Goal: Transaction & Acquisition: Purchase product/service

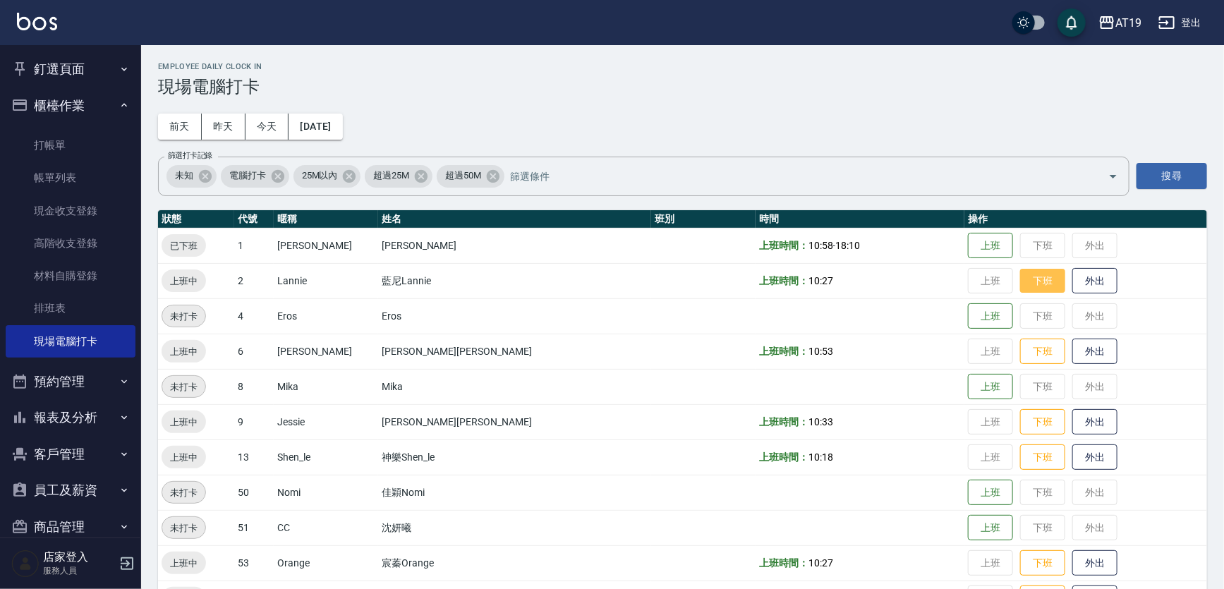
click at [1020, 276] on button "下班" at bounding box center [1042, 281] width 45 height 25
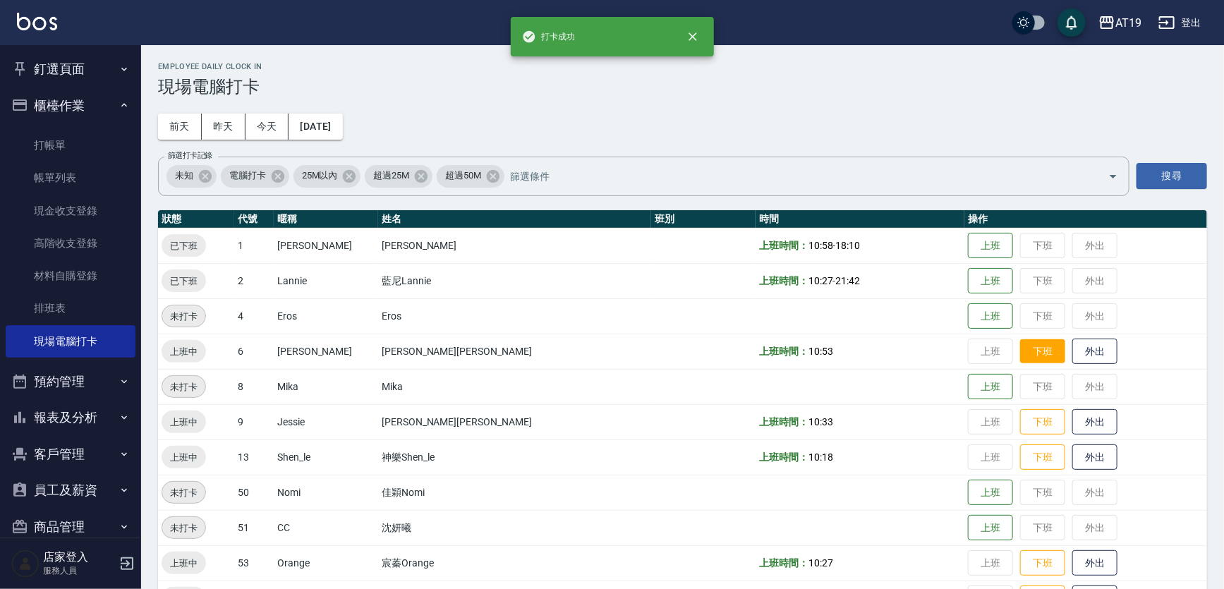
click at [1020, 354] on button "下班" at bounding box center [1042, 351] width 45 height 25
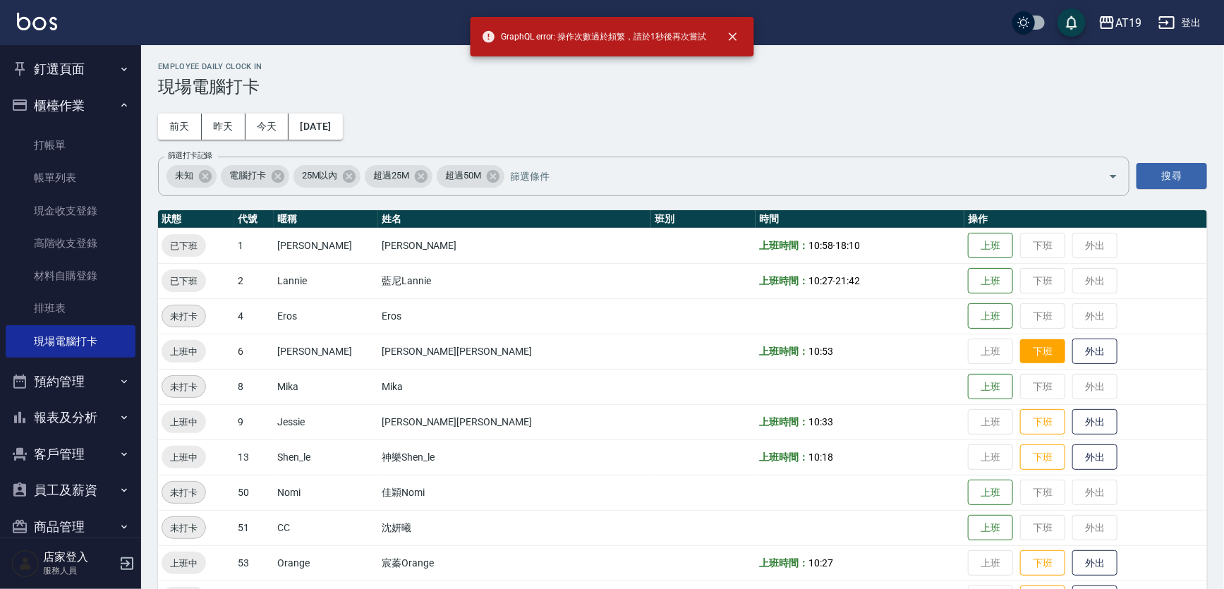
click at [1020, 363] on button "下班" at bounding box center [1042, 351] width 45 height 25
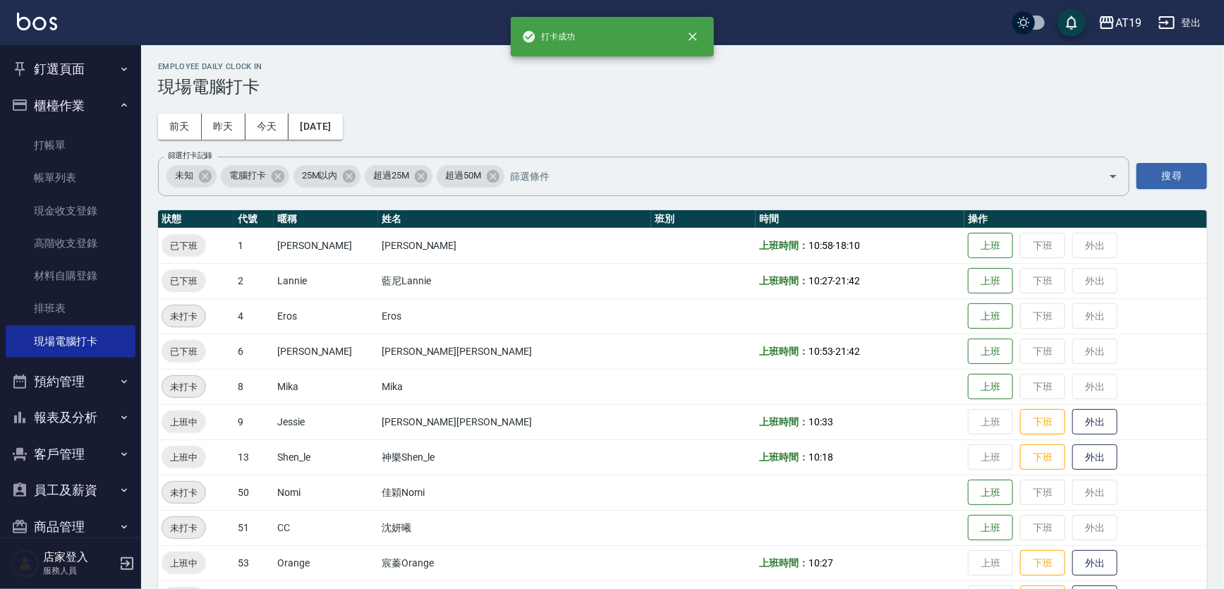
click at [993, 435] on td "上班 下班 外出" at bounding box center [1085, 421] width 243 height 35
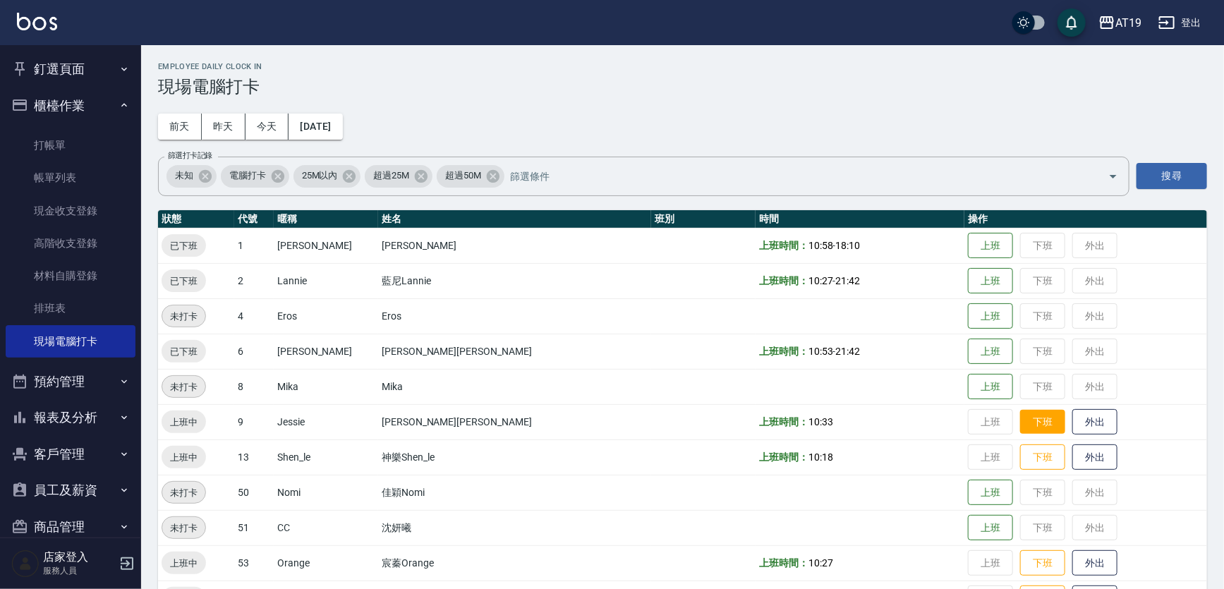
click at [1020, 428] on button "下班" at bounding box center [1042, 422] width 45 height 25
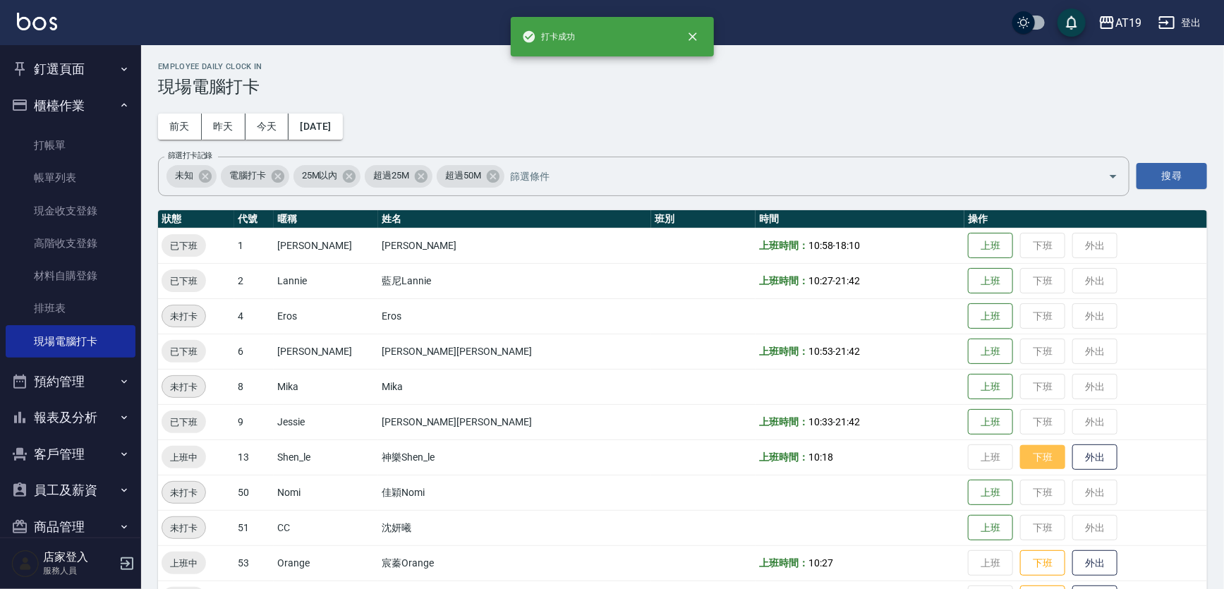
click at [1020, 451] on button "下班" at bounding box center [1042, 457] width 45 height 25
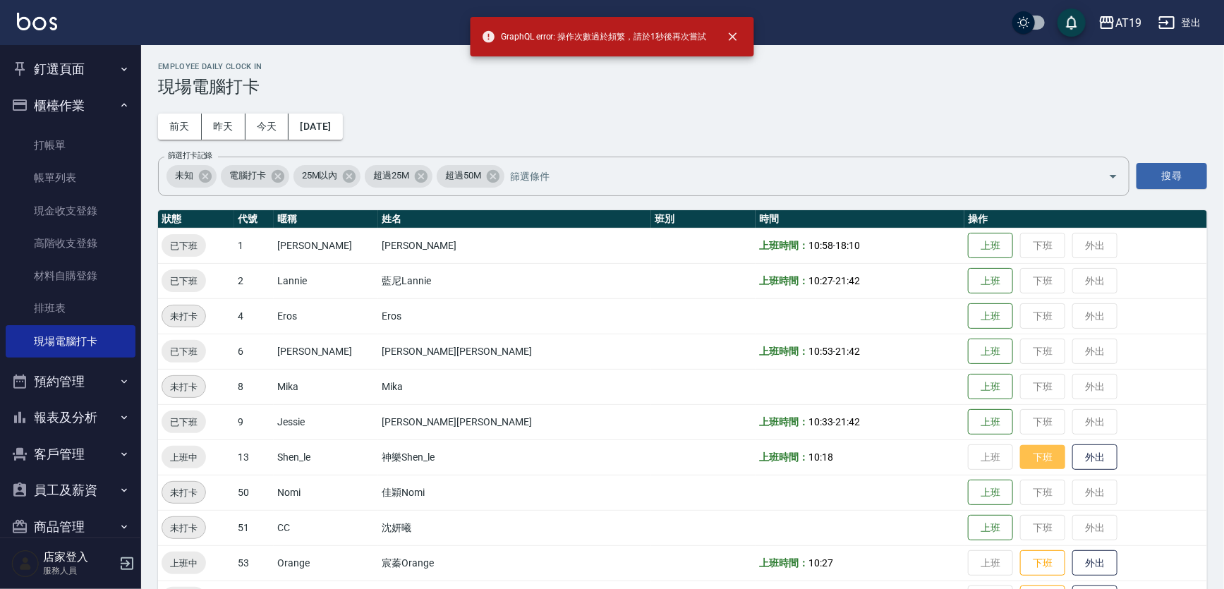
click at [1020, 460] on button "下班" at bounding box center [1042, 457] width 45 height 25
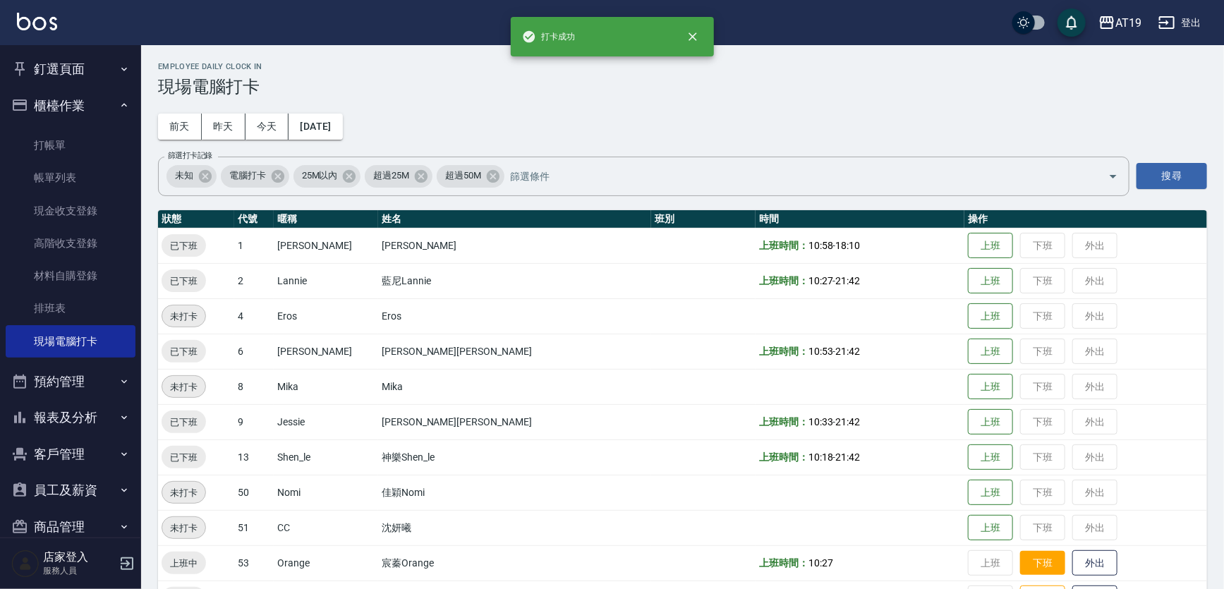
click at [1020, 557] on button "下班" at bounding box center [1042, 563] width 45 height 25
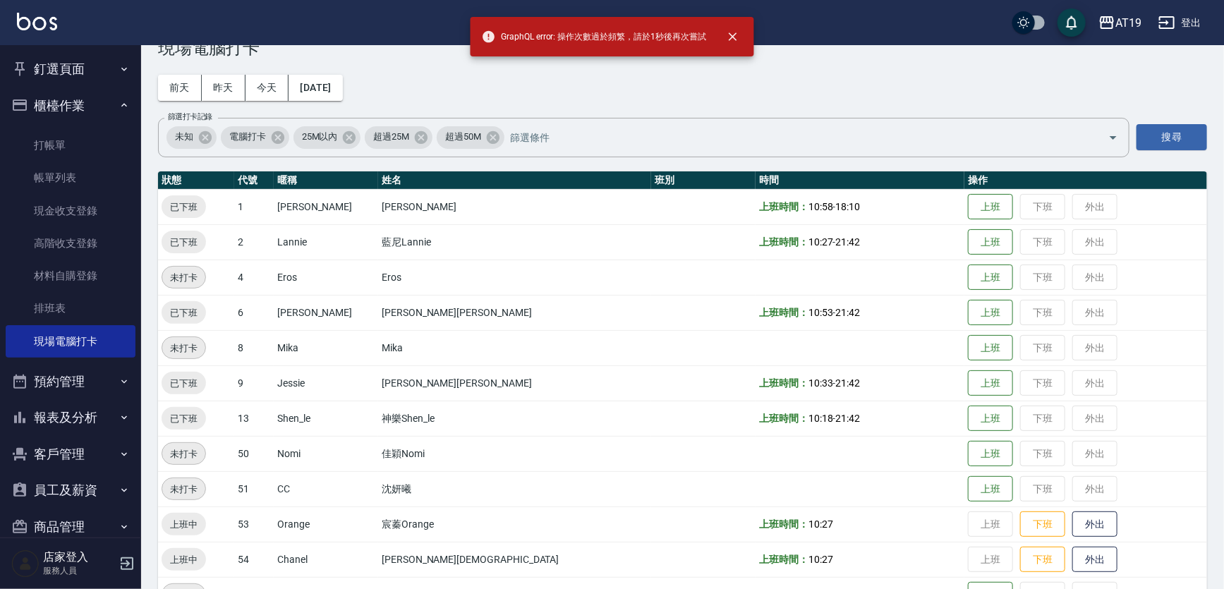
scroll to position [78, 0]
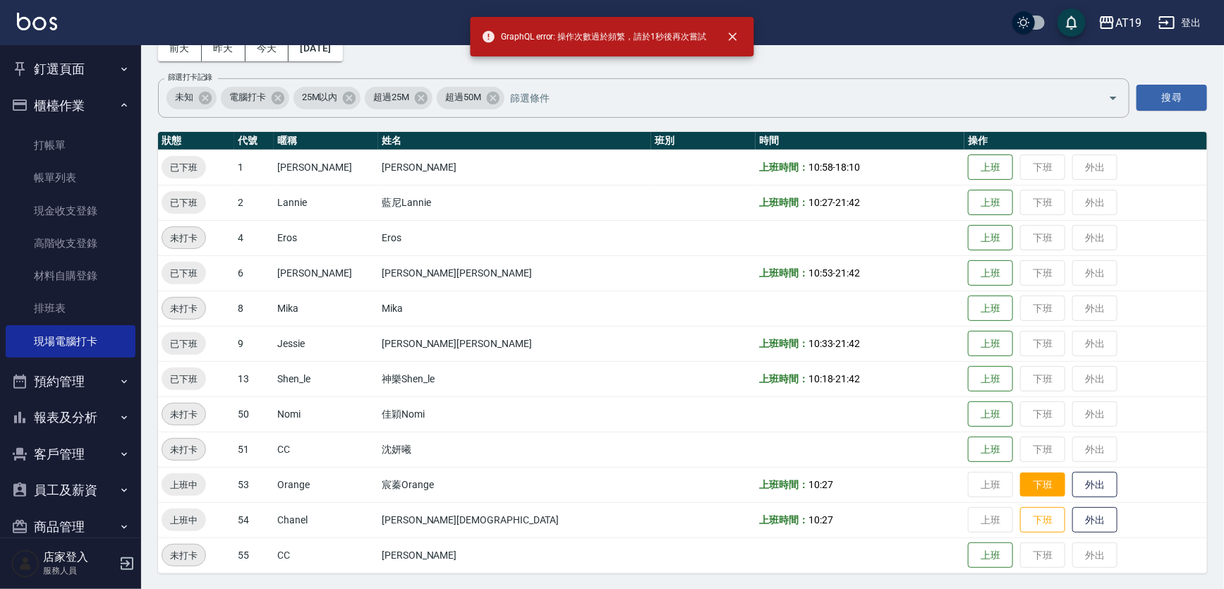
click at [1020, 473] on button "下班" at bounding box center [1042, 485] width 45 height 25
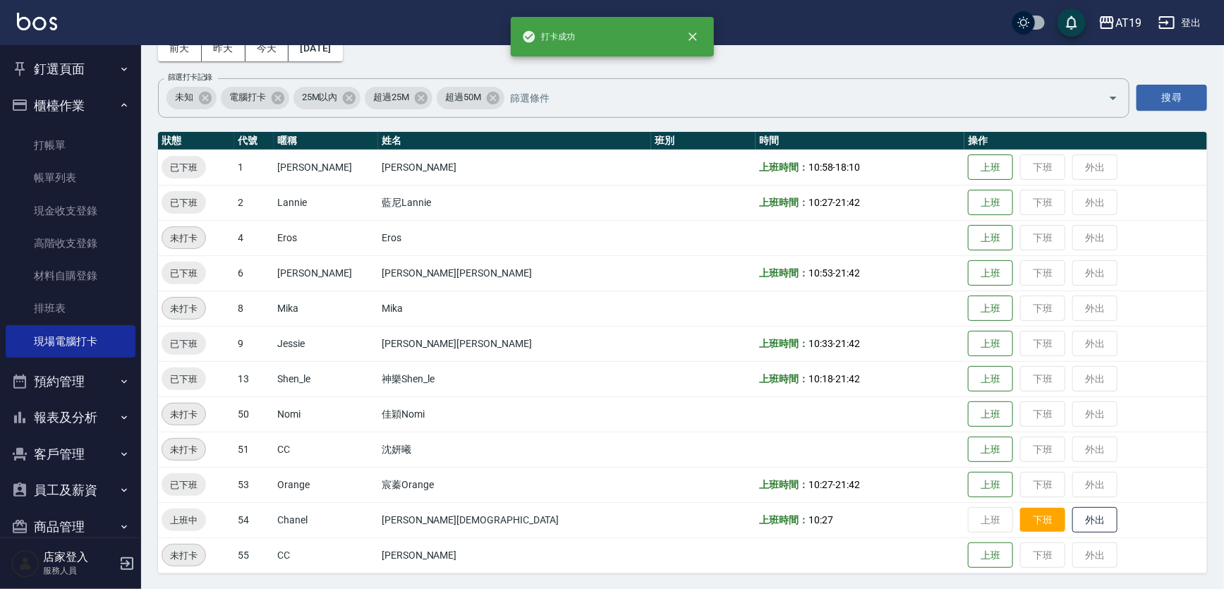
click at [1020, 523] on button "下班" at bounding box center [1042, 520] width 45 height 25
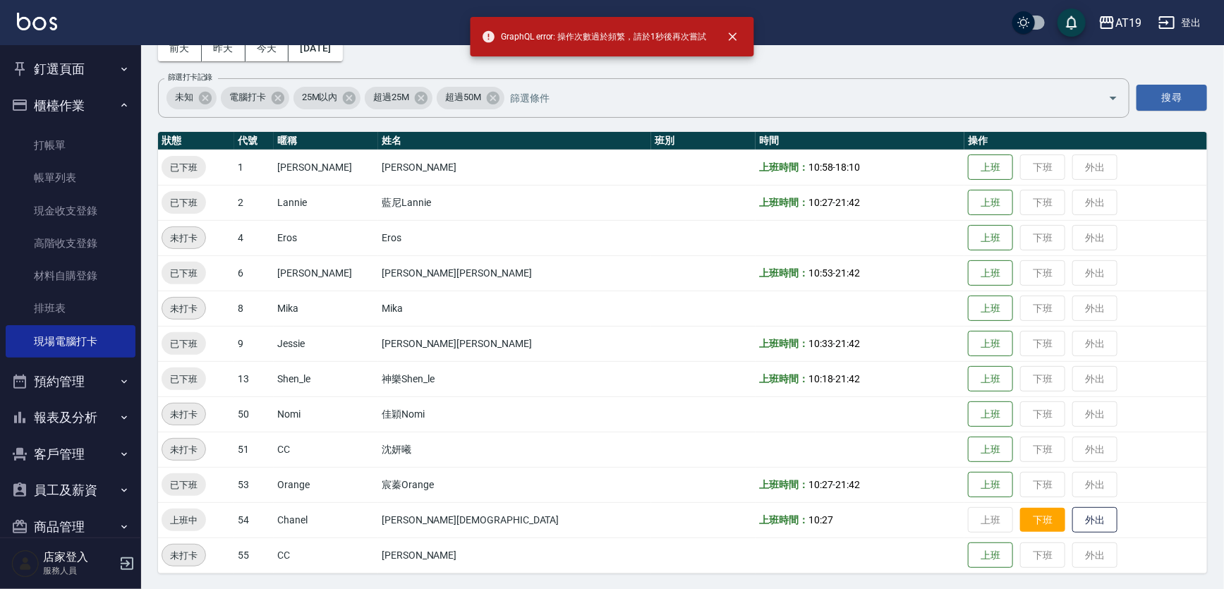
click at [1020, 513] on button "下班" at bounding box center [1042, 520] width 45 height 25
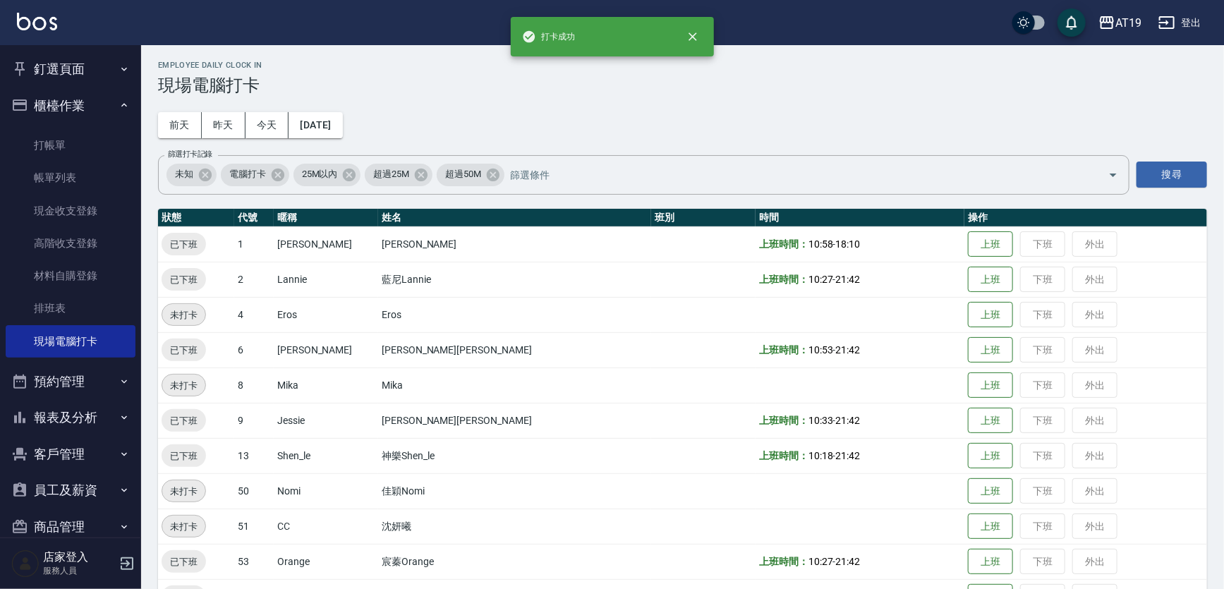
scroll to position [0, 0]
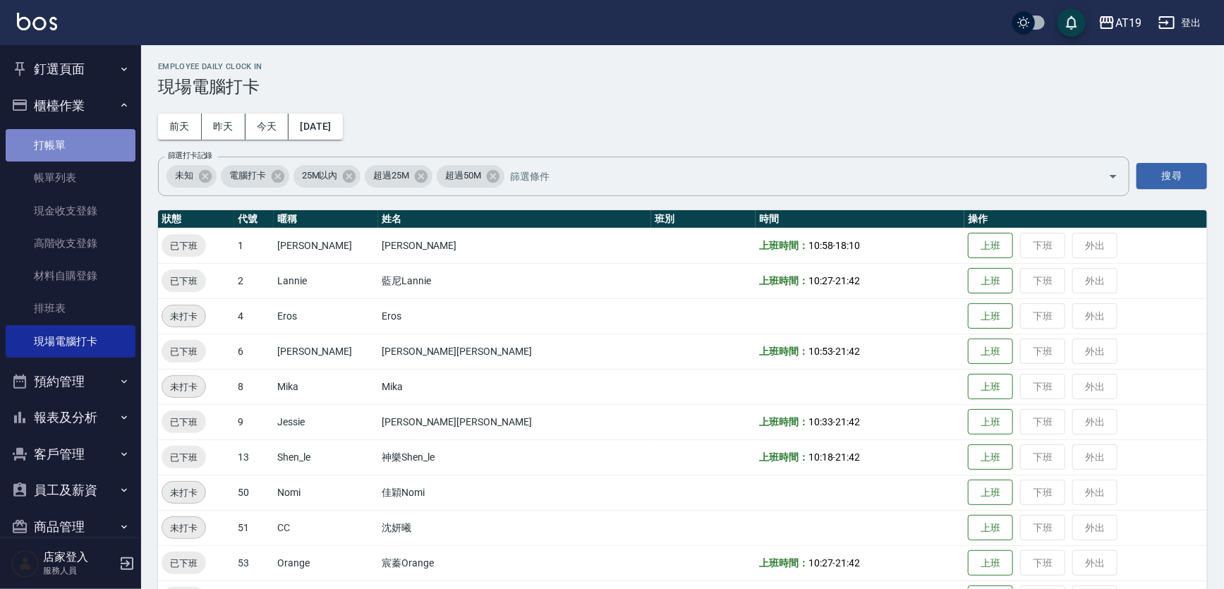
click at [75, 151] on link "打帳單" at bounding box center [71, 145] width 130 height 32
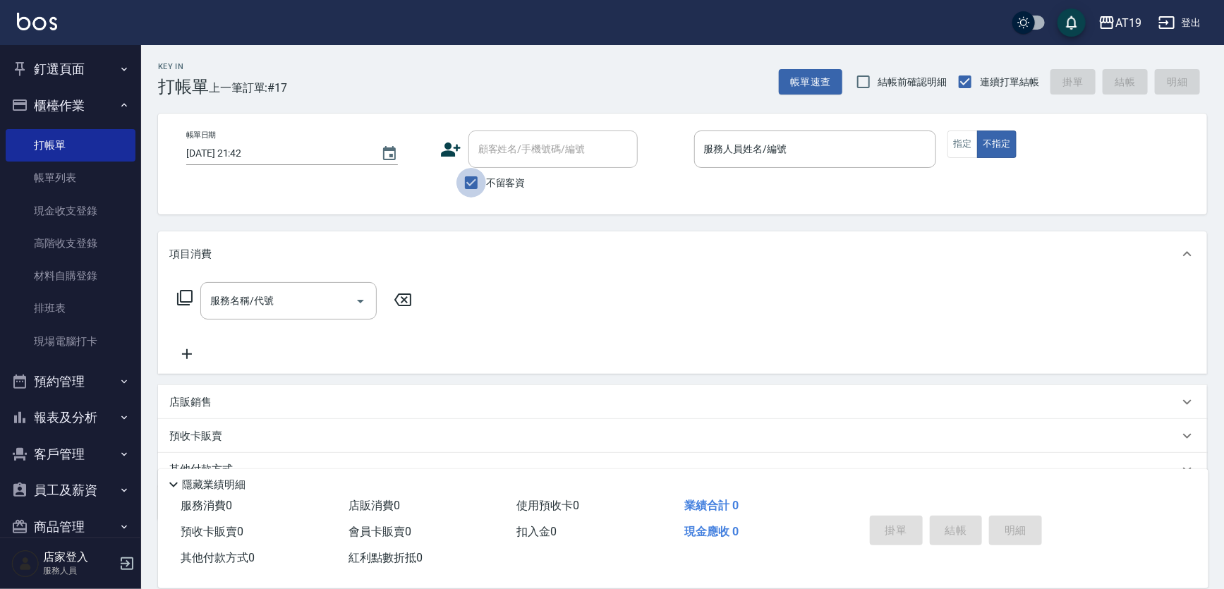
drag, startPoint x: 478, startPoint y: 183, endPoint x: 487, endPoint y: 168, distance: 17.4
click at [478, 181] on input "不留客資" at bounding box center [471, 183] width 30 height 30
checkbox input "false"
click at [493, 152] on input "顧客姓名/手機號碼/編號" at bounding box center [542, 149] width 135 height 25
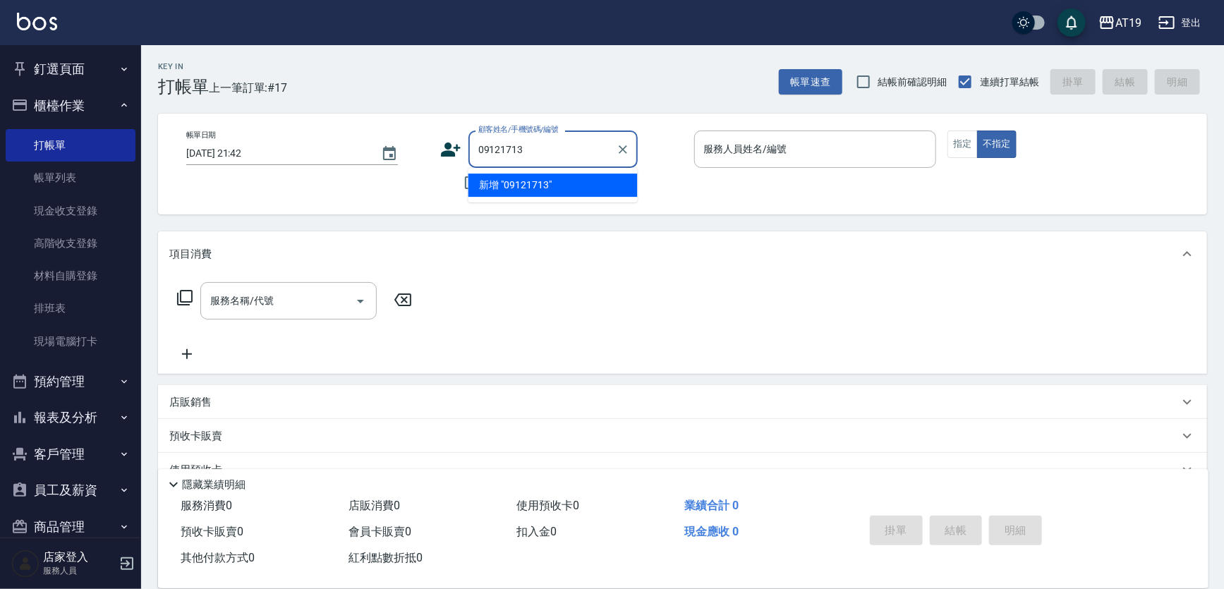
type input "09121713"
click at [452, 188] on div "不留客資" at bounding box center [539, 183] width 198 height 30
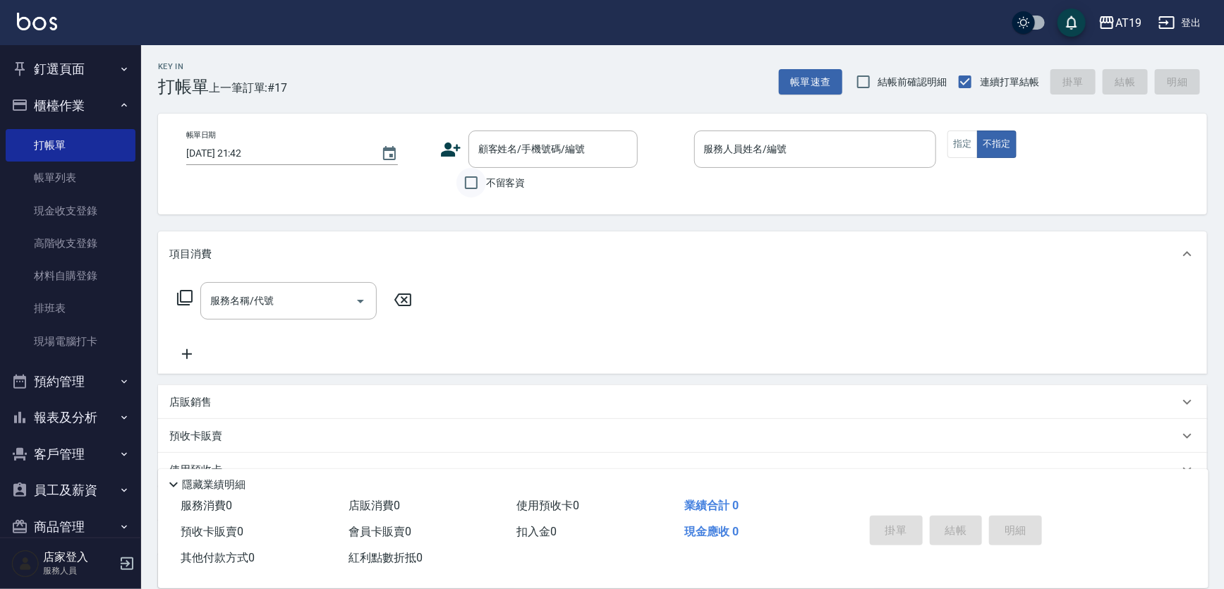
click at [472, 180] on input "不留客資" at bounding box center [471, 183] width 30 height 30
checkbox input "true"
click at [769, 153] on input "服務人員姓名/編號" at bounding box center [816, 149] width 230 height 25
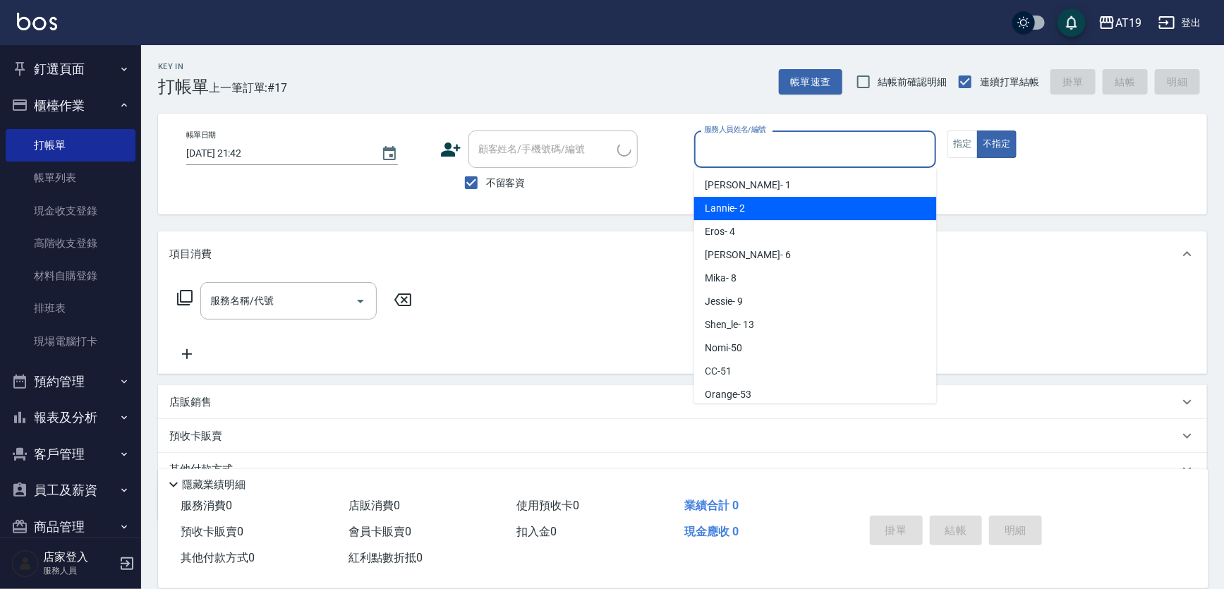
click at [763, 212] on div "Lannie - 2" at bounding box center [815, 208] width 243 height 23
type input "Lannie- 2"
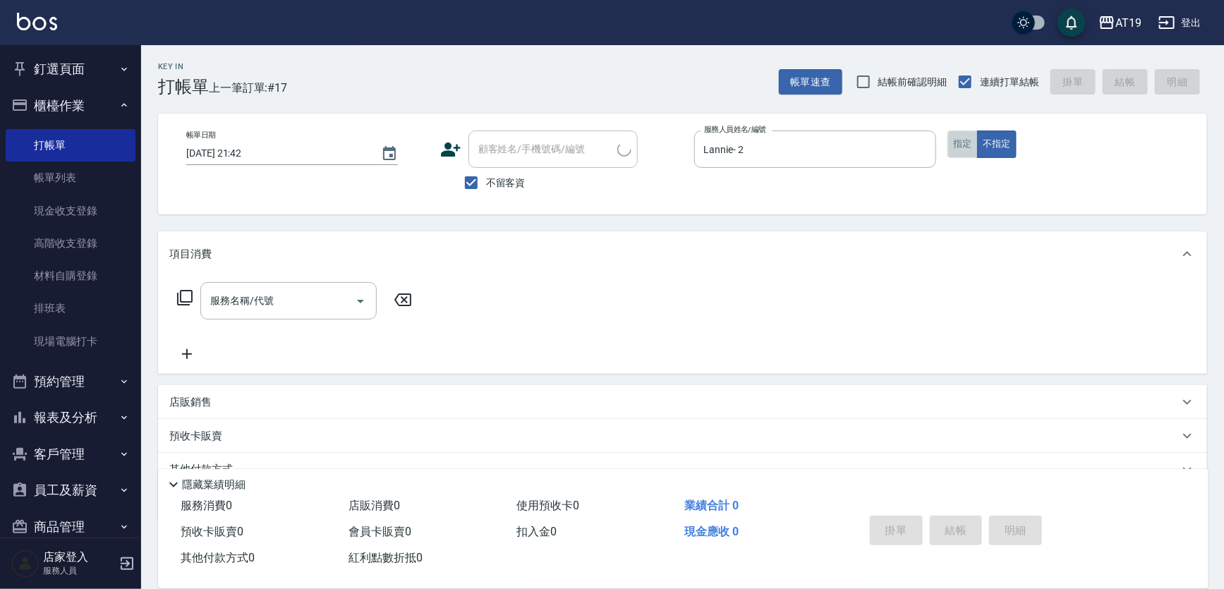
drag, startPoint x: 959, startPoint y: 150, endPoint x: 859, endPoint y: 182, distance: 106.0
click at [959, 151] on button "指定" at bounding box center [962, 145] width 30 height 28
click at [318, 297] on input "服務名稱/代號" at bounding box center [278, 301] width 143 height 25
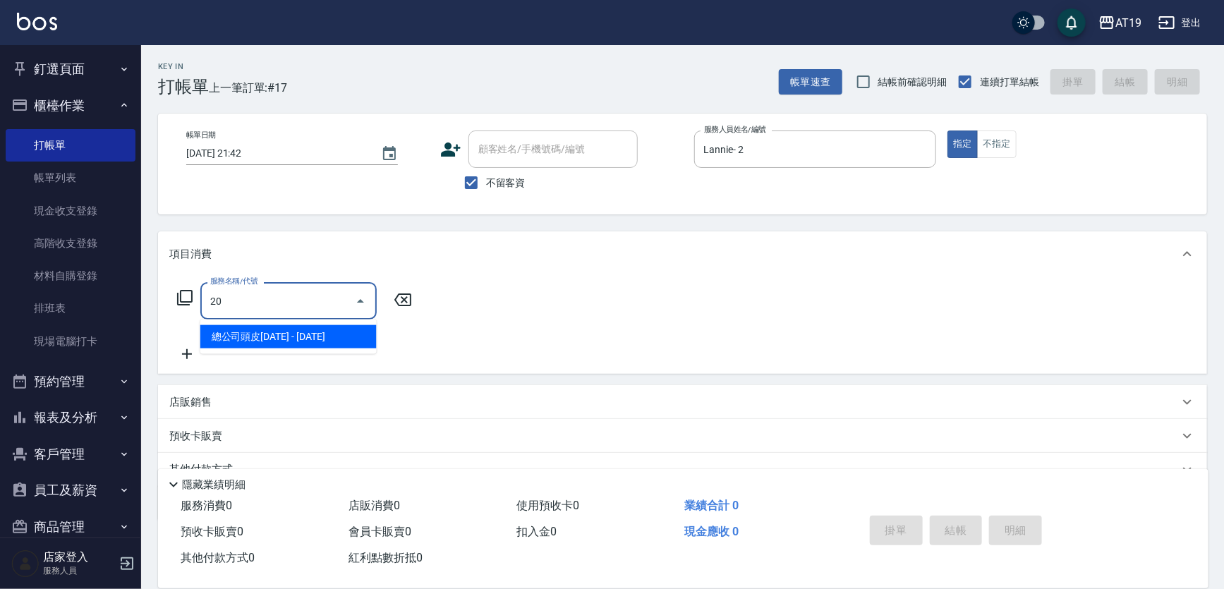
type input "2"
click at [291, 329] on span "染髮 - 1000" at bounding box center [288, 336] width 176 height 23
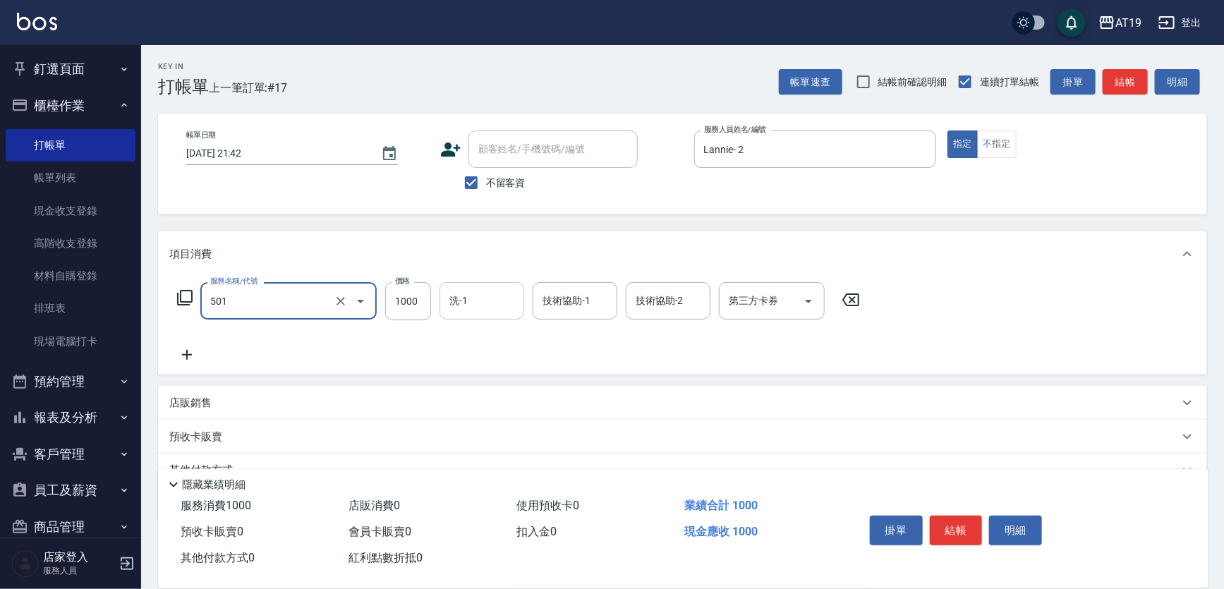
type input "染髮(501)"
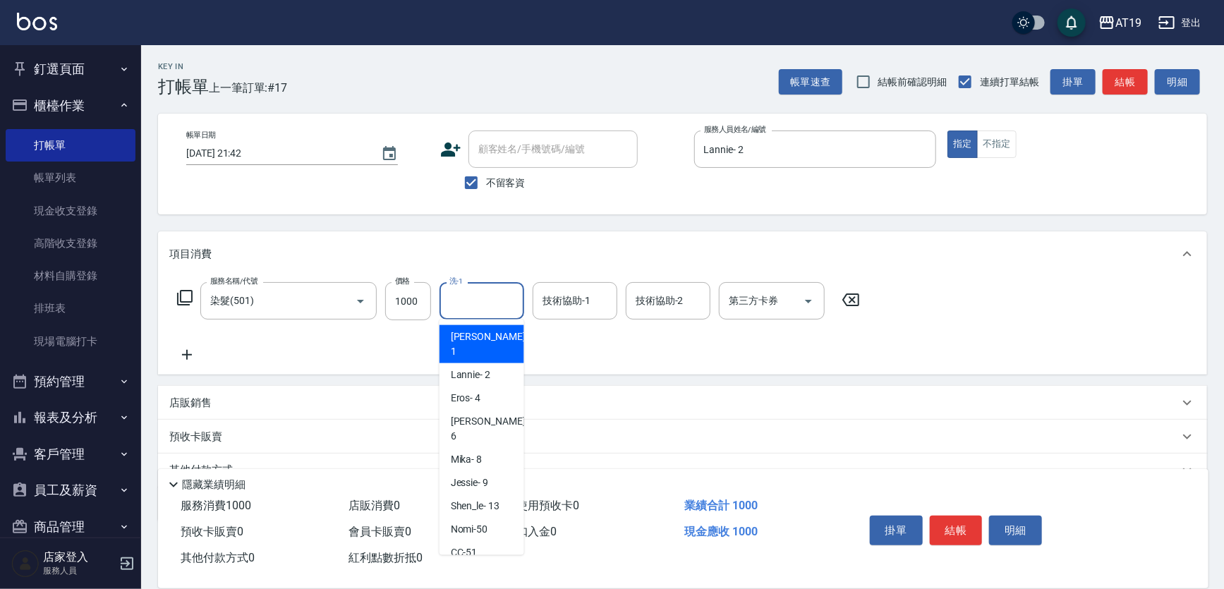
click at [471, 303] on input "洗-1" at bounding box center [482, 301] width 72 height 25
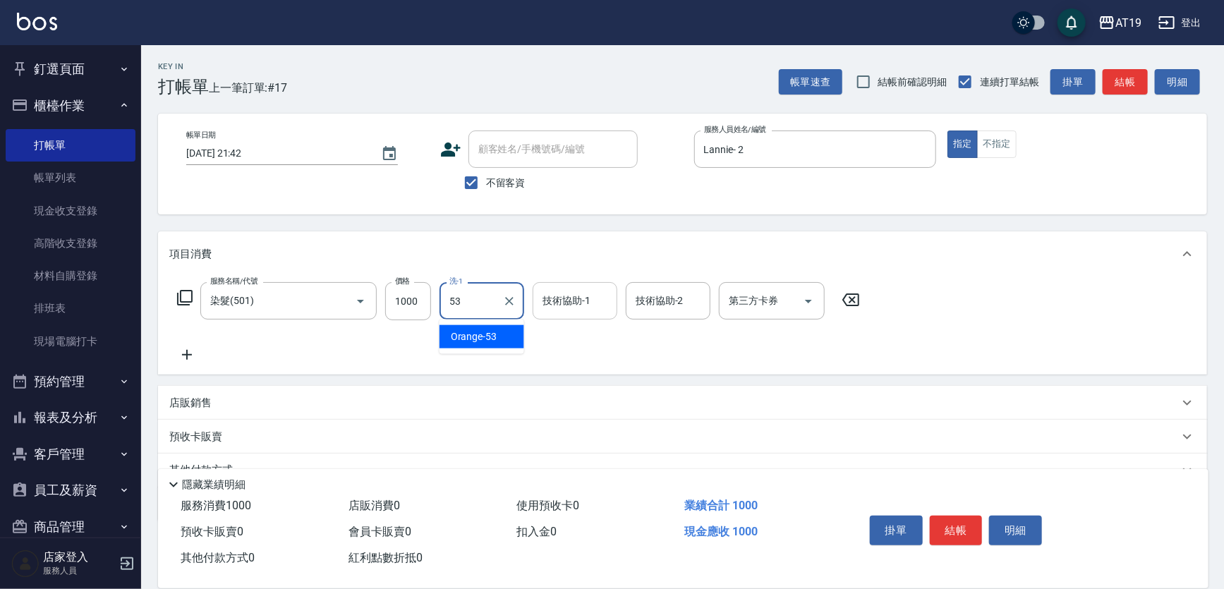
type input "53"
click at [563, 304] on input "技術協助-1" at bounding box center [575, 301] width 72 height 25
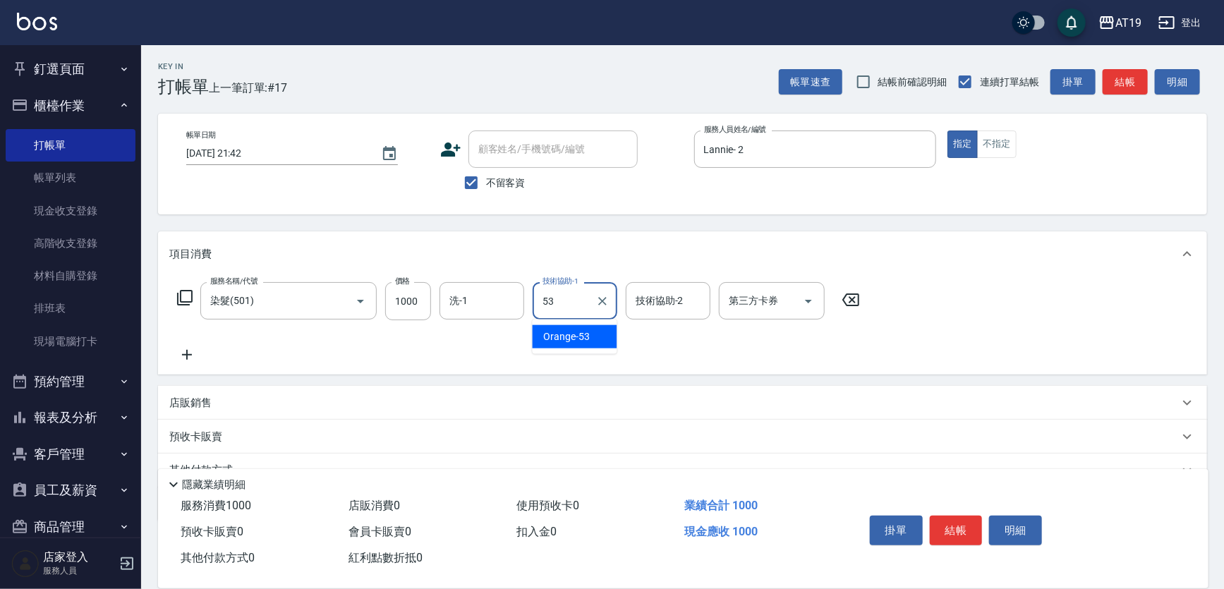
type input "53"
click at [188, 356] on icon at bounding box center [186, 354] width 35 height 17
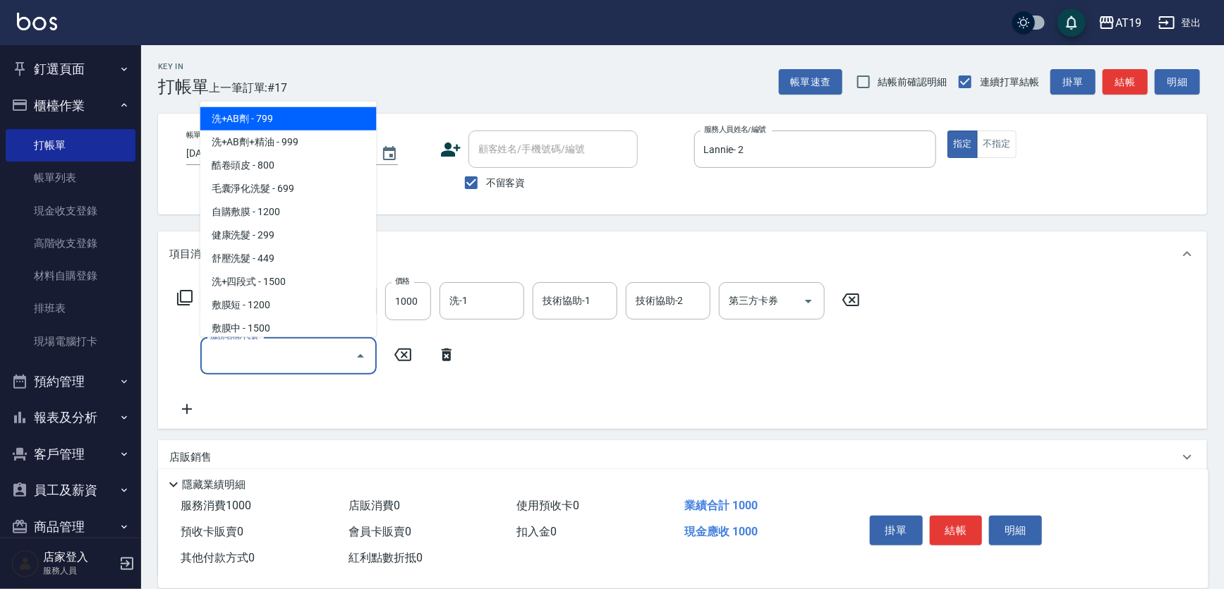
click at [225, 353] on input "服務名稱/代號" at bounding box center [278, 356] width 143 height 25
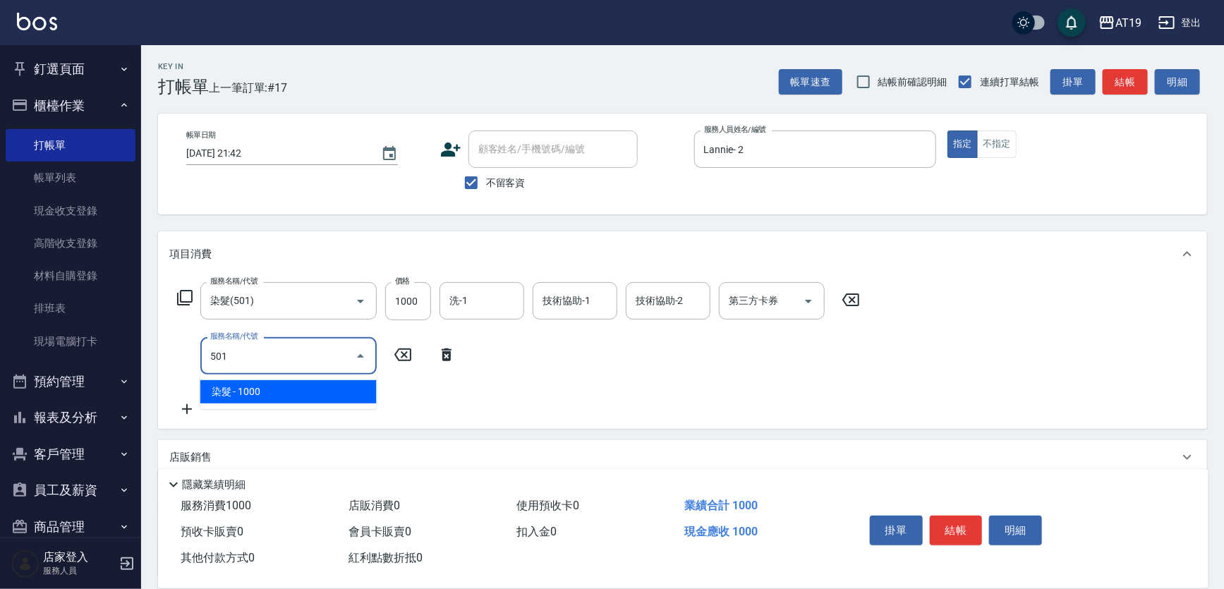
click at [264, 389] on span "染髮 - 1000" at bounding box center [288, 391] width 176 height 23
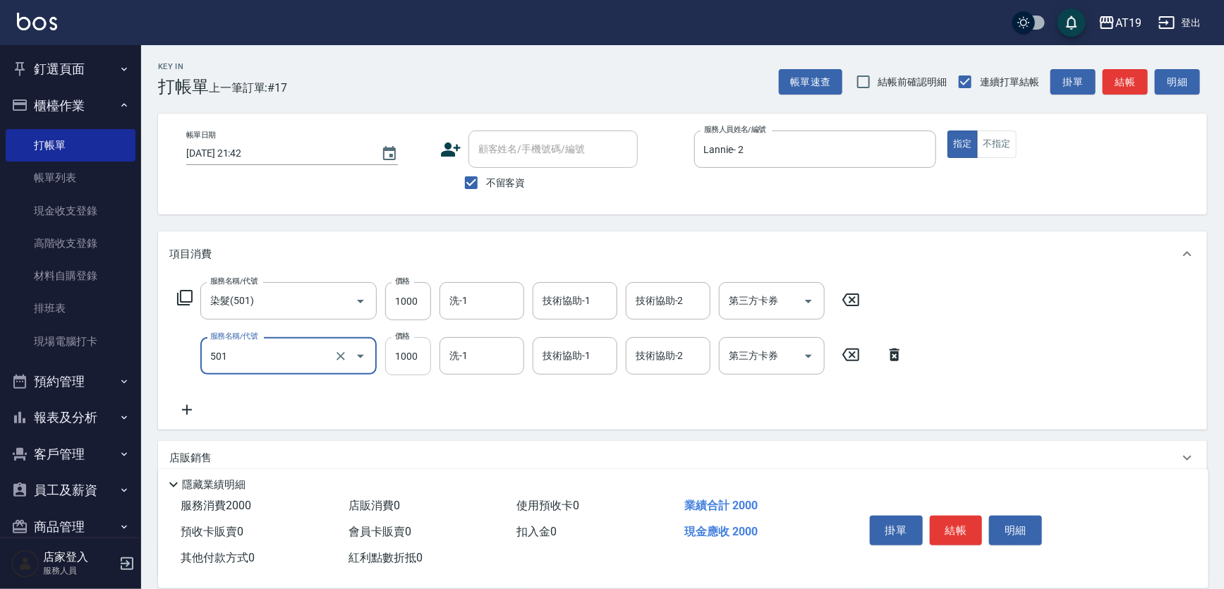
type input "染髮(501)"
click at [424, 358] on input "1000" at bounding box center [408, 356] width 46 height 38
type input "4400"
click at [490, 303] on input "洗-1" at bounding box center [482, 301] width 72 height 25
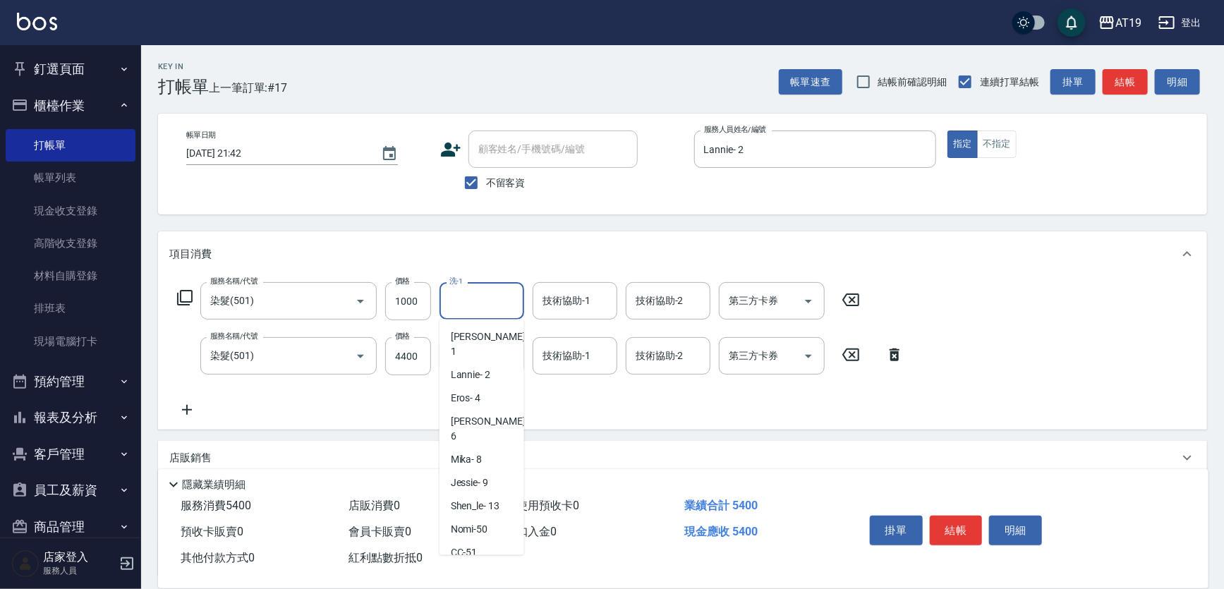
drag, startPoint x: 492, startPoint y: 538, endPoint x: 485, endPoint y: 418, distance: 119.4
click at [492, 564] on div "Orange -53" at bounding box center [482, 575] width 85 height 23
type input "Orange-53"
click at [583, 305] on input "技術協助-1" at bounding box center [575, 301] width 72 height 25
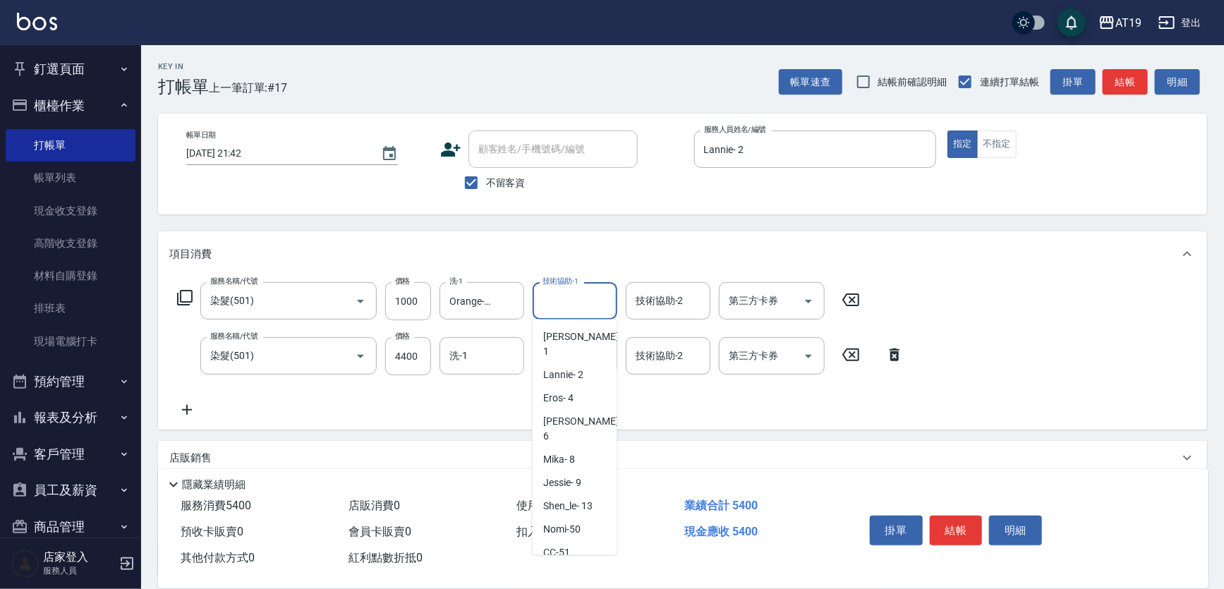
click at [576, 569] on span "Orange -53" at bounding box center [567, 576] width 47 height 15
type input "Orange-53"
click at [473, 351] on input "洗-1" at bounding box center [482, 356] width 72 height 25
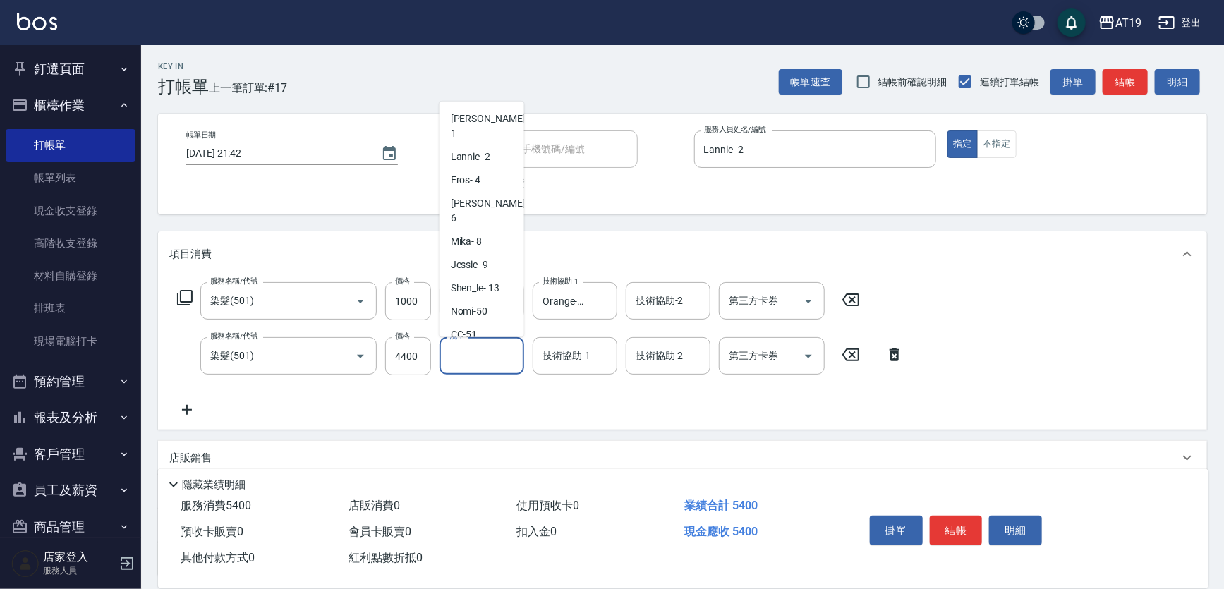
click at [490, 351] on span "Orange -53" at bounding box center [474, 358] width 47 height 15
type input "Orange-53"
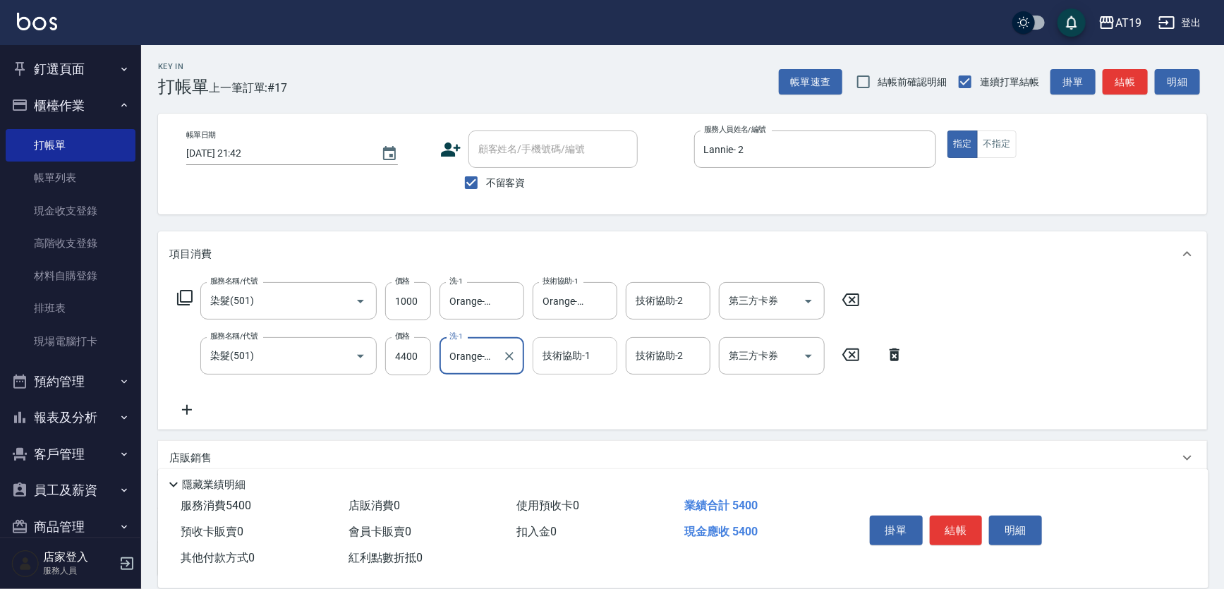
click at [555, 358] on input "技術協助-1" at bounding box center [575, 356] width 72 height 25
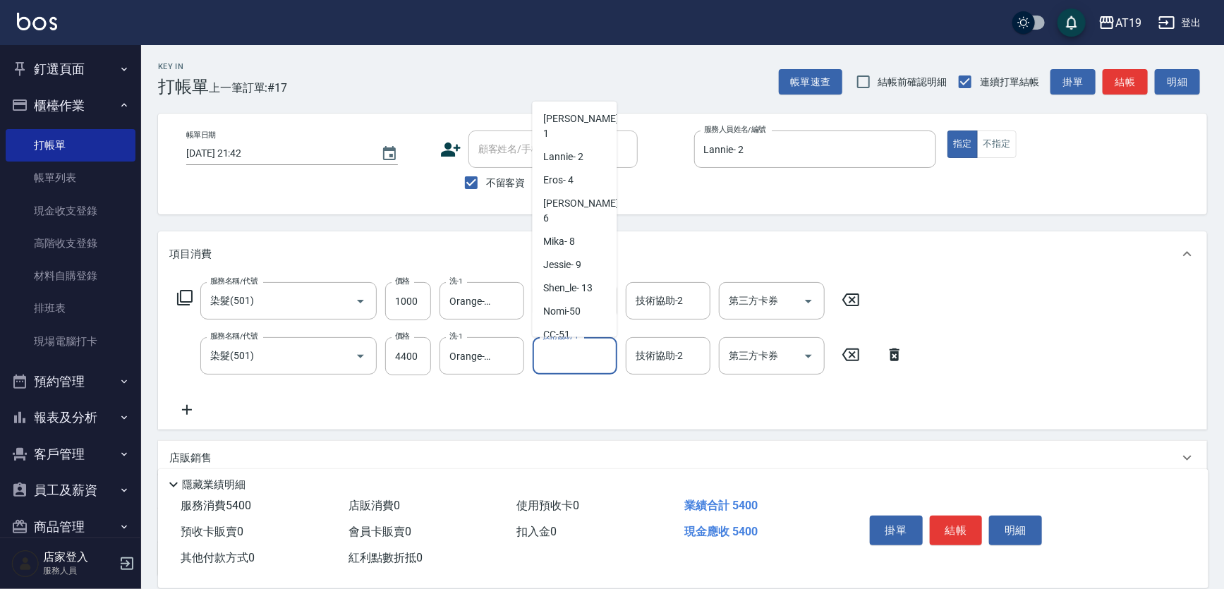
drag, startPoint x: 572, startPoint y: 325, endPoint x: 547, endPoint y: 333, distance: 26.1
click at [572, 351] on span "Orange -53" at bounding box center [567, 358] width 47 height 15
type input "Orange-53"
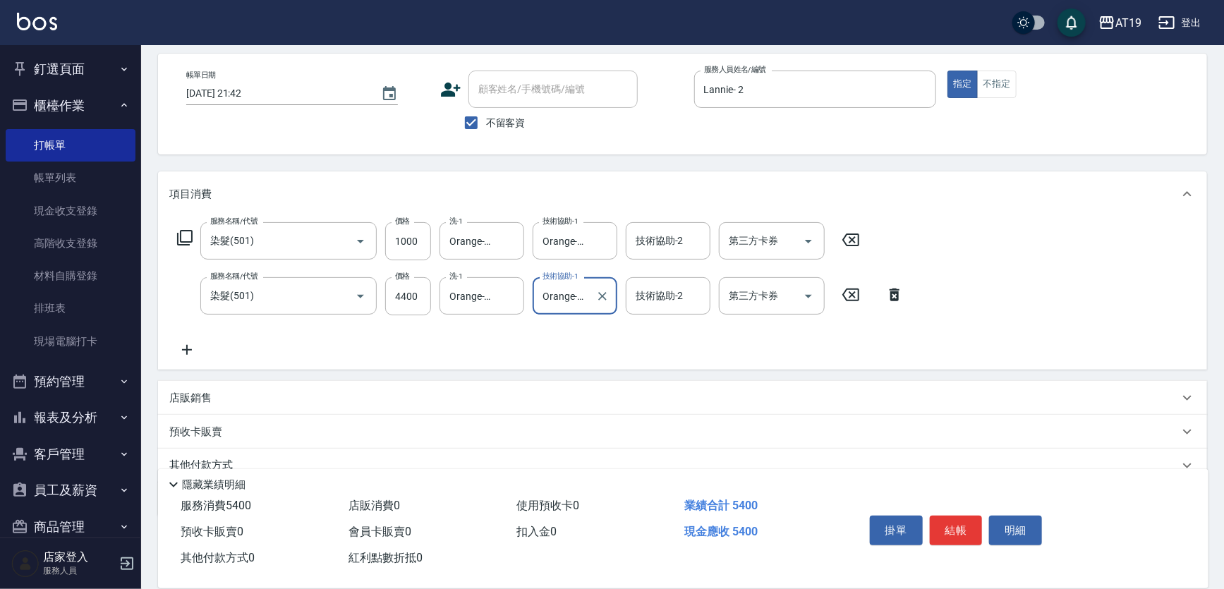
scroll to position [120, 0]
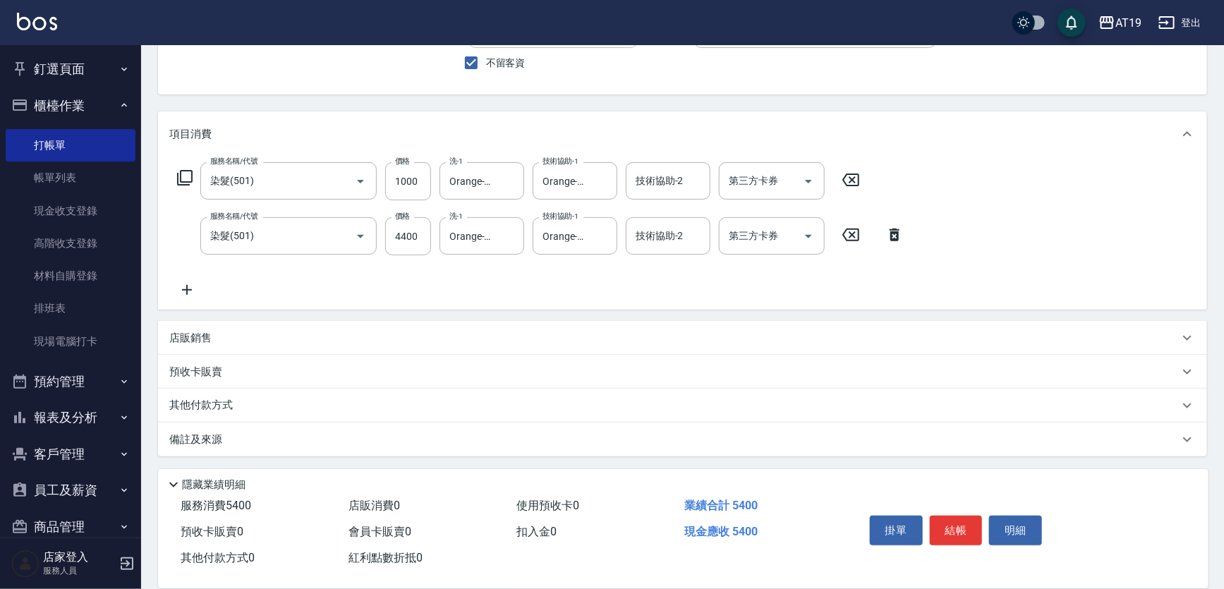
click at [183, 339] on p "店販銷售" at bounding box center [190, 338] width 42 height 15
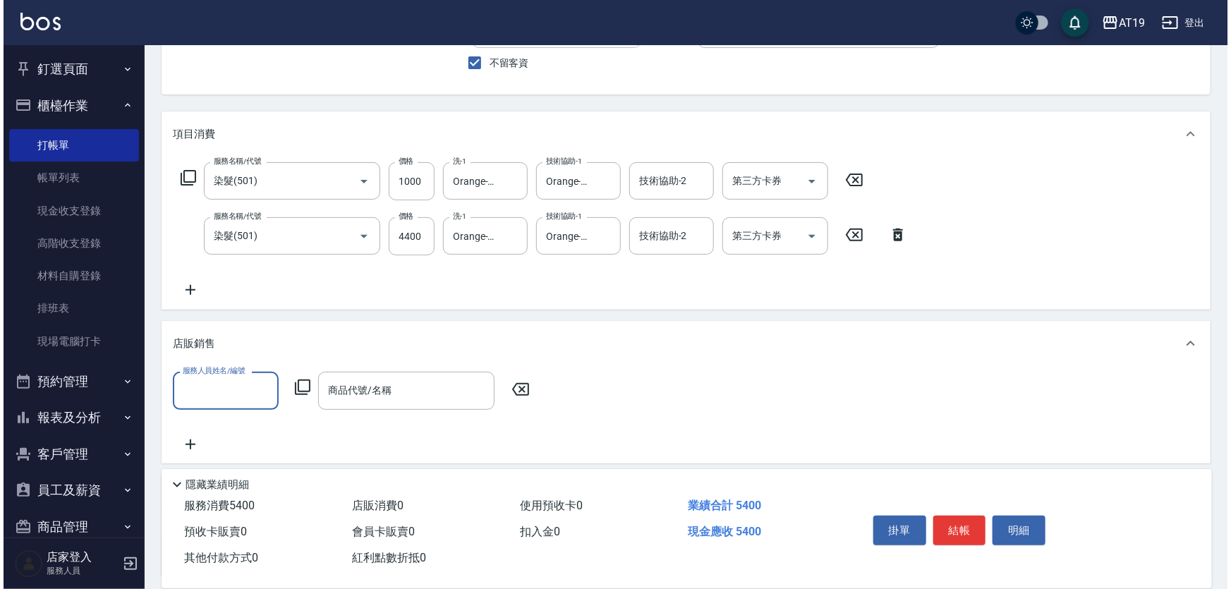
scroll to position [0, 0]
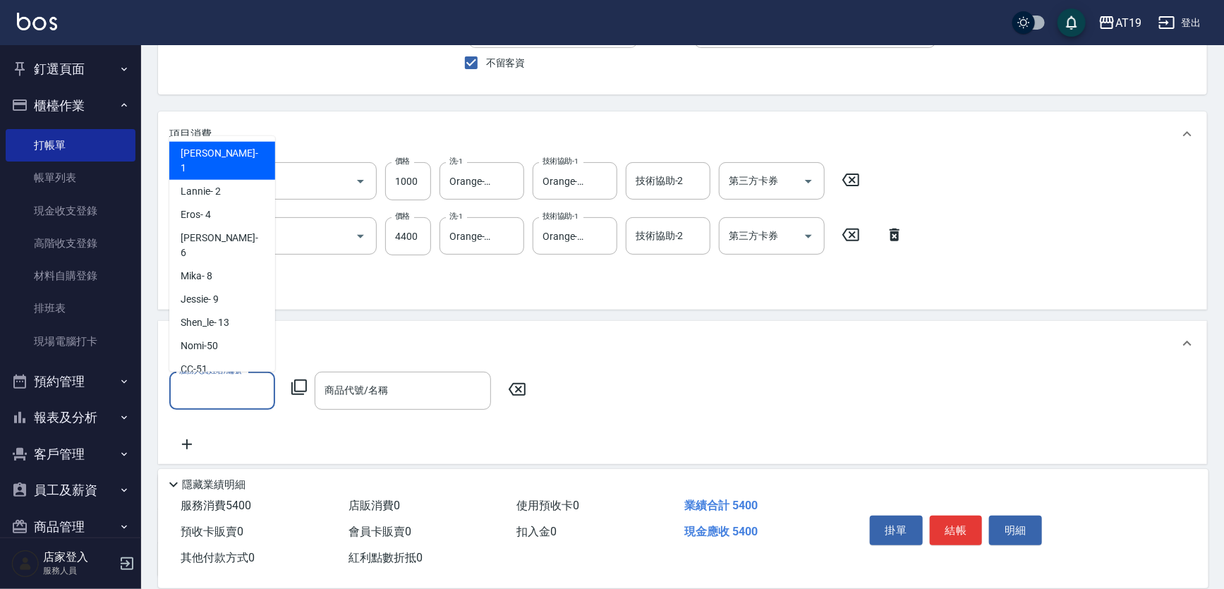
click at [230, 384] on input "服務人員姓名/編號" at bounding box center [222, 390] width 93 height 25
click at [206, 385] on span "Orange -53" at bounding box center [204, 392] width 47 height 15
type input "Orange-53"
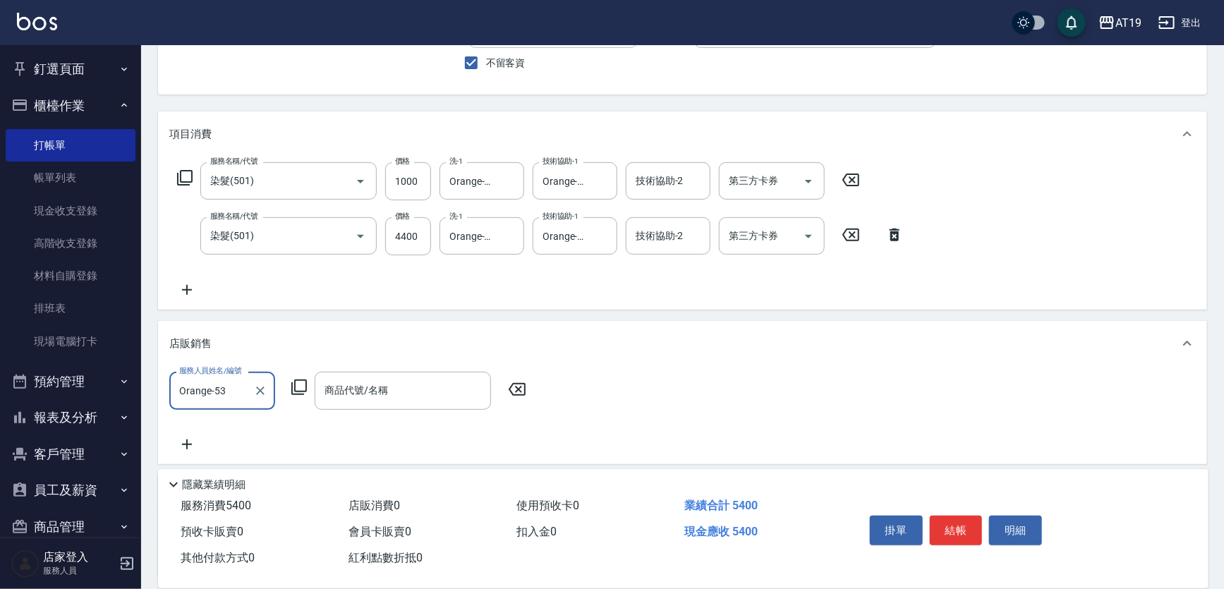
click at [293, 385] on icon at bounding box center [299, 387] width 17 height 17
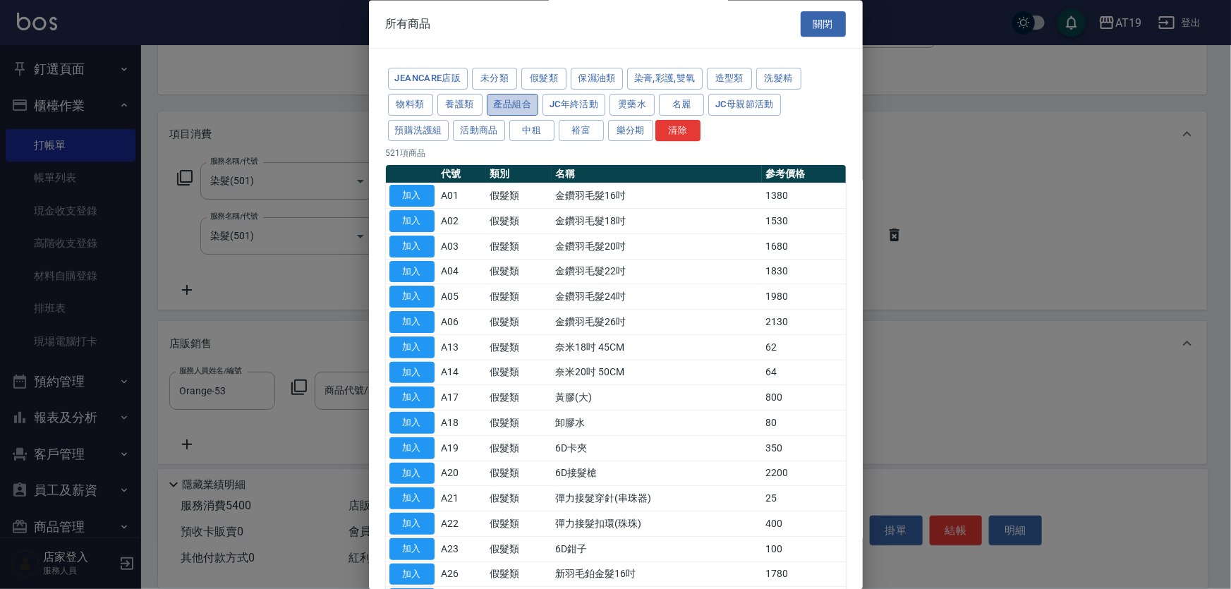
click at [509, 104] on button "產品組合" at bounding box center [513, 105] width 52 height 22
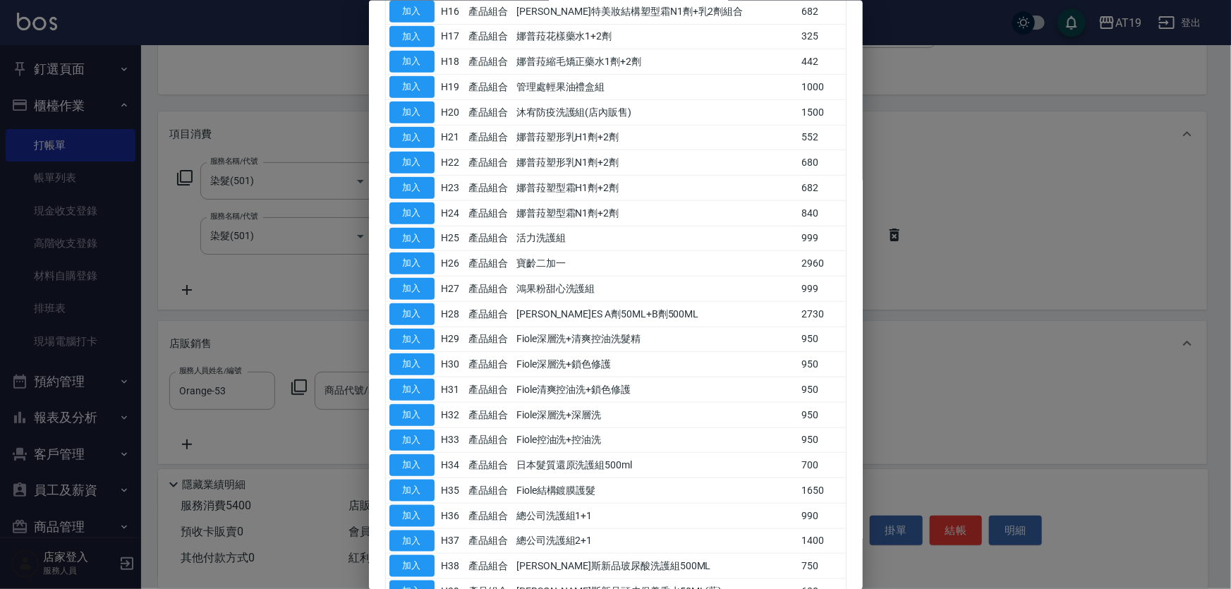
scroll to position [705, 0]
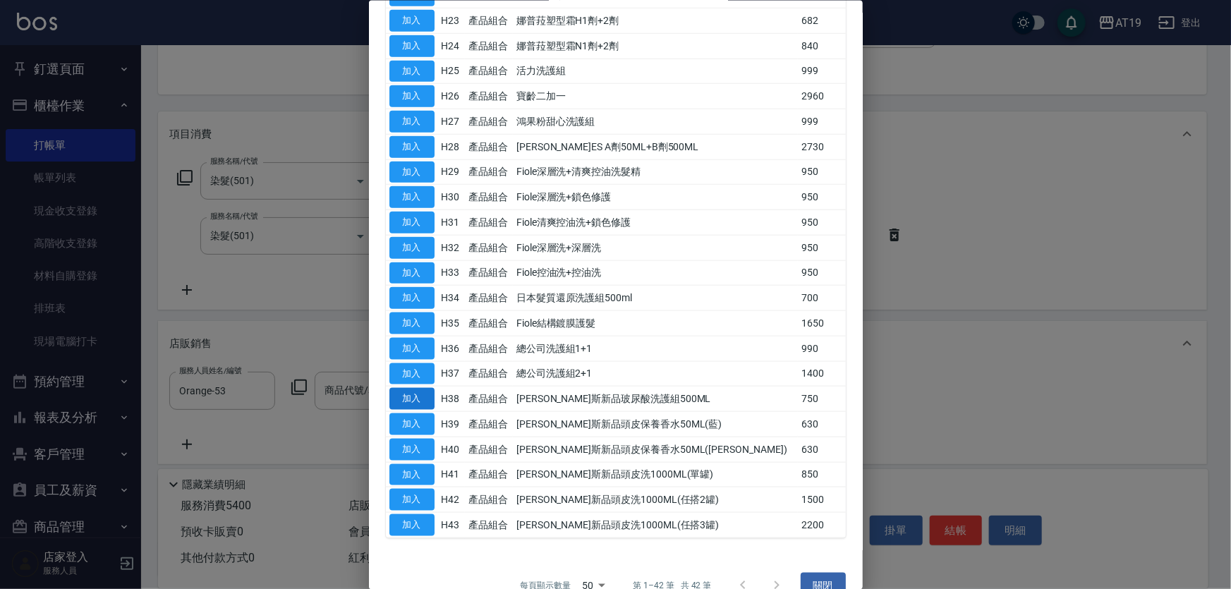
click at [399, 394] on button "加入" at bounding box center [411, 399] width 45 height 22
type input "[PERSON_NAME]斯新品玻尿酸洗護組500ML"
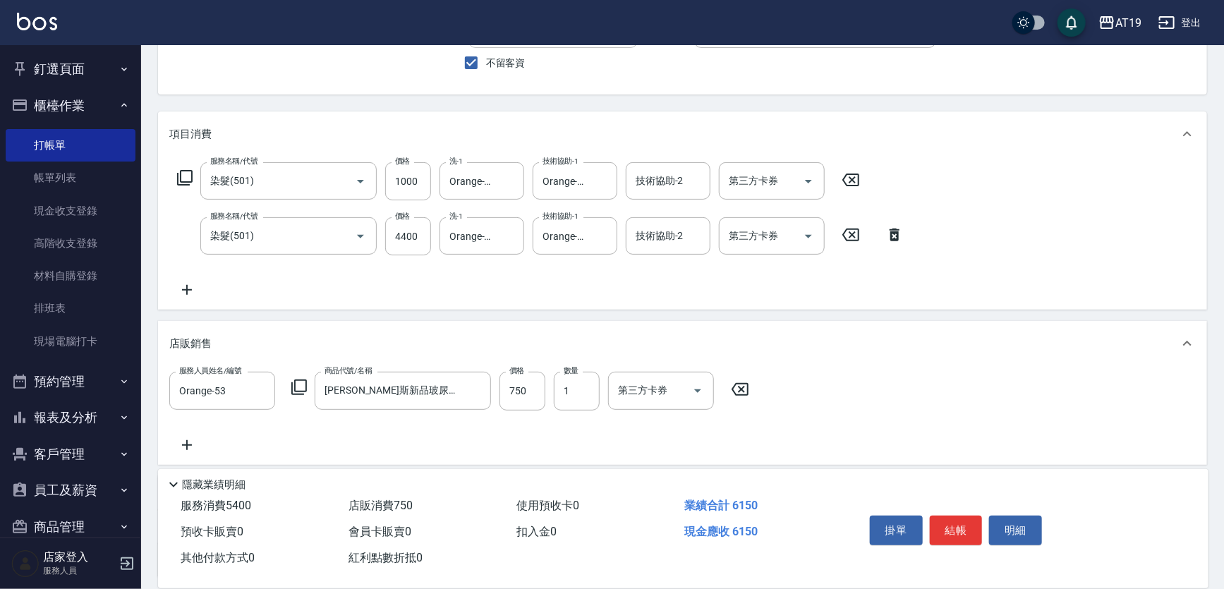
click at [183, 440] on icon at bounding box center [186, 445] width 35 height 17
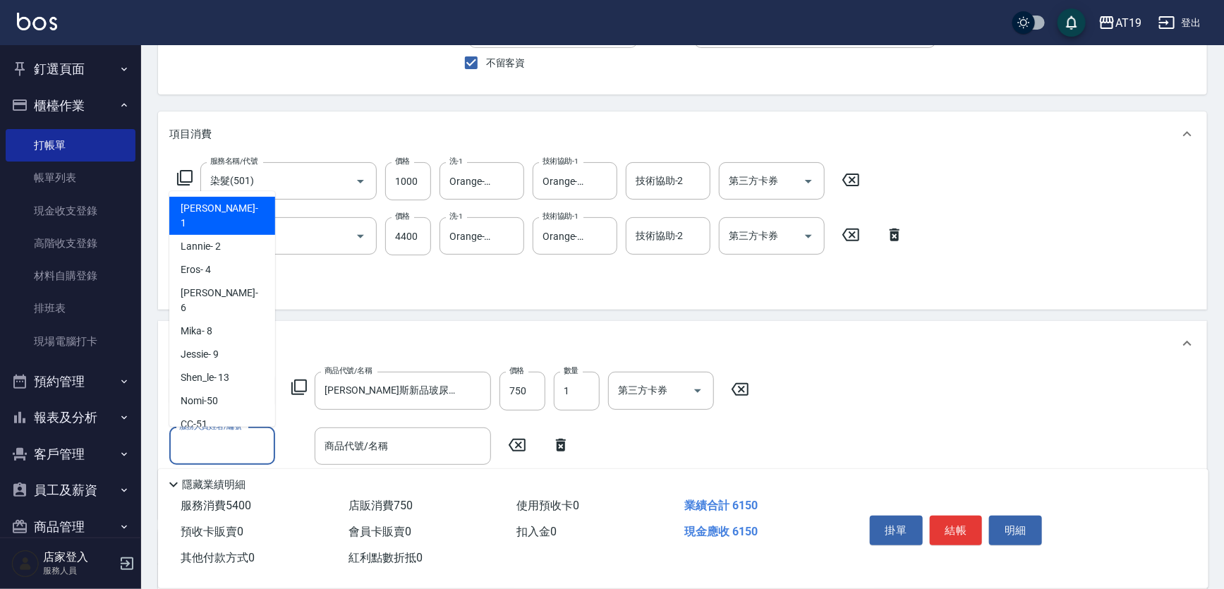
click at [224, 436] on input "服務人員姓名/編號" at bounding box center [222, 446] width 93 height 25
click at [231, 235] on div "Lannie - 2" at bounding box center [222, 246] width 106 height 23
type input "Lannie- 2"
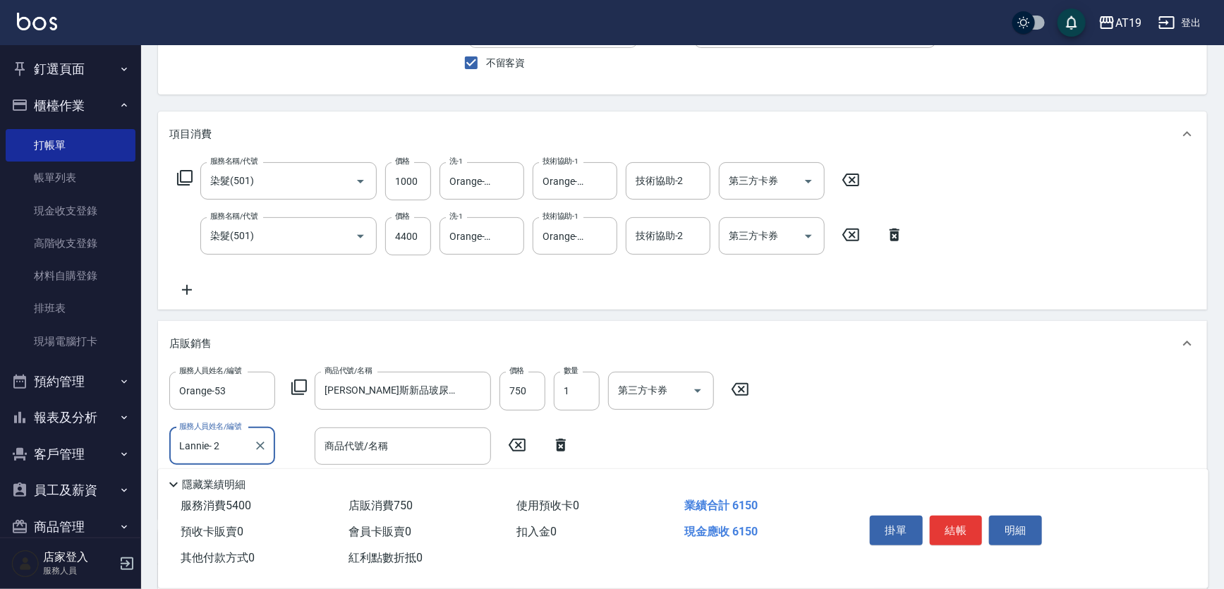
click at [303, 381] on icon at bounding box center [299, 387] width 17 height 17
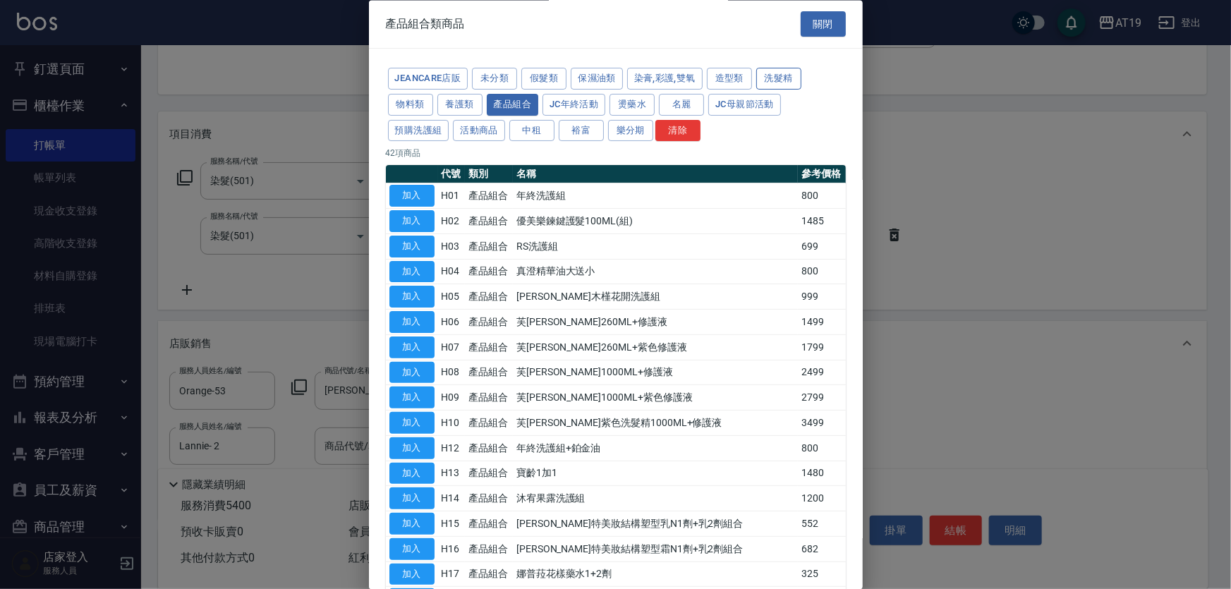
click at [783, 80] on button "洗髮精" at bounding box center [778, 79] width 45 height 22
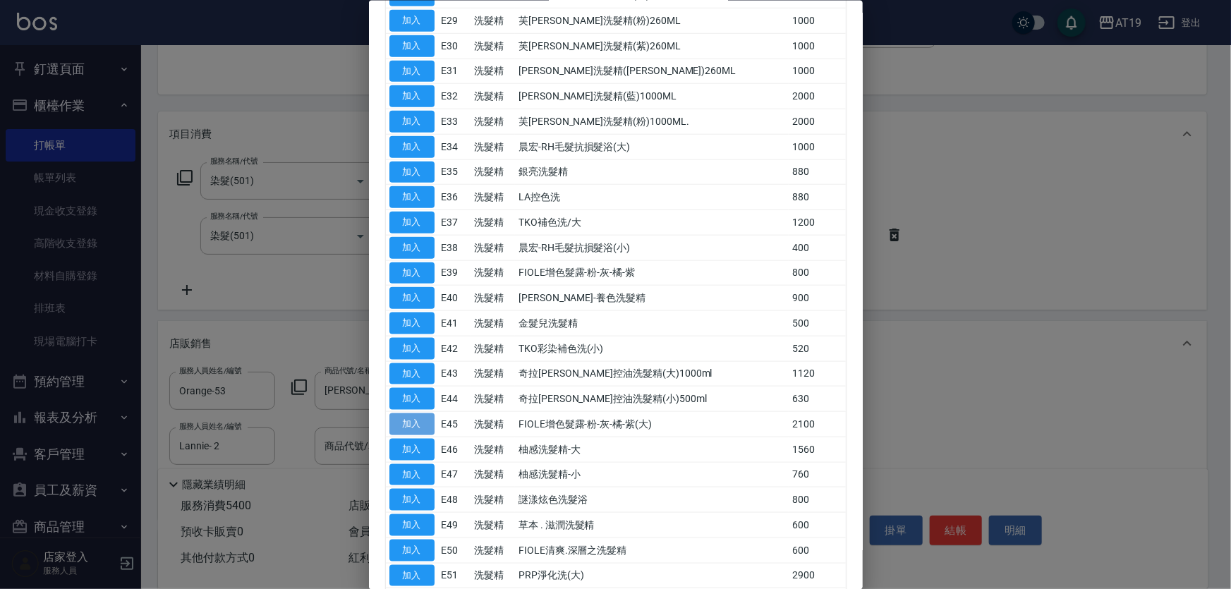
click at [409, 413] on button "加入" at bounding box center [411, 424] width 45 height 22
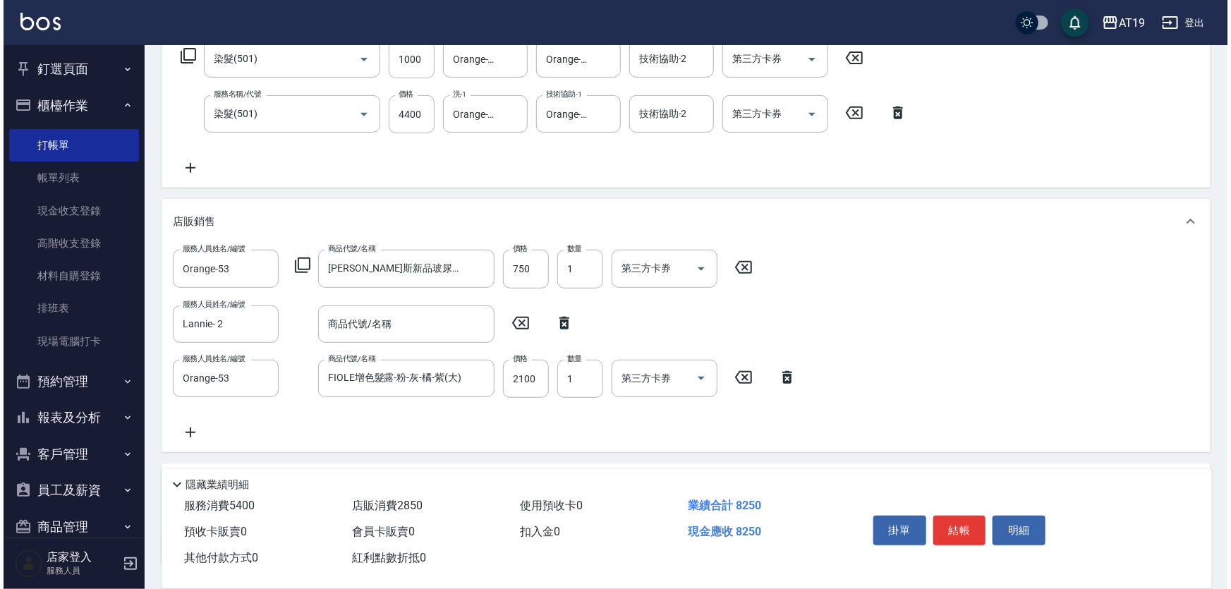
scroll to position [248, 0]
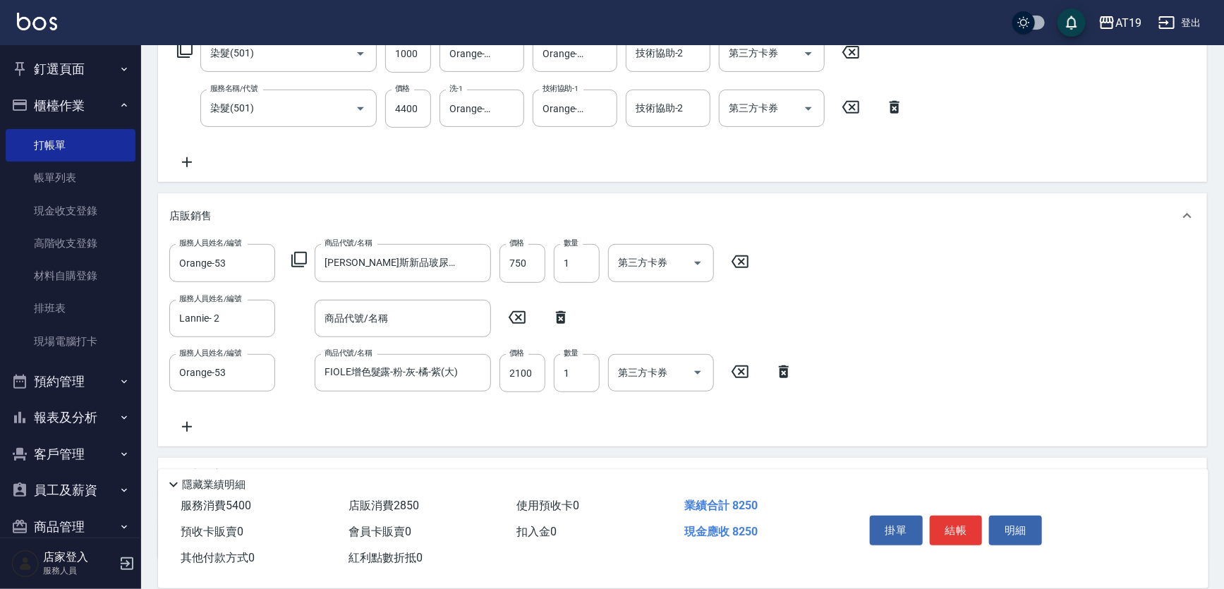
click at [782, 372] on icon at bounding box center [784, 371] width 10 height 13
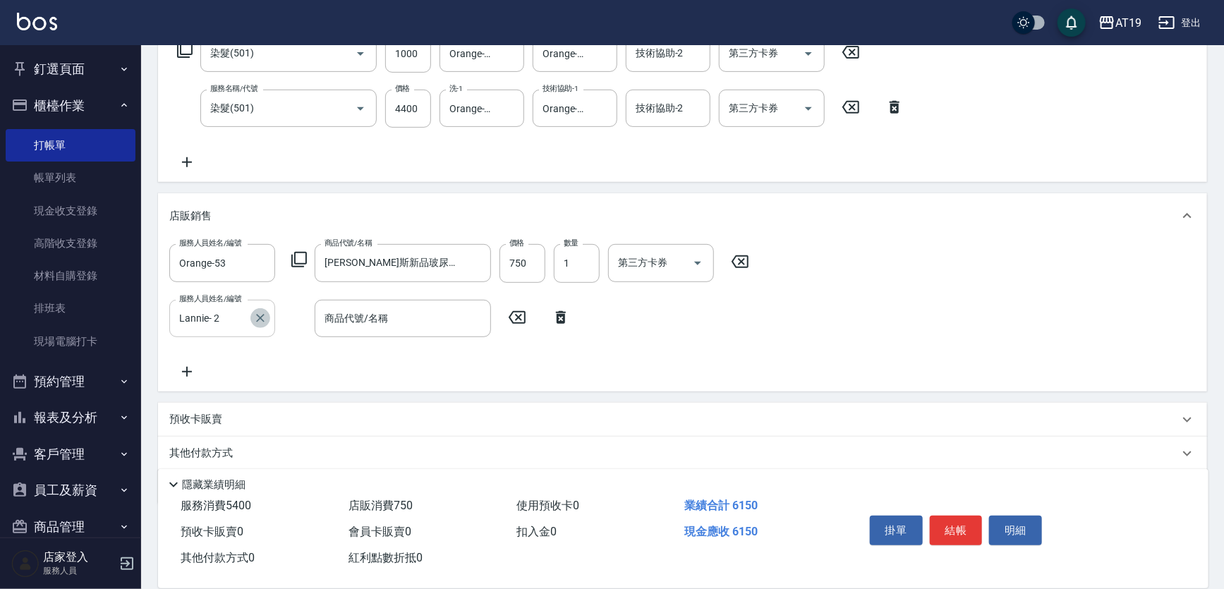
click at [261, 319] on icon "Clear" at bounding box center [260, 318] width 14 height 14
click at [298, 265] on icon at bounding box center [299, 259] width 17 height 17
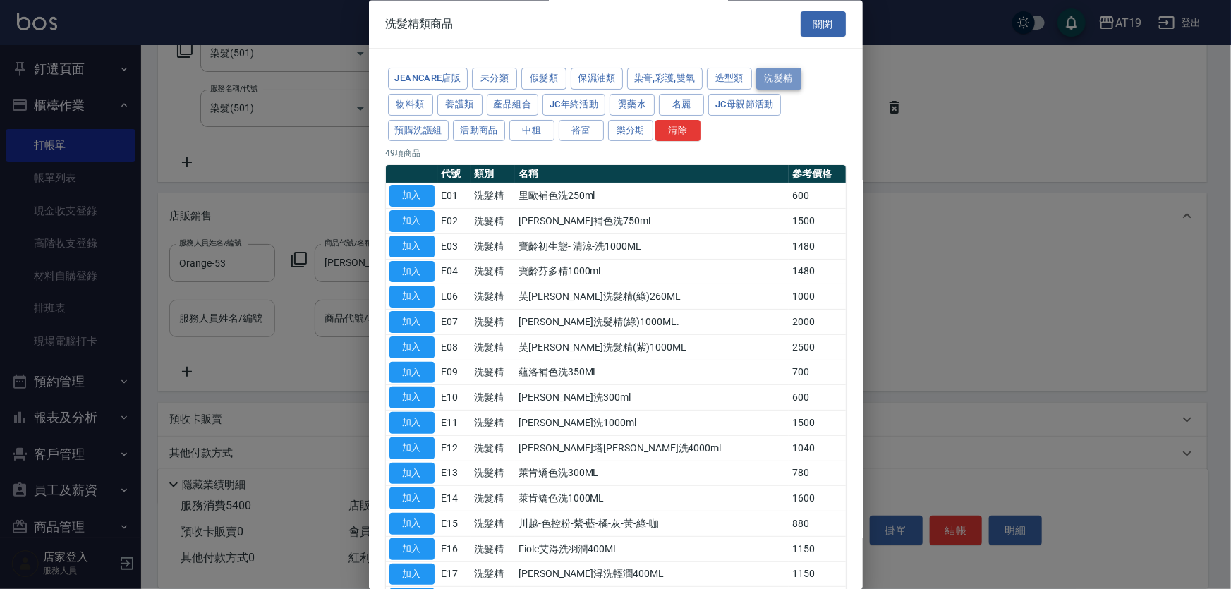
click at [758, 77] on button "洗髮精" at bounding box center [778, 79] width 45 height 22
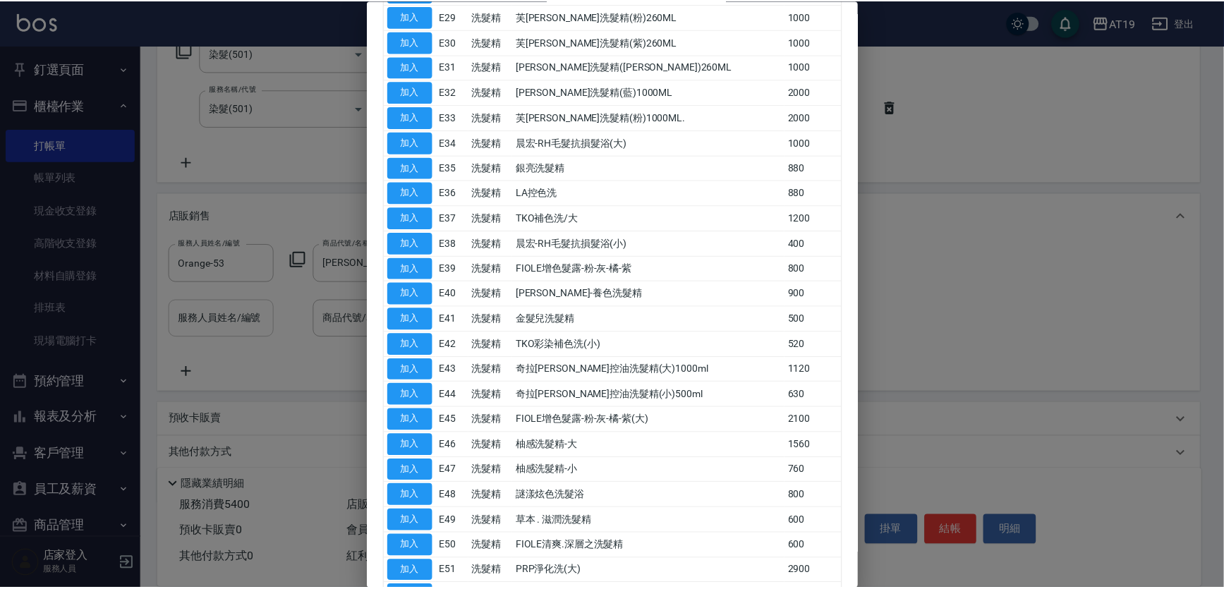
scroll to position [646, 0]
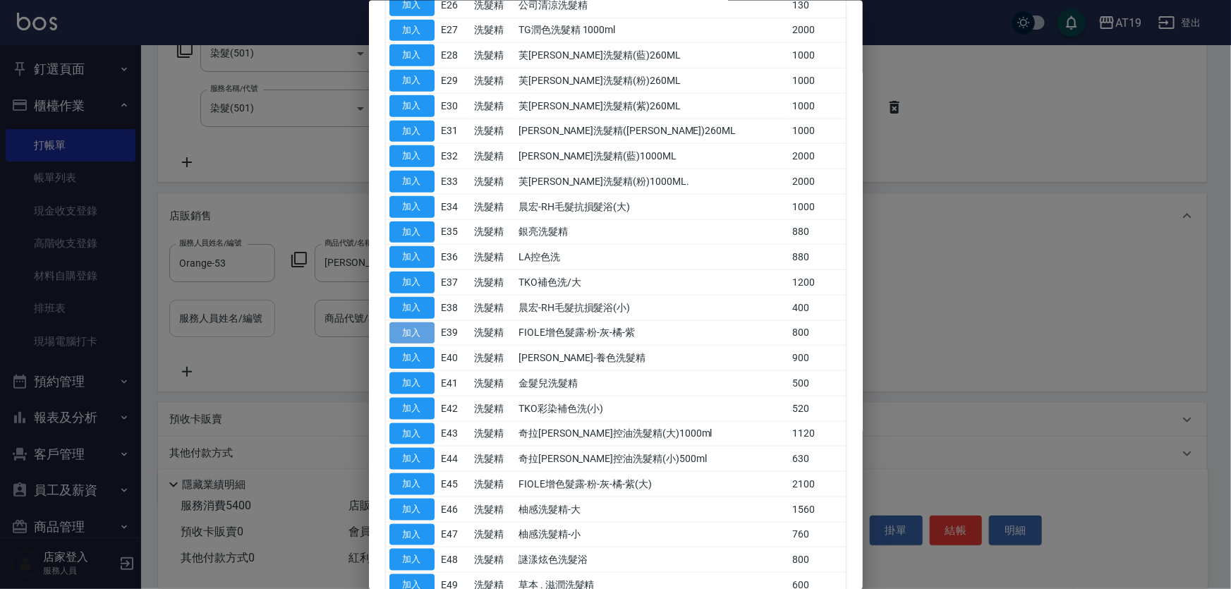
click at [429, 334] on button "加入" at bounding box center [411, 333] width 45 height 22
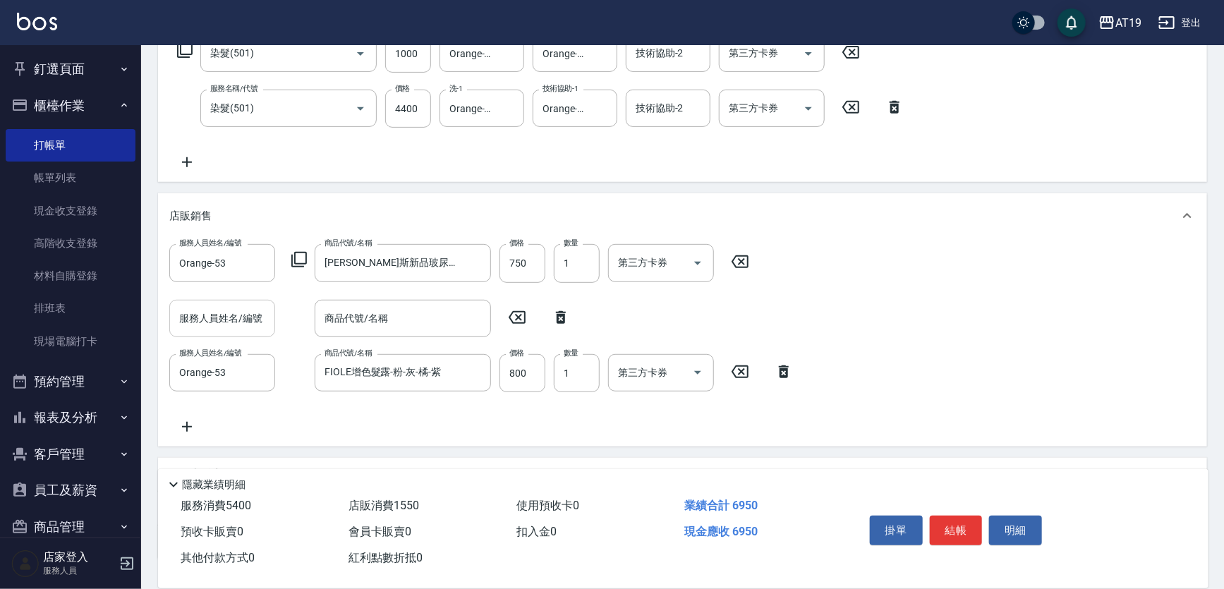
click at [564, 320] on icon at bounding box center [561, 317] width 10 height 13
type input "Orange-53"
type input "FIOLE增色髮露-粉-灰-橘-紫"
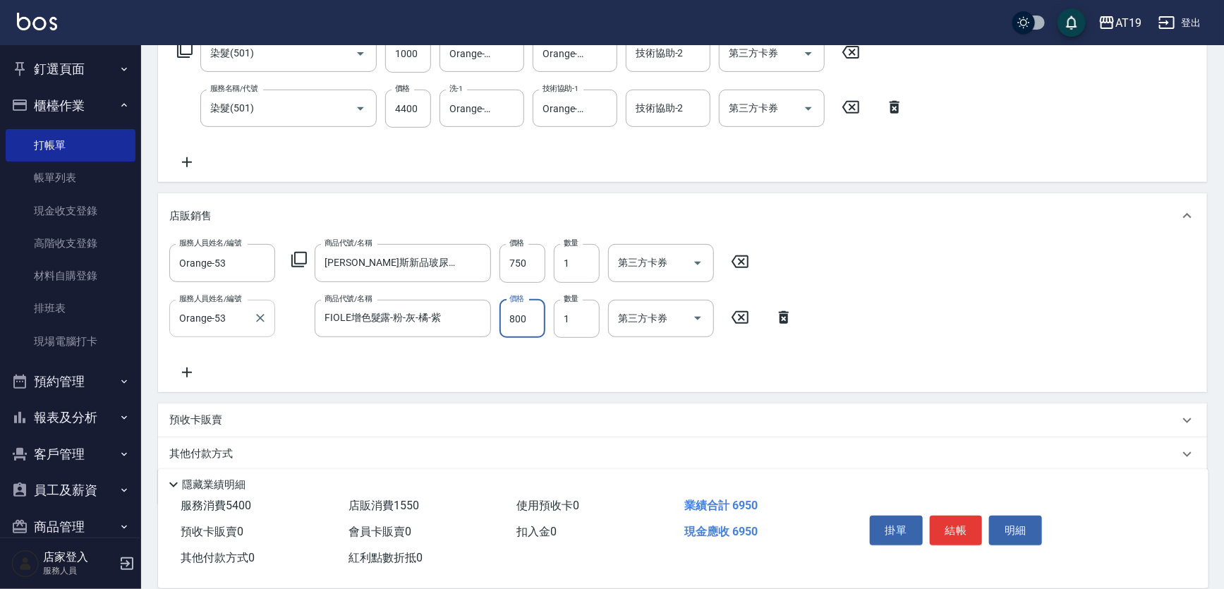
click at [537, 325] on input "800" at bounding box center [522, 319] width 46 height 38
type input "600"
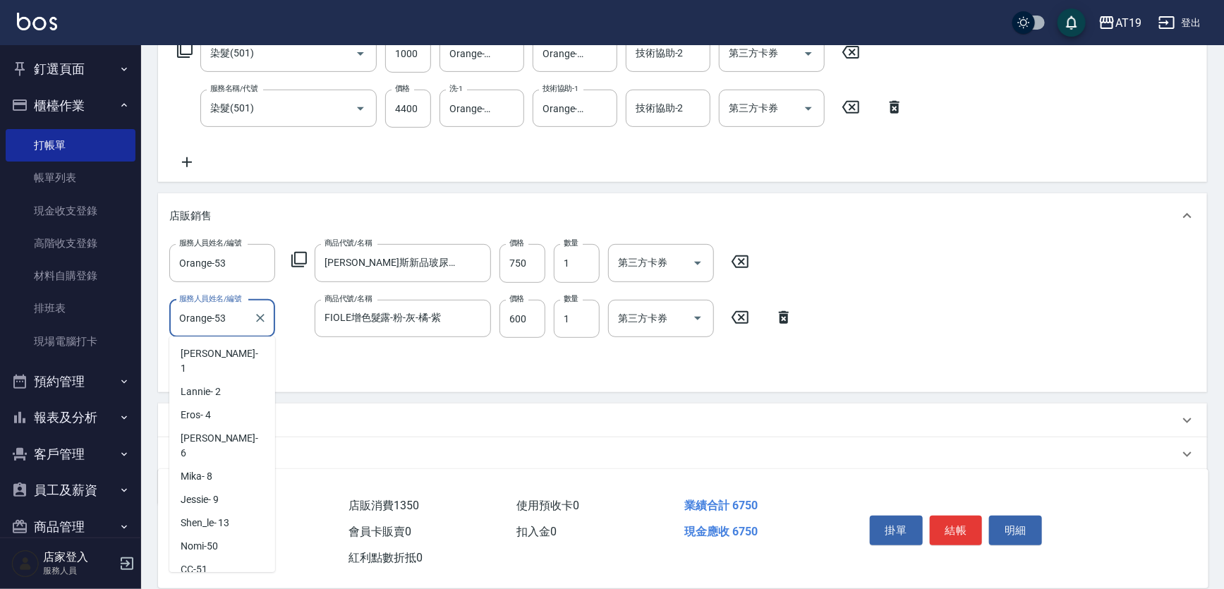
click at [243, 320] on input "Orange-53" at bounding box center [212, 318] width 72 height 25
click at [227, 378] on div "Lannie - 2" at bounding box center [222, 389] width 106 height 23
type input "Lannie- 2"
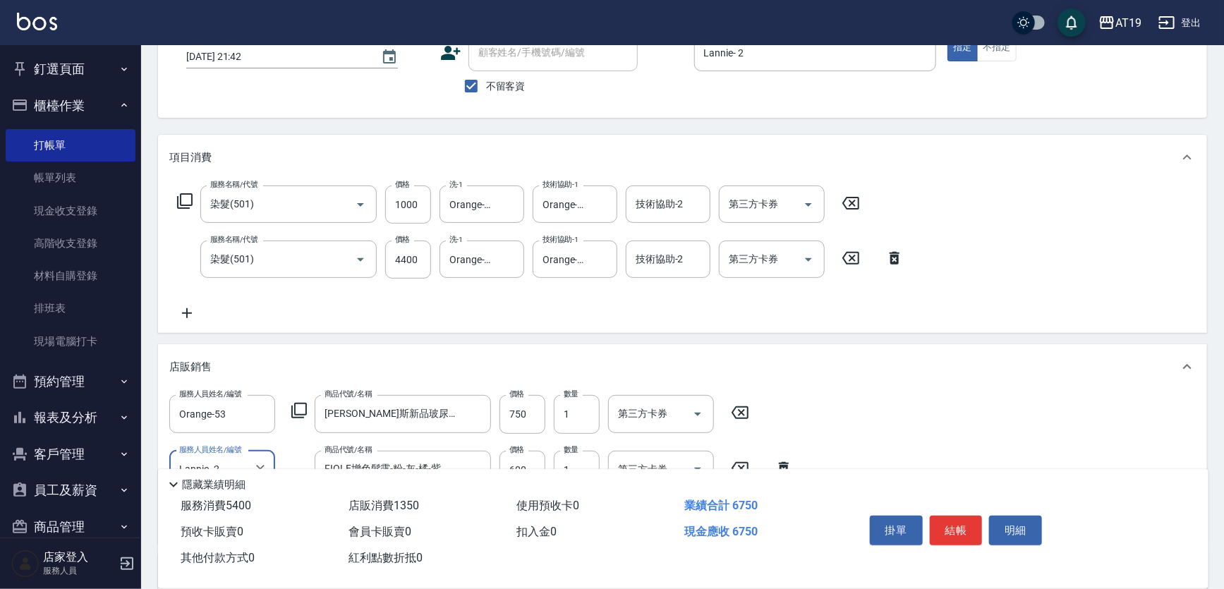
scroll to position [120, 0]
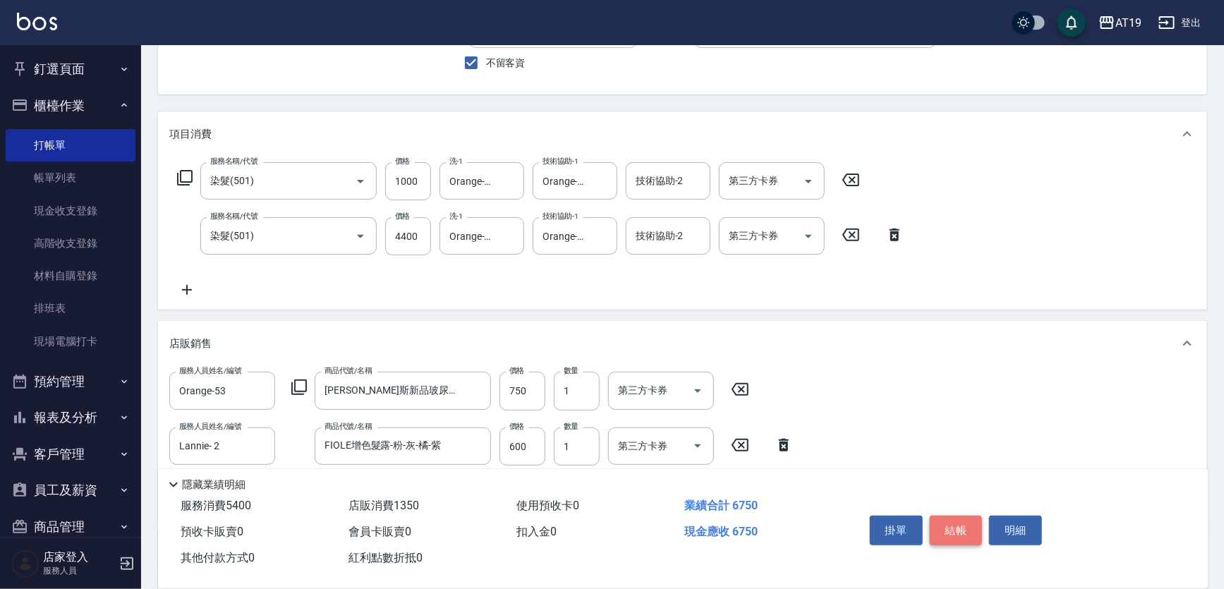
click at [964, 523] on button "結帳" at bounding box center [956, 531] width 53 height 30
type input "[DATE] 21:46"
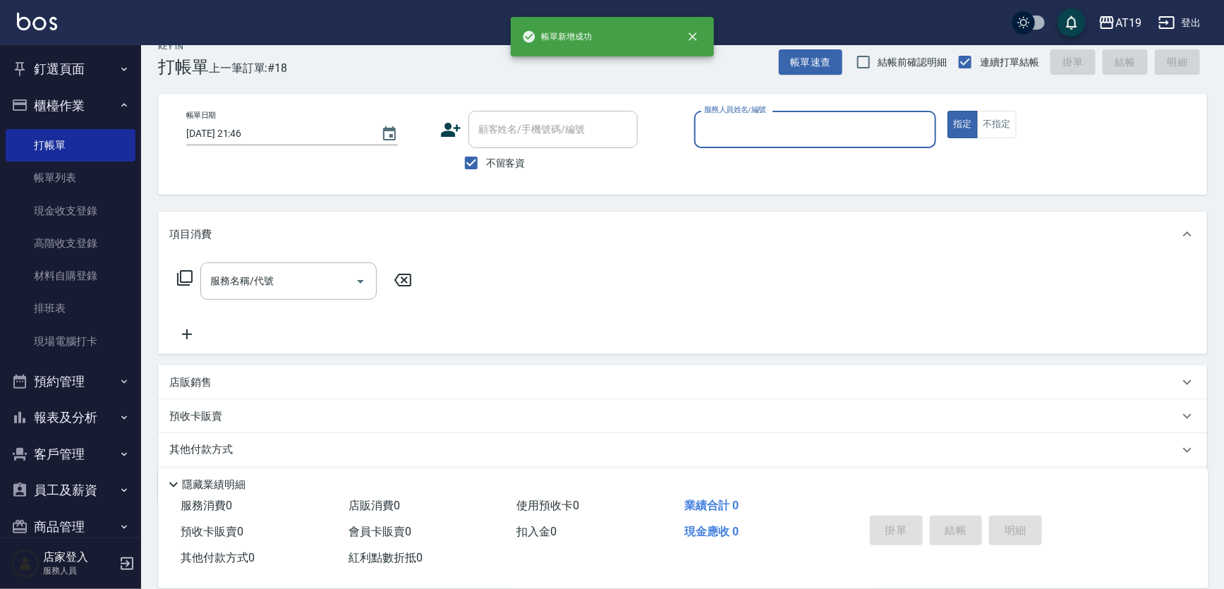
scroll to position [0, 0]
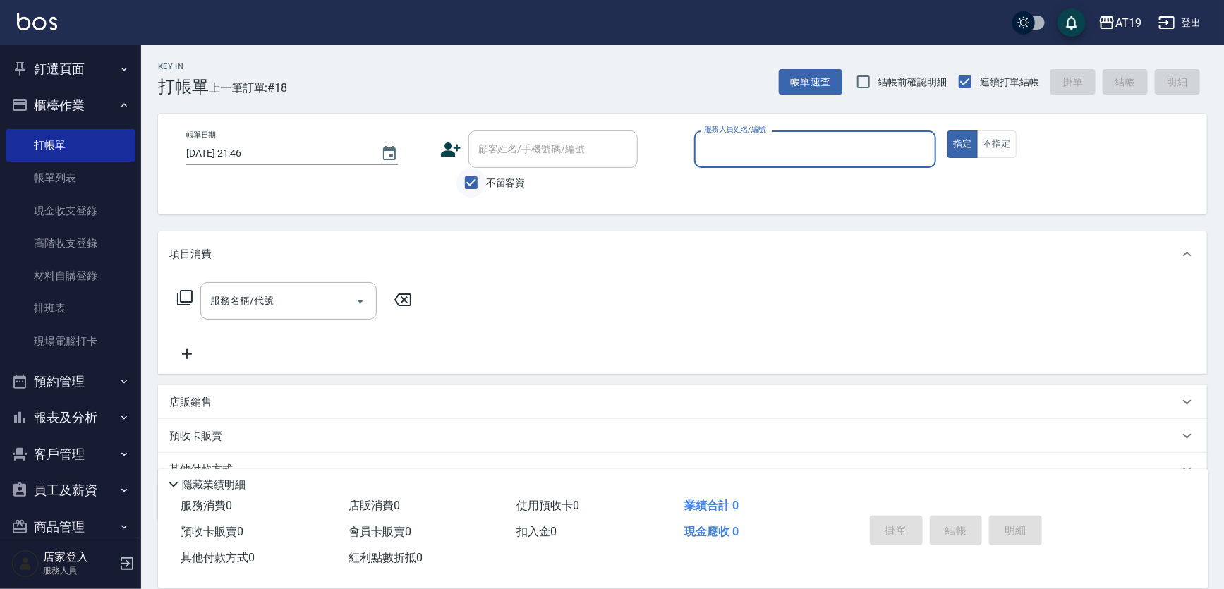
click at [474, 185] on input "不留客資" at bounding box center [471, 183] width 30 height 30
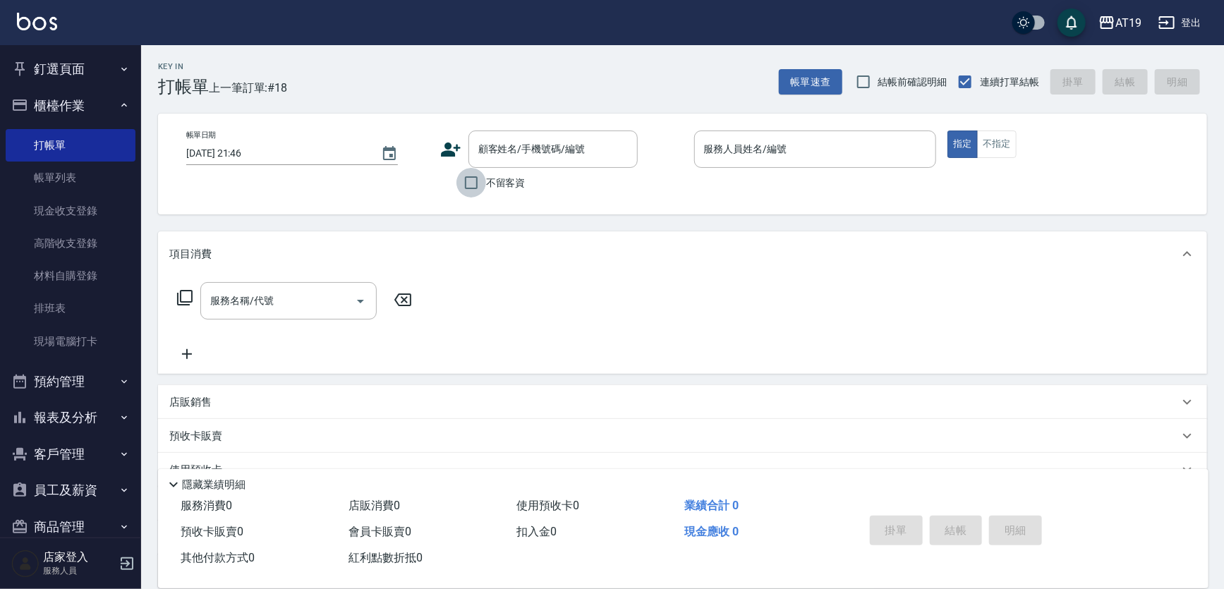
click at [474, 185] on input "不留客資" at bounding box center [471, 183] width 30 height 30
checkbox input "true"
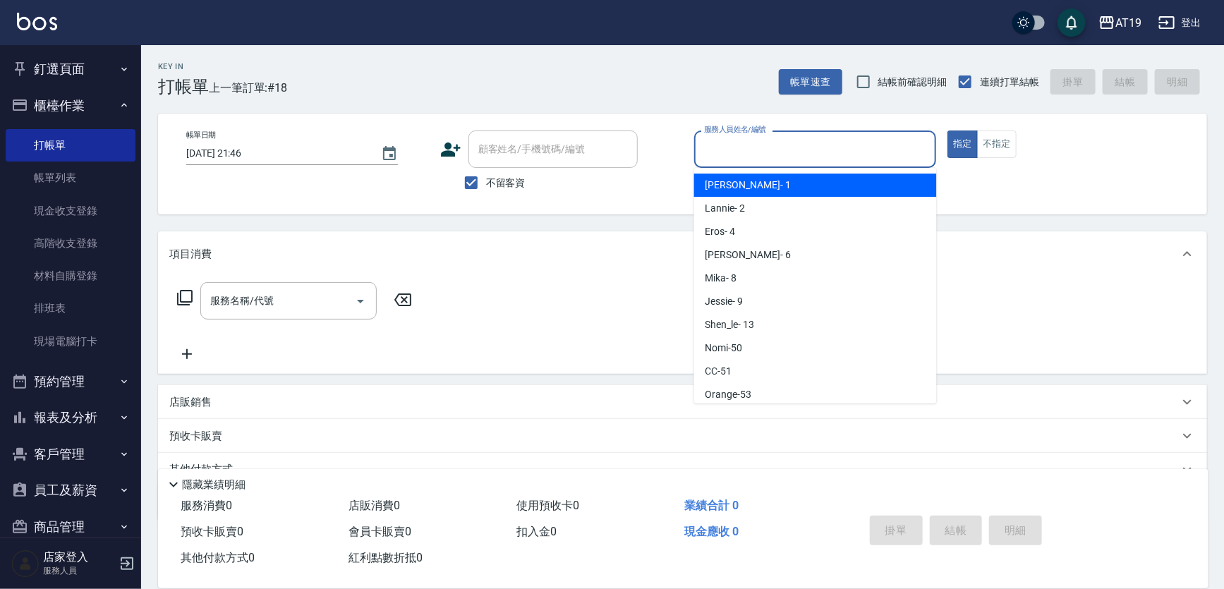
click at [741, 152] on input "服務人員姓名/編號" at bounding box center [816, 149] width 230 height 25
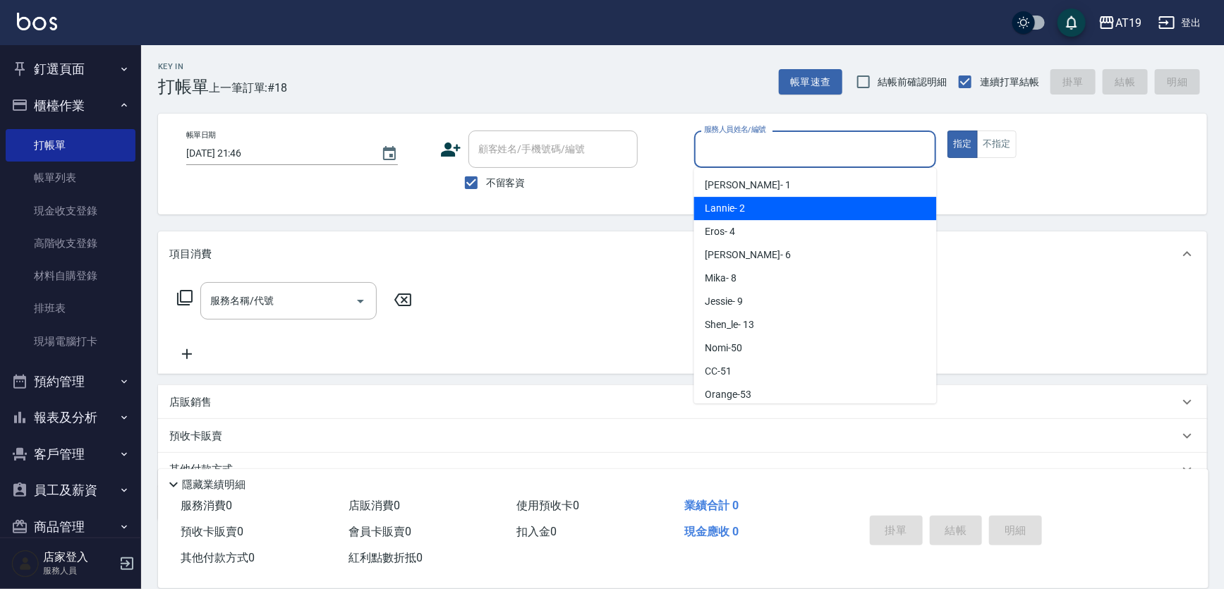
click at [734, 198] on div "Lannie - 2" at bounding box center [815, 208] width 243 height 23
type input "Lannie- 2"
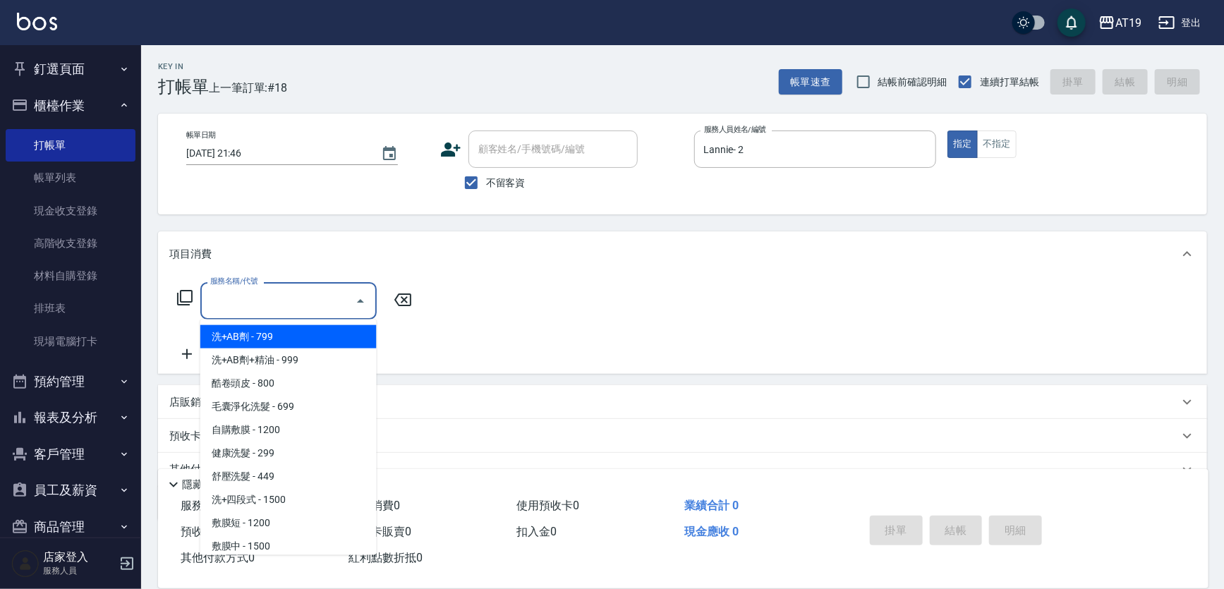
click at [293, 302] on input "服務名稱/代號" at bounding box center [278, 301] width 143 height 25
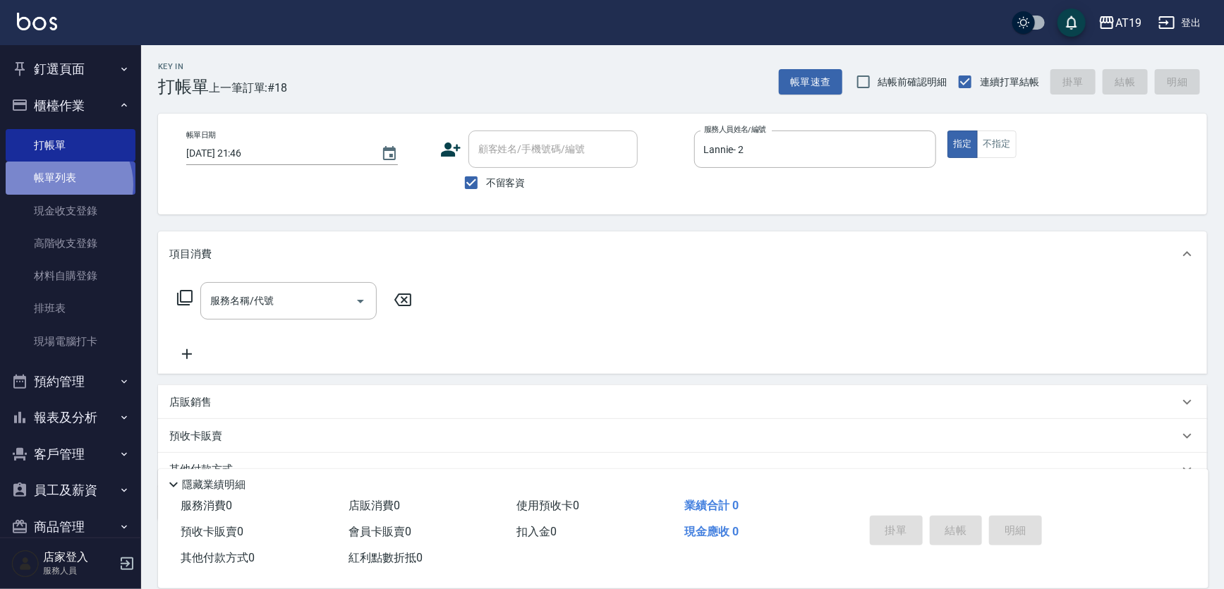
click at [63, 184] on link "帳單列表" at bounding box center [71, 178] width 130 height 32
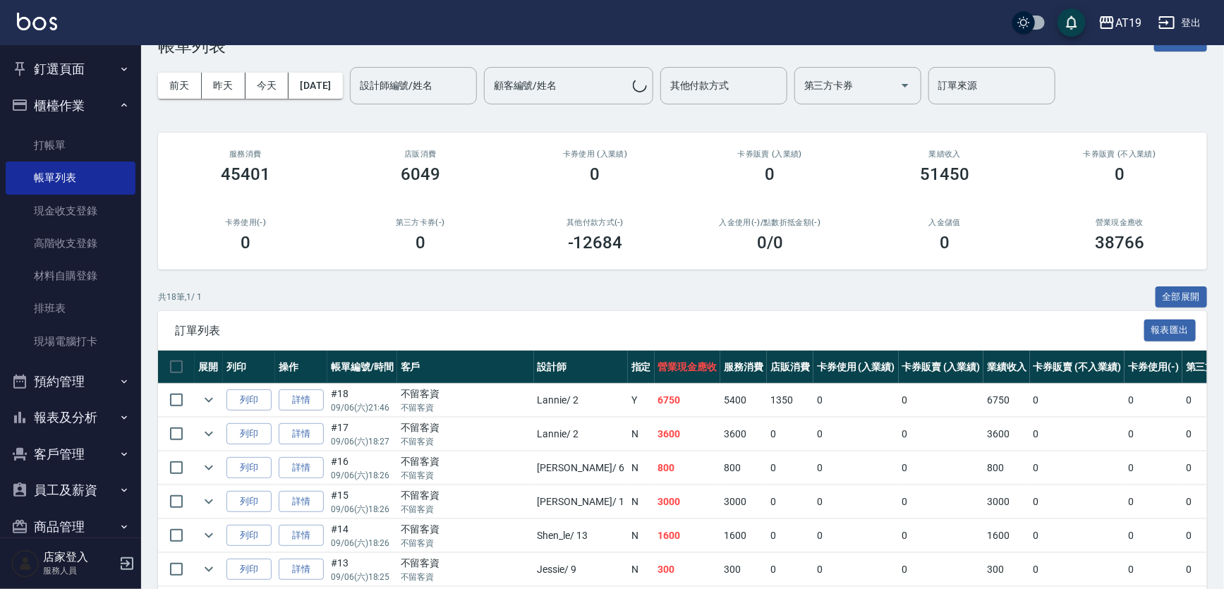
scroll to position [63, 0]
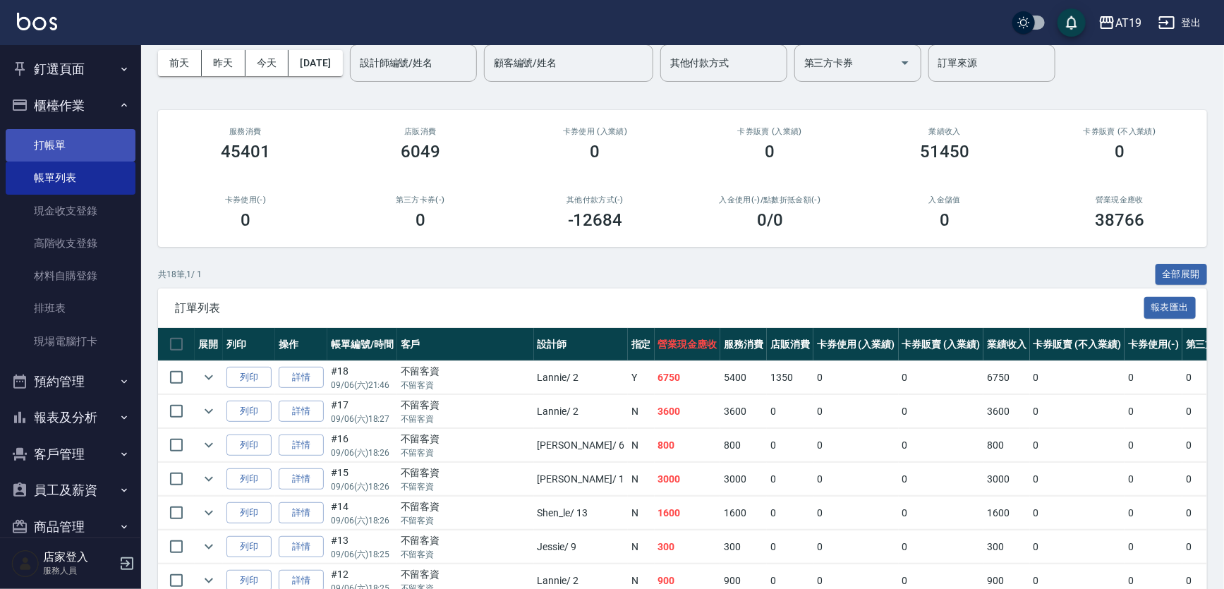
click at [97, 152] on link "打帳單" at bounding box center [71, 145] width 130 height 32
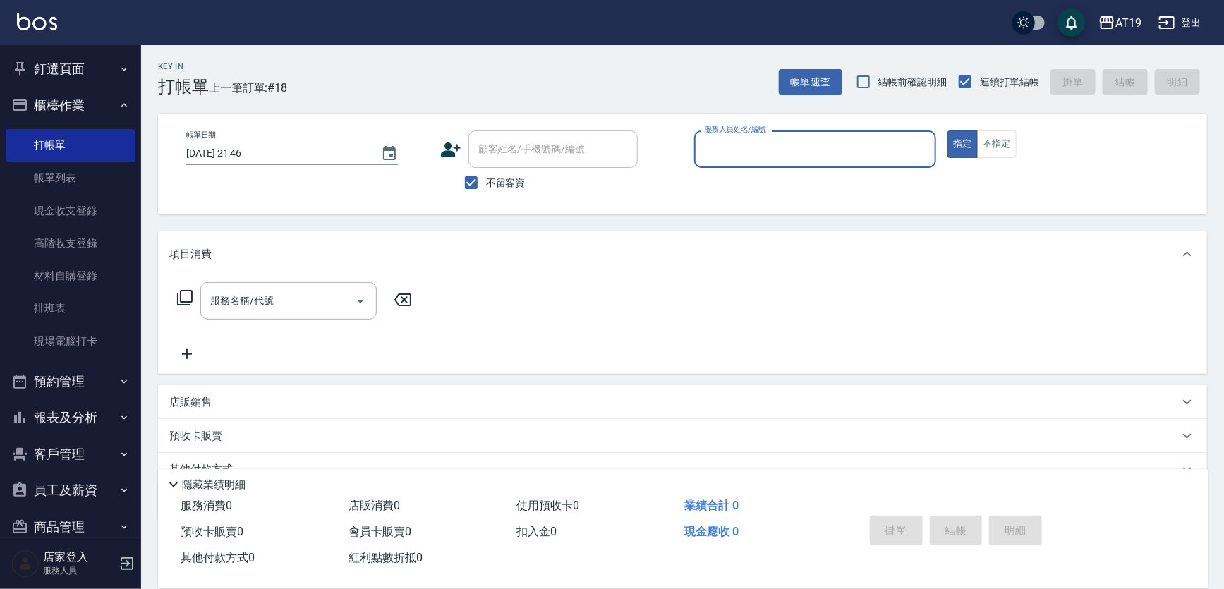
click at [725, 155] on input "服務人員姓名/編號" at bounding box center [816, 149] width 230 height 25
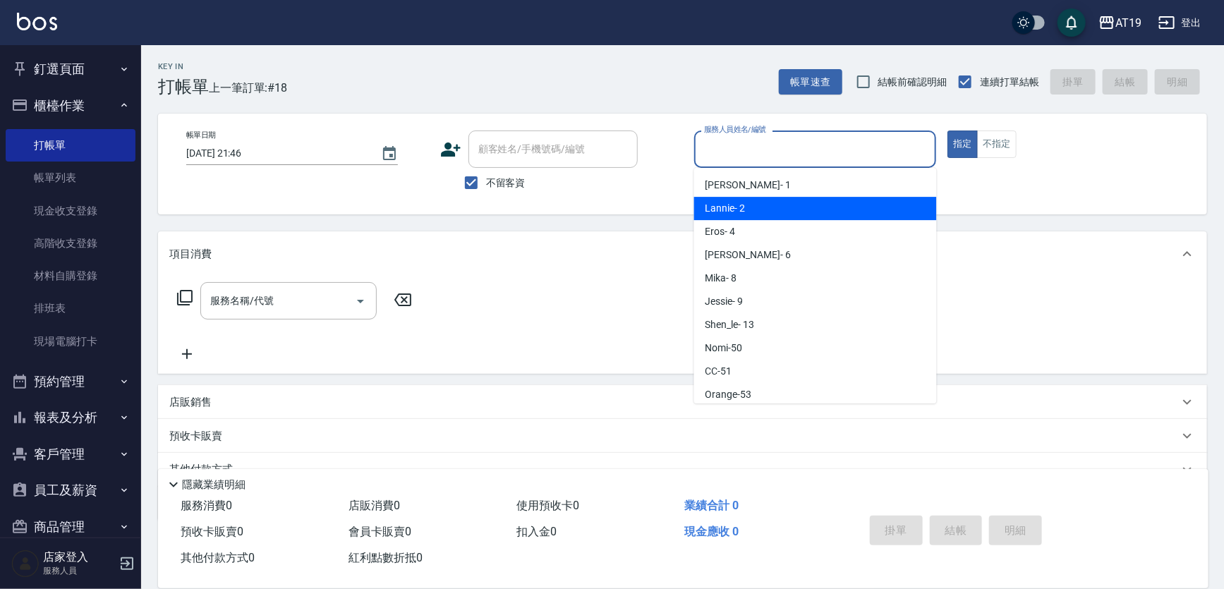
drag, startPoint x: 730, startPoint y: 206, endPoint x: 655, endPoint y: 203, distance: 75.5
click at [729, 206] on span "Lannie - 2" at bounding box center [725, 208] width 40 height 15
type input "Lannie- 2"
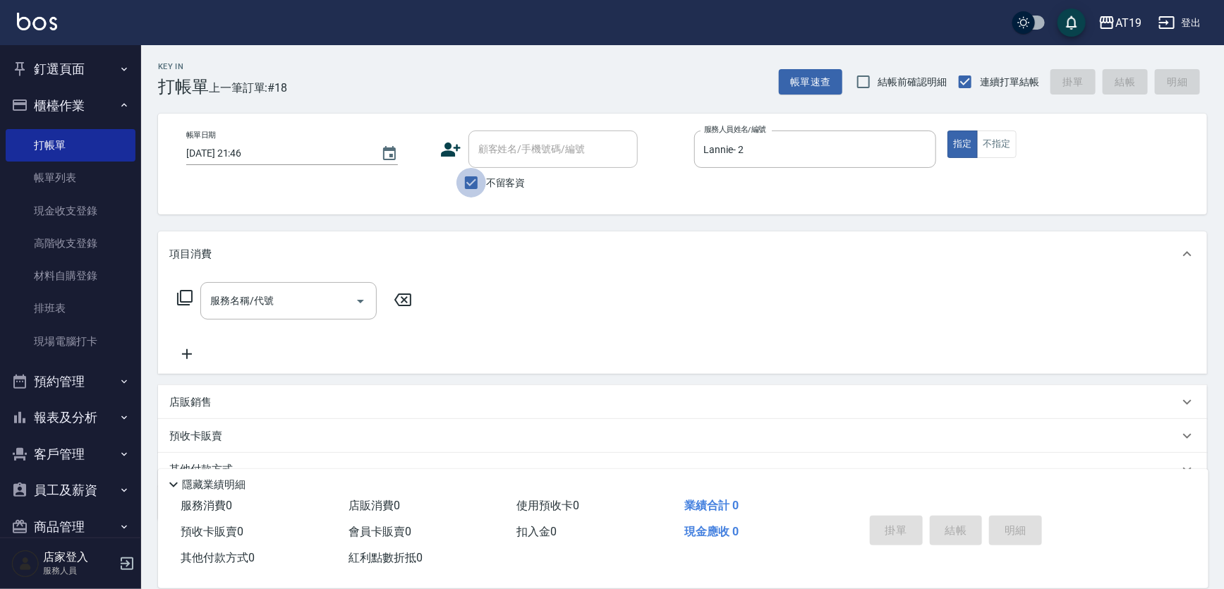
click at [461, 185] on input "不留客資" at bounding box center [471, 183] width 30 height 30
click at [478, 184] on input "不留客資" at bounding box center [471, 183] width 30 height 30
click at [474, 183] on input "不留客資" at bounding box center [471, 183] width 30 height 30
checkbox input "false"
click at [490, 151] on input "顧客姓名/手機號碼/編號" at bounding box center [542, 149] width 135 height 25
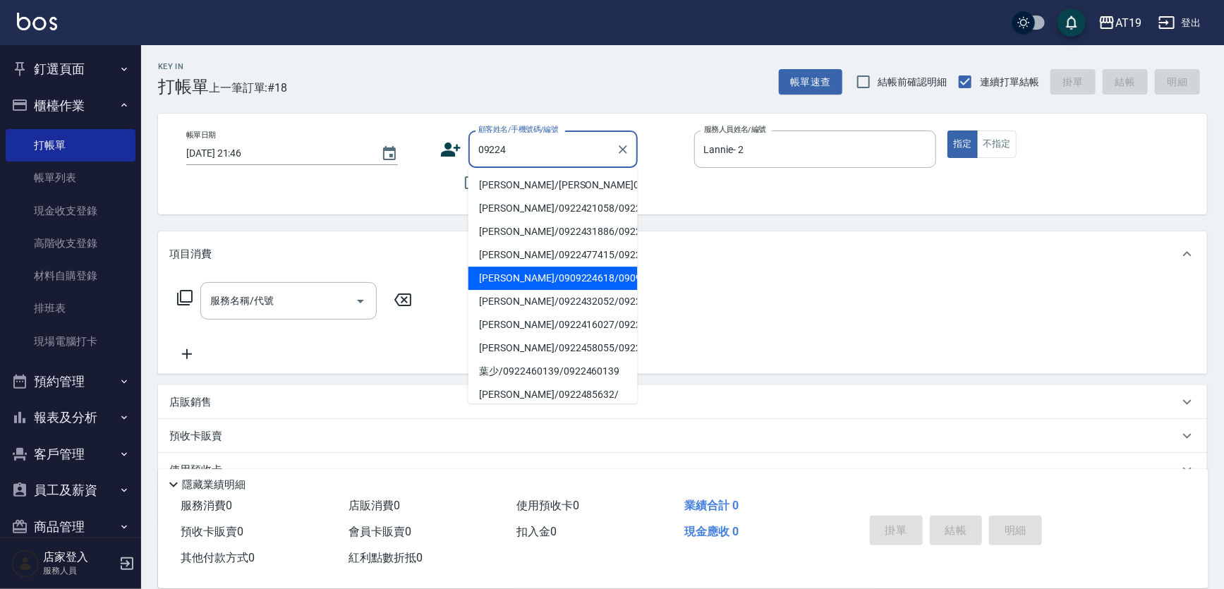
type input "09224"
click at [423, 217] on div "Key In 打帳單 上一筆訂單:#18 帳單速查 結帳前確認明細 連續打單結帳 掛單 結帳 明細 帳單日期 [DATE] 21:46 顧客姓名/手機號碼/編…" at bounding box center [682, 383] width 1083 height 676
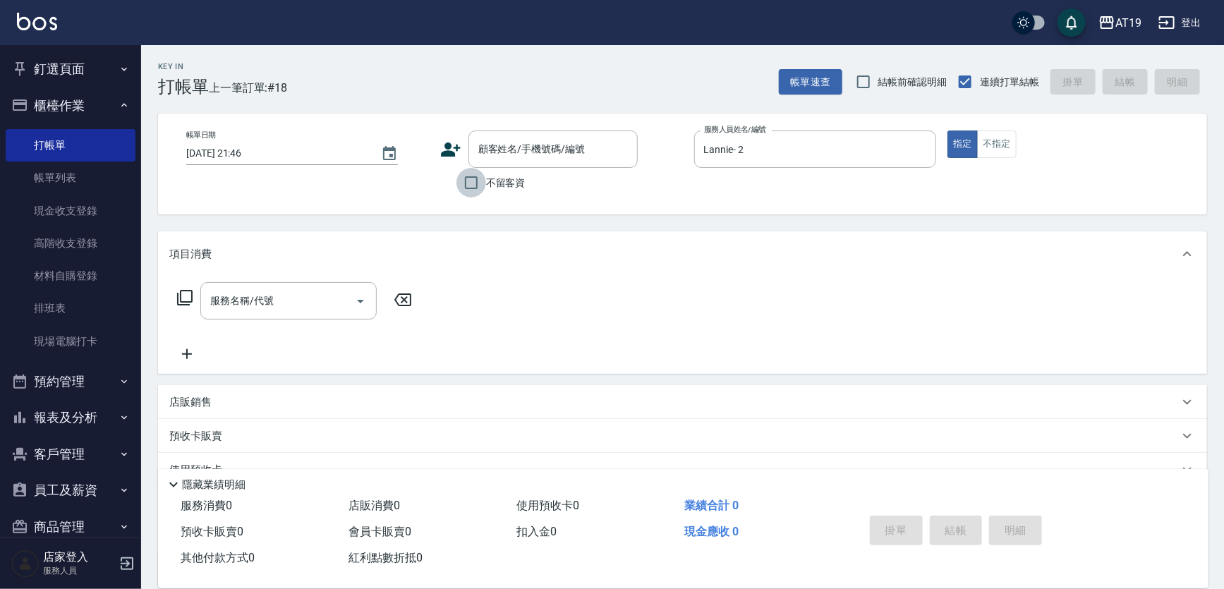
click at [469, 185] on input "不留客資" at bounding box center [471, 183] width 30 height 30
checkbox input "true"
click at [304, 302] on input "服務名稱/代號" at bounding box center [278, 301] width 143 height 25
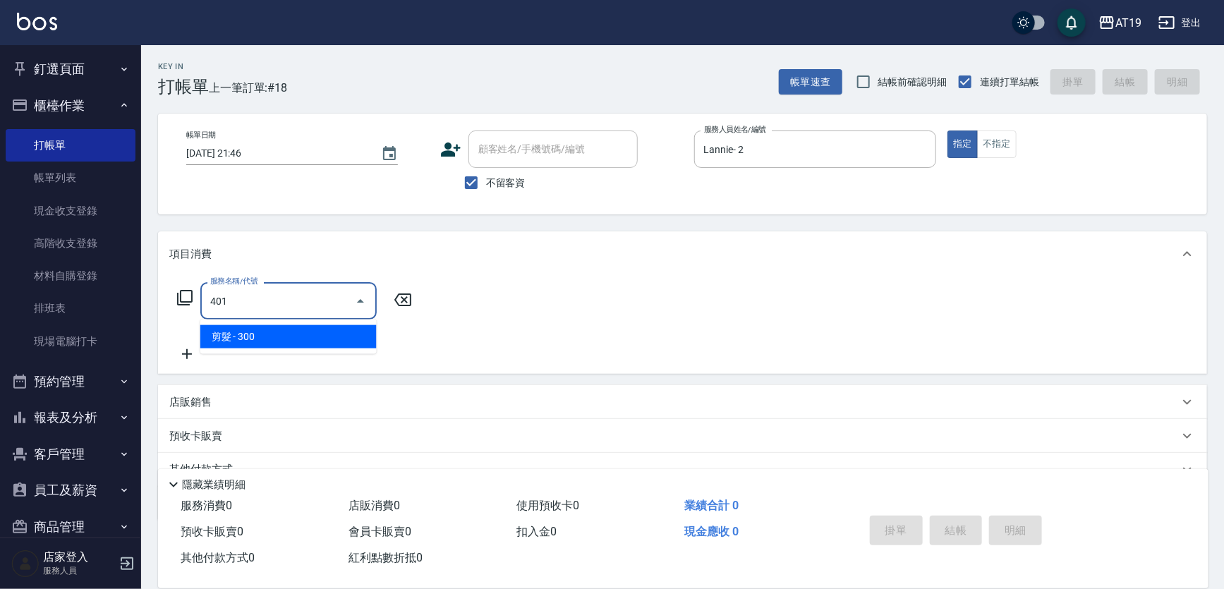
click at [317, 341] on span "剪髮 - 300" at bounding box center [288, 336] width 176 height 23
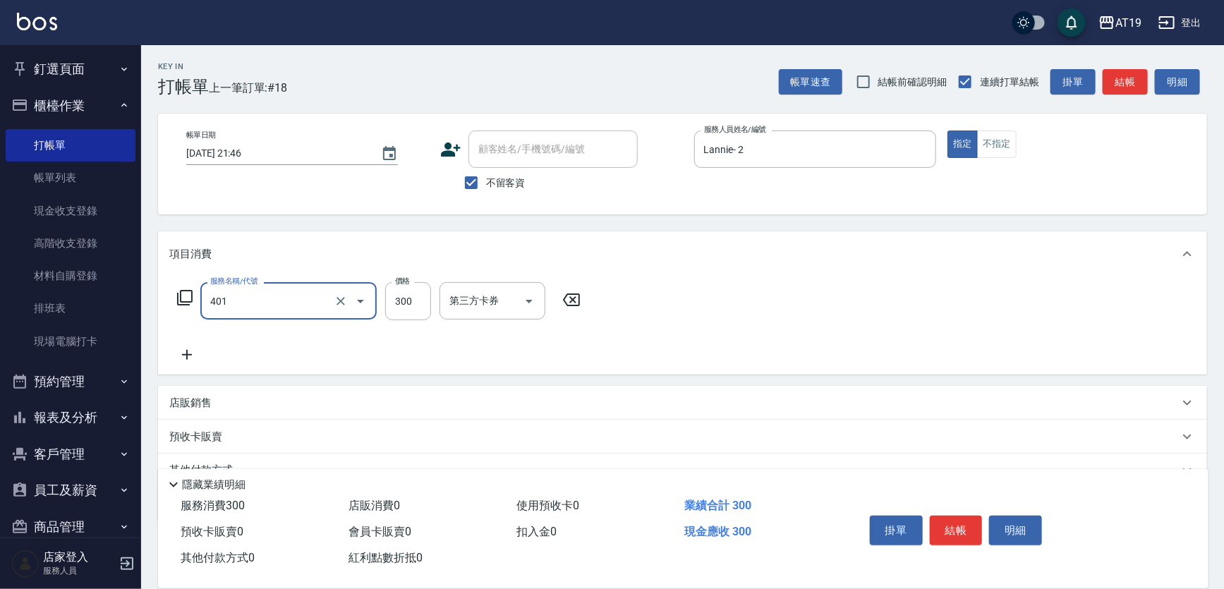
type input "剪髮(401)"
click at [200, 354] on icon at bounding box center [186, 354] width 35 height 17
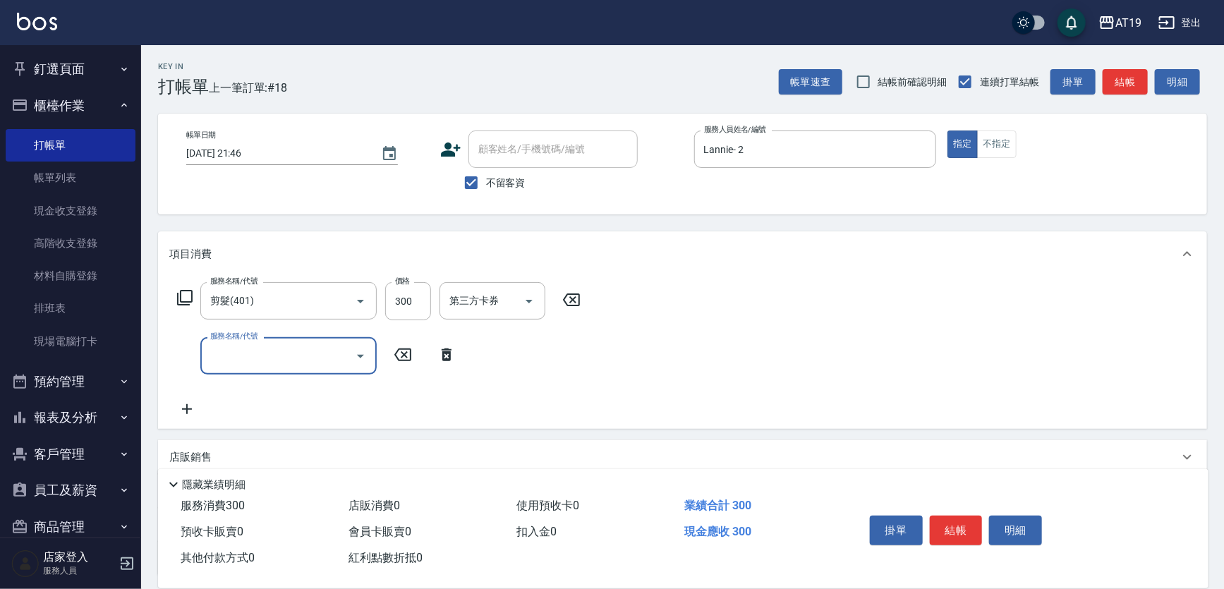
click at [240, 354] on input "服務名稱/代號" at bounding box center [278, 356] width 143 height 25
drag, startPoint x: 260, startPoint y: 396, endPoint x: 310, endPoint y: 382, distance: 51.6
click at [267, 396] on span "染髮 - 1000" at bounding box center [288, 391] width 176 height 23
type input "染髮(501)"
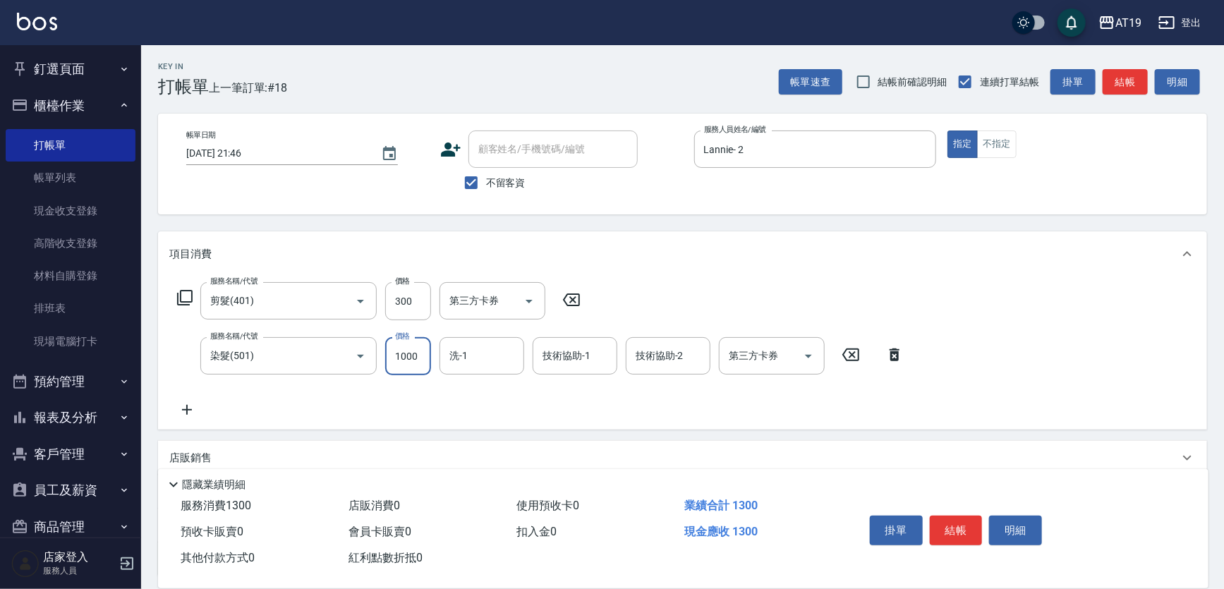
click at [408, 363] on input "1000" at bounding box center [408, 356] width 46 height 38
type input "2499"
click at [476, 359] on input "洗-1" at bounding box center [482, 356] width 72 height 25
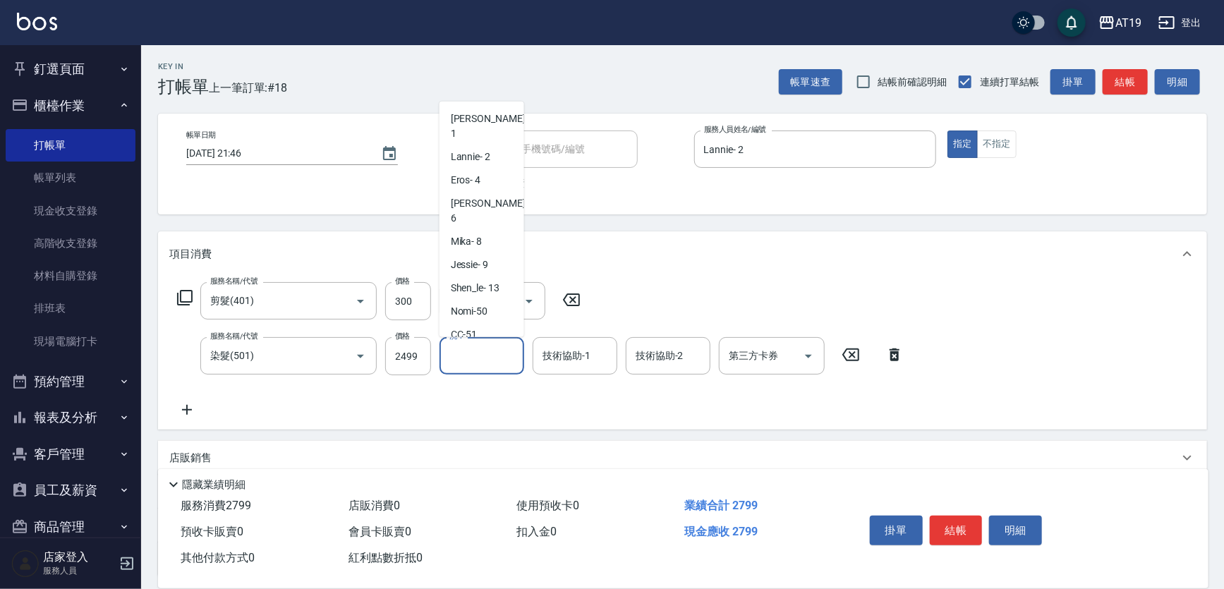
scroll to position [31, 0]
click at [494, 343] on span "Chanel -54" at bounding box center [473, 350] width 44 height 15
type input "Chanel-54"
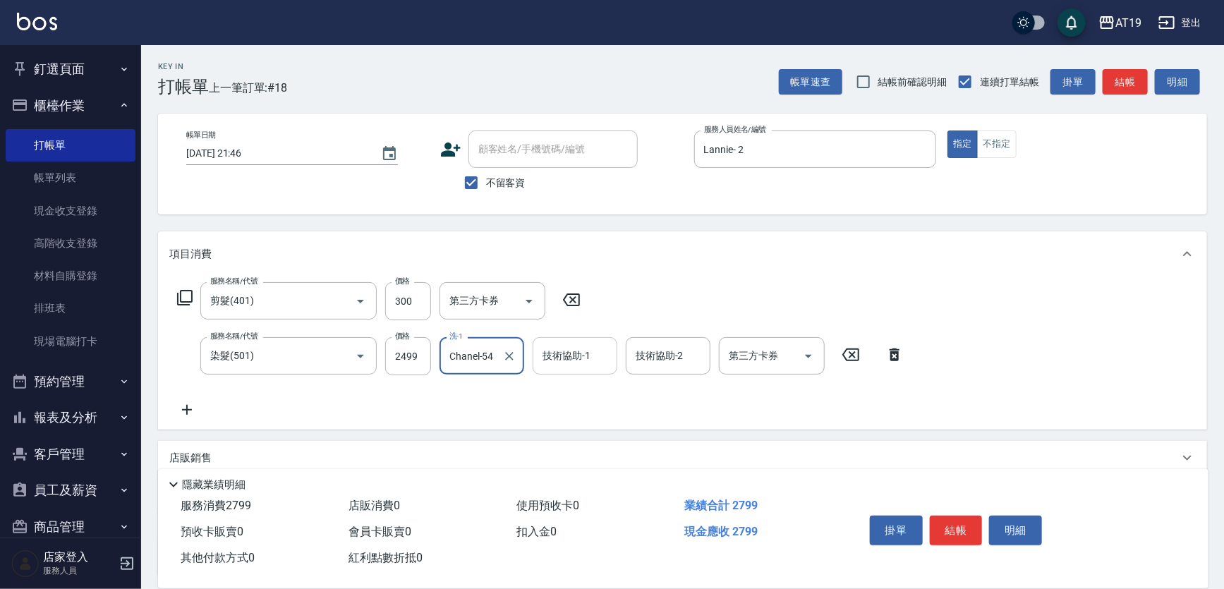
click at [562, 361] on input "技術協助-1" at bounding box center [575, 356] width 72 height 25
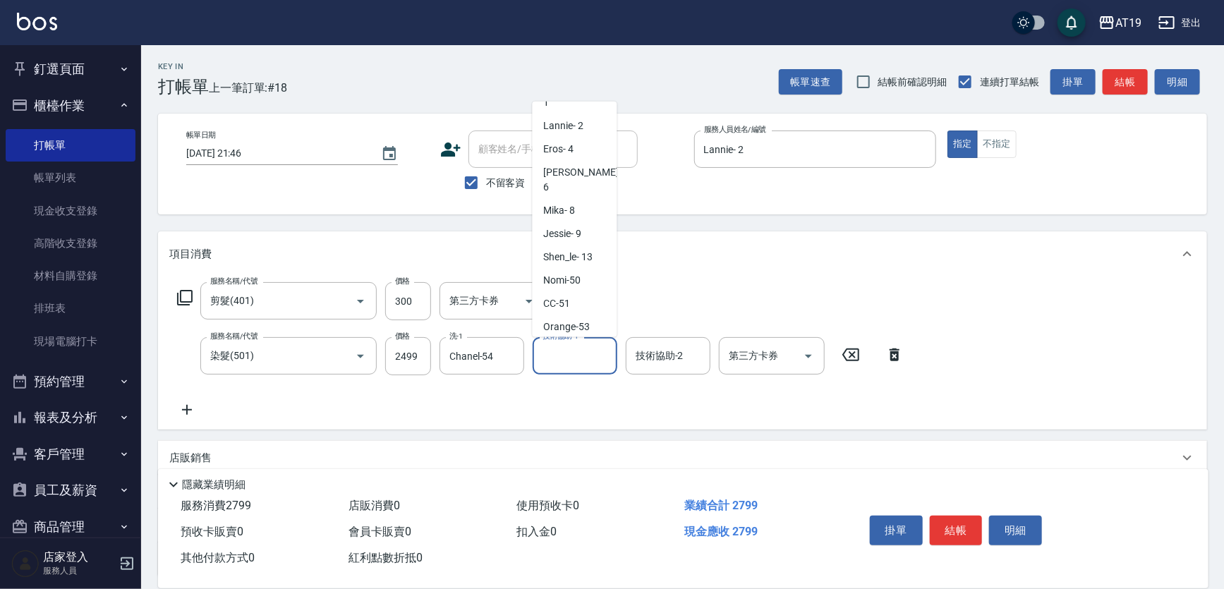
click at [590, 339] on div "Chanel -54" at bounding box center [575, 350] width 85 height 23
type input "Chanel-54"
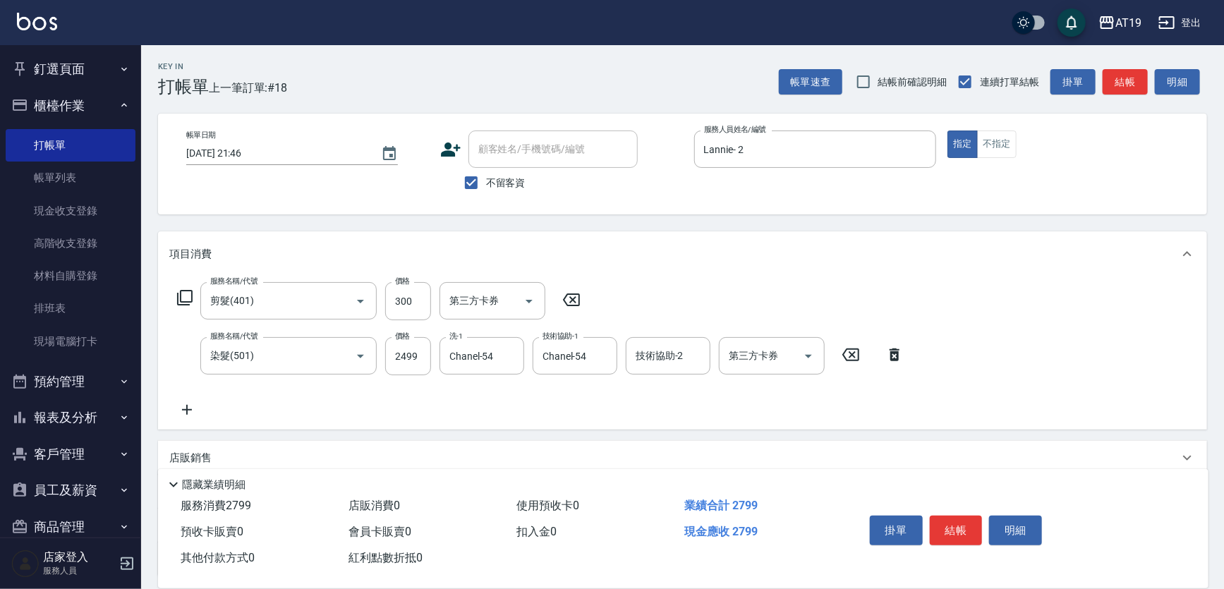
click at [192, 402] on icon at bounding box center [186, 409] width 35 height 17
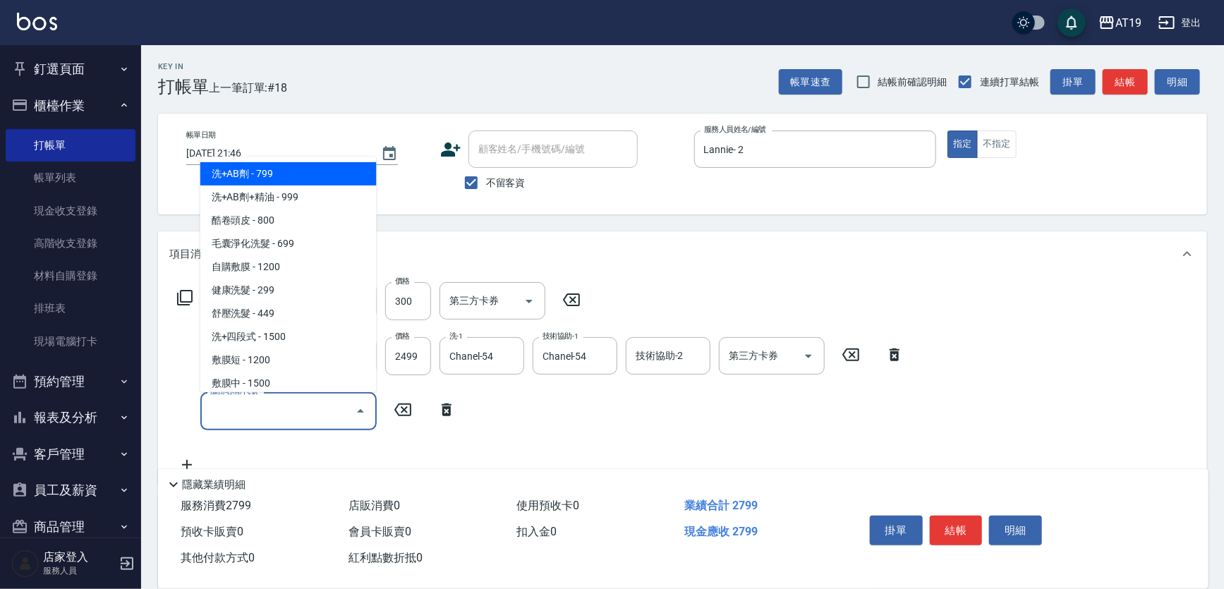
click at [238, 399] on input "服務名稱/代號" at bounding box center [278, 411] width 143 height 25
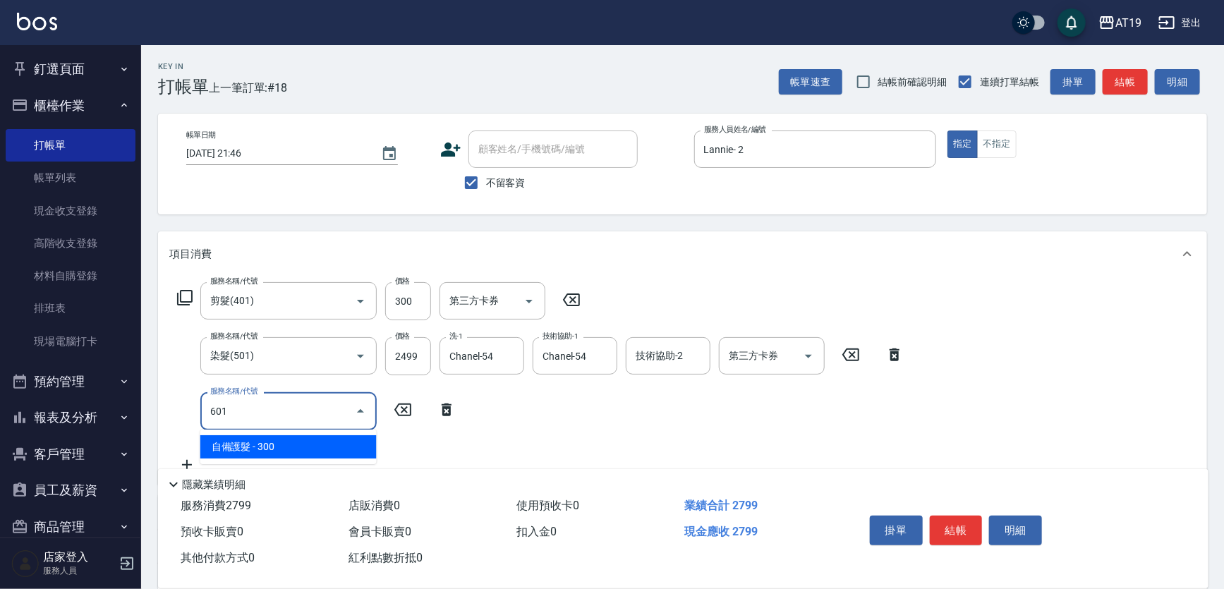
drag, startPoint x: 254, startPoint y: 452, endPoint x: 291, endPoint y: 441, distance: 38.9
click at [255, 452] on span "自備護髮 - 300" at bounding box center [288, 446] width 176 height 23
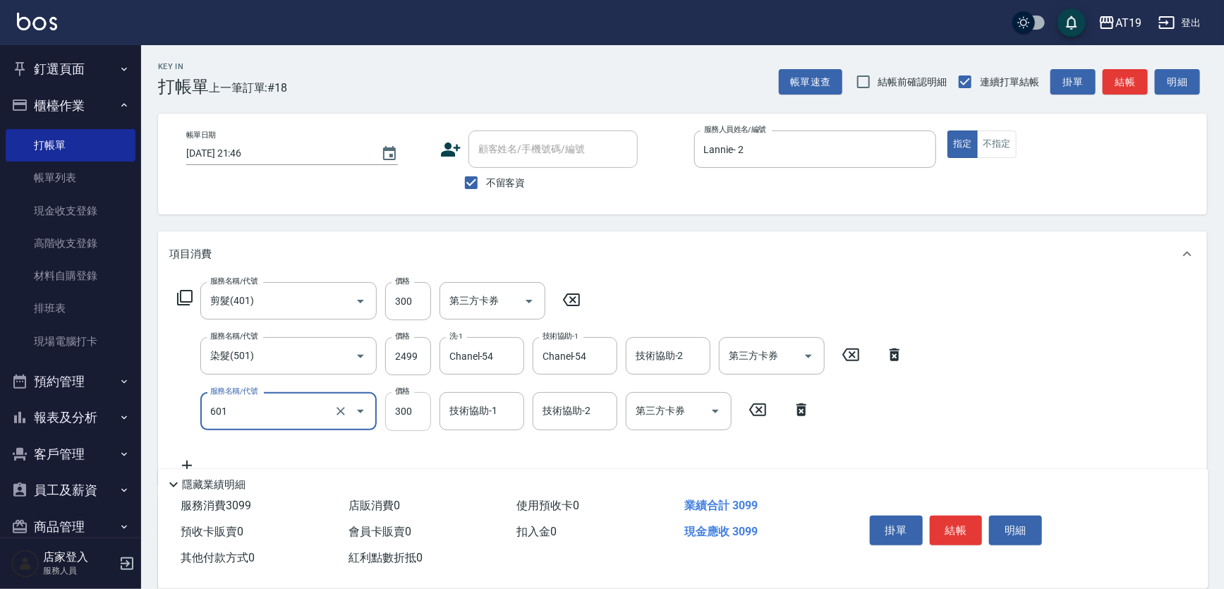
type input "自備護髮(601)"
click at [410, 409] on input "300" at bounding box center [408, 411] width 46 height 38
type input "1100"
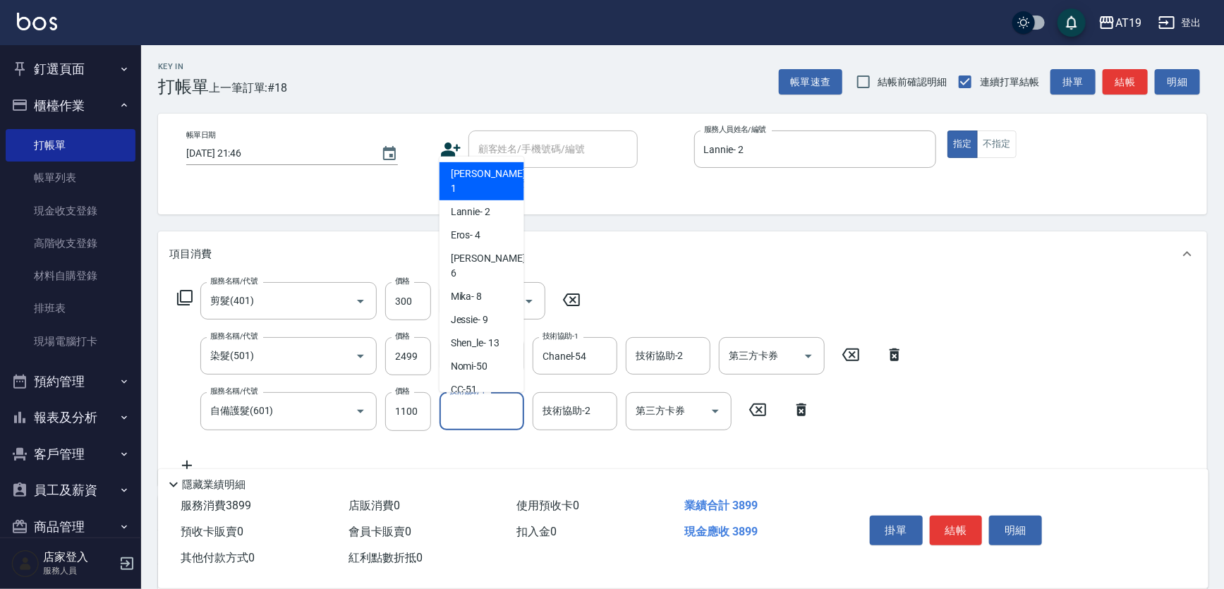
click at [511, 413] on input "技術協助-1" at bounding box center [482, 411] width 72 height 25
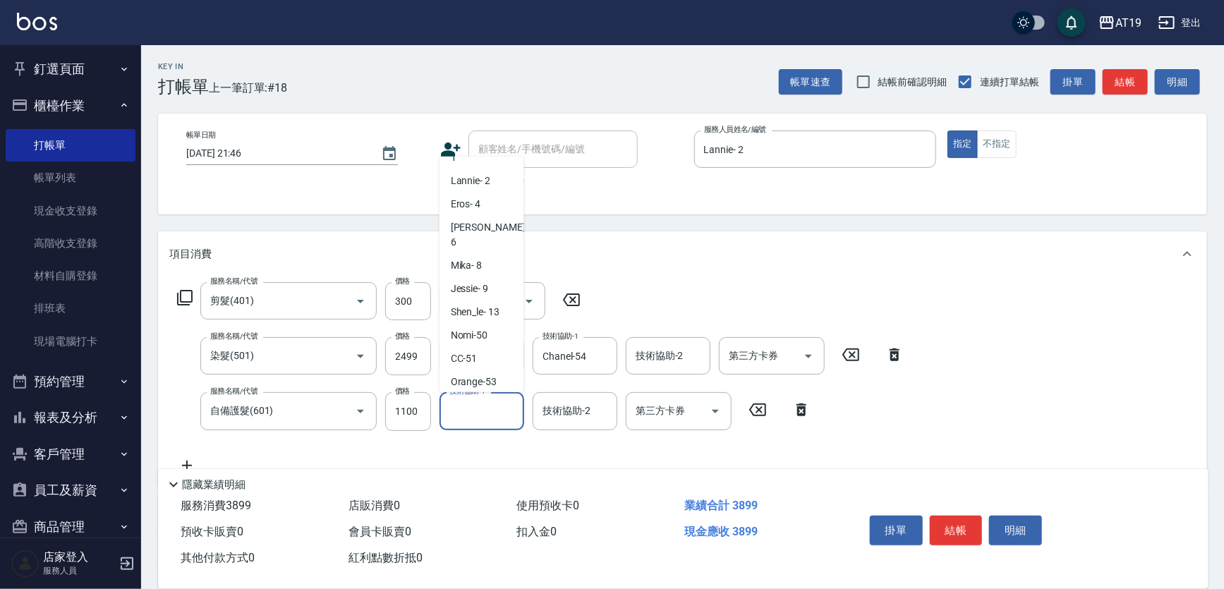
click at [490, 394] on div "Chanel -54" at bounding box center [482, 405] width 85 height 23
type input "Chanel-54"
click at [964, 525] on button "結帳" at bounding box center [956, 531] width 53 height 30
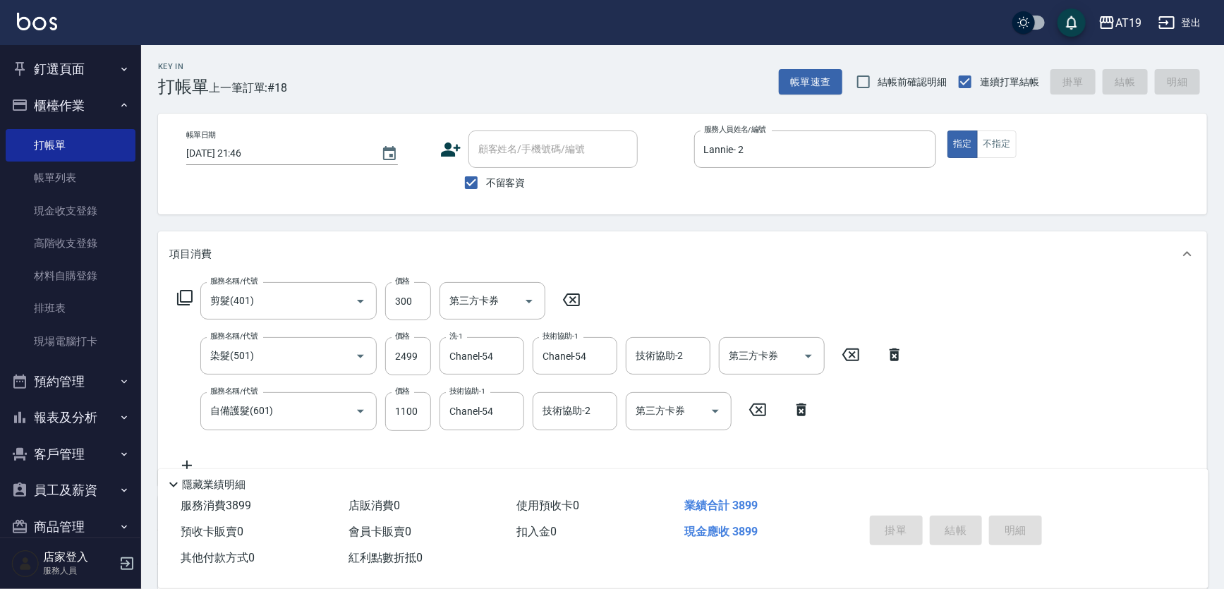
type input "[DATE] 21:47"
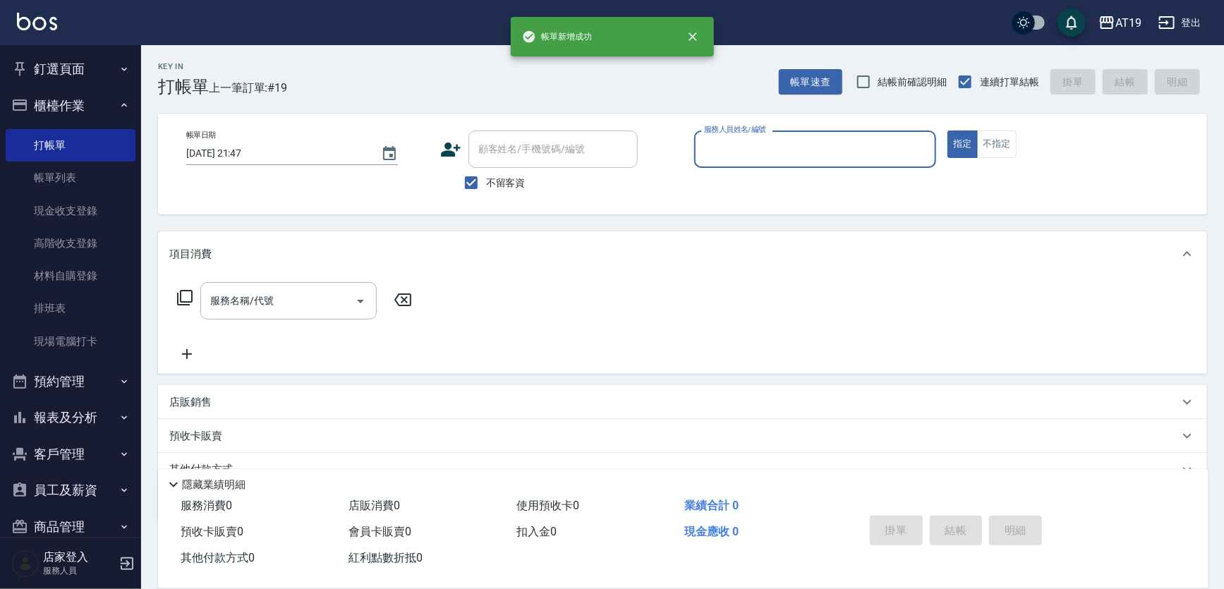
drag, startPoint x: 465, startPoint y: 181, endPoint x: 511, endPoint y: 167, distance: 47.8
click at [466, 179] on input "不留客資" at bounding box center [471, 183] width 30 height 30
checkbox input "false"
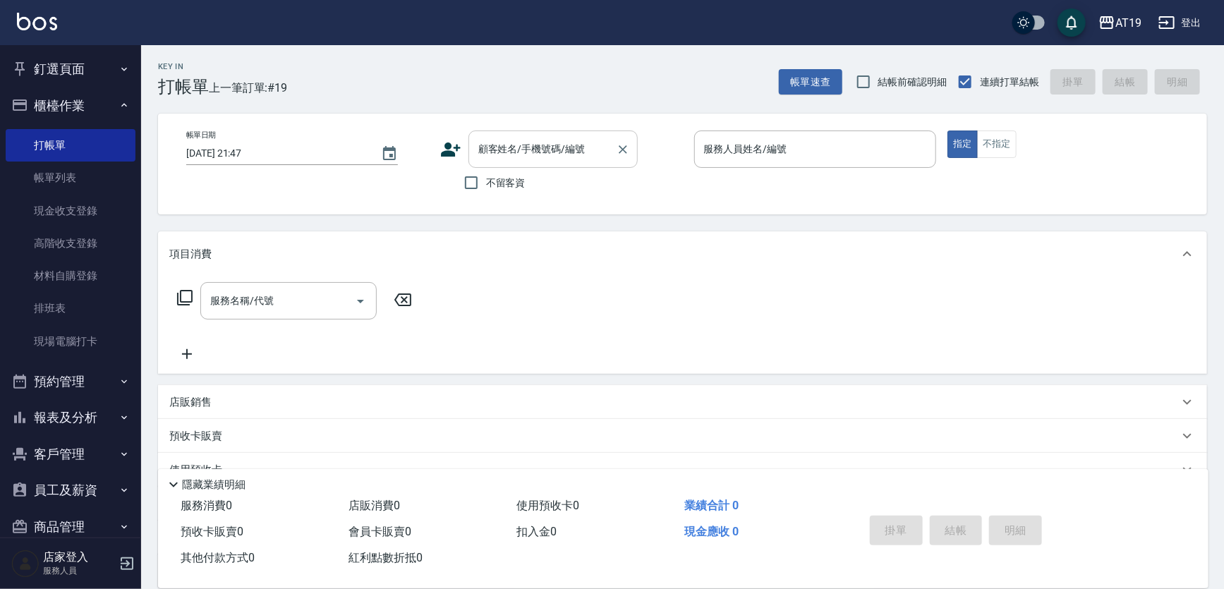
click at [514, 152] on input "顧客姓名/手機號碼/編號" at bounding box center [542, 149] width 135 height 25
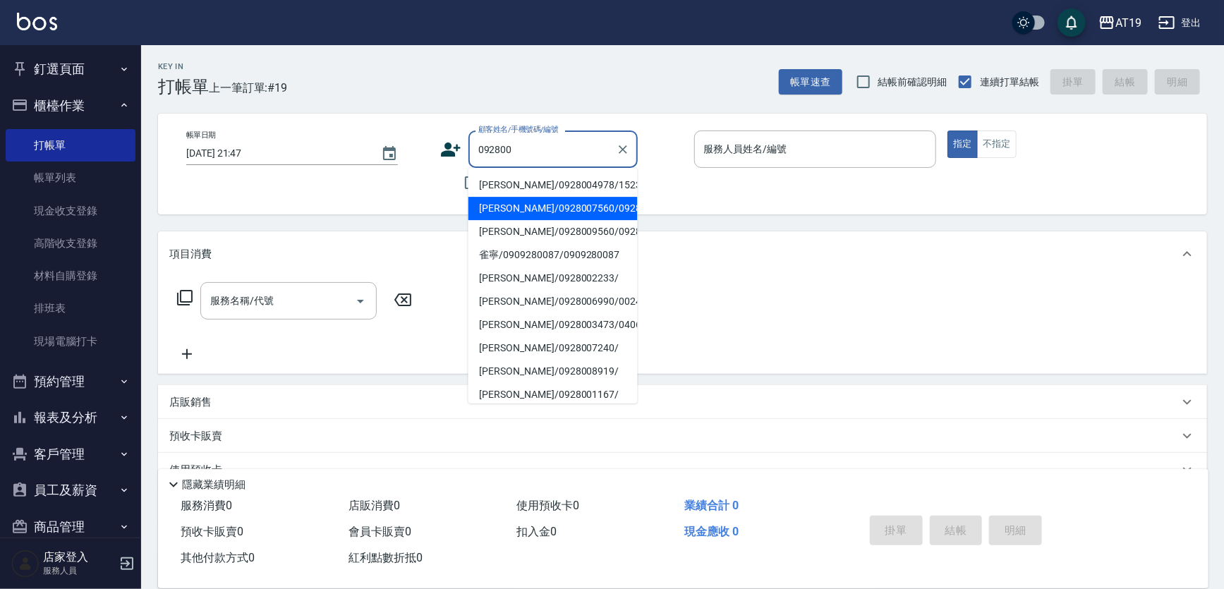
drag, startPoint x: 511, startPoint y: 219, endPoint x: 480, endPoint y: 202, distance: 35.4
click at [510, 219] on li "[PERSON_NAME]/0928007560/0928007560" at bounding box center [552, 208] width 169 height 23
type input "[PERSON_NAME]/0928007560/0928007560"
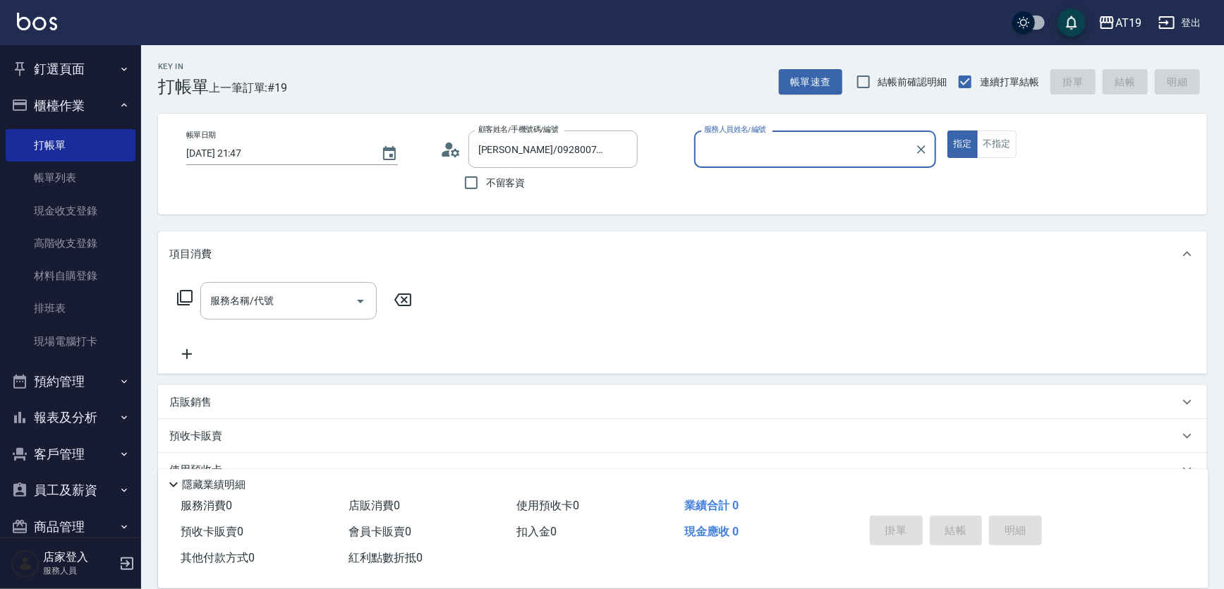
type input "Shen_le- 13"
click at [339, 305] on input "服務名稱/代號" at bounding box center [278, 301] width 143 height 25
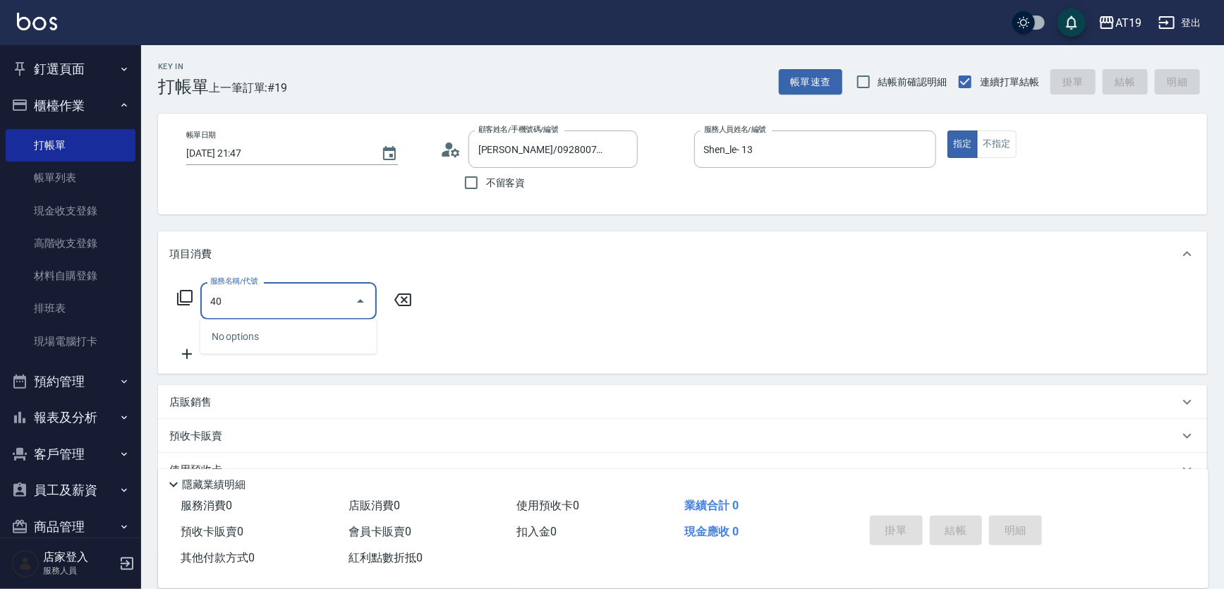
type input "401"
drag, startPoint x: 316, startPoint y: 332, endPoint x: 368, endPoint y: 322, distance: 53.0
click at [317, 332] on span "剪髮 - 300" at bounding box center [288, 336] width 176 height 23
type input "30"
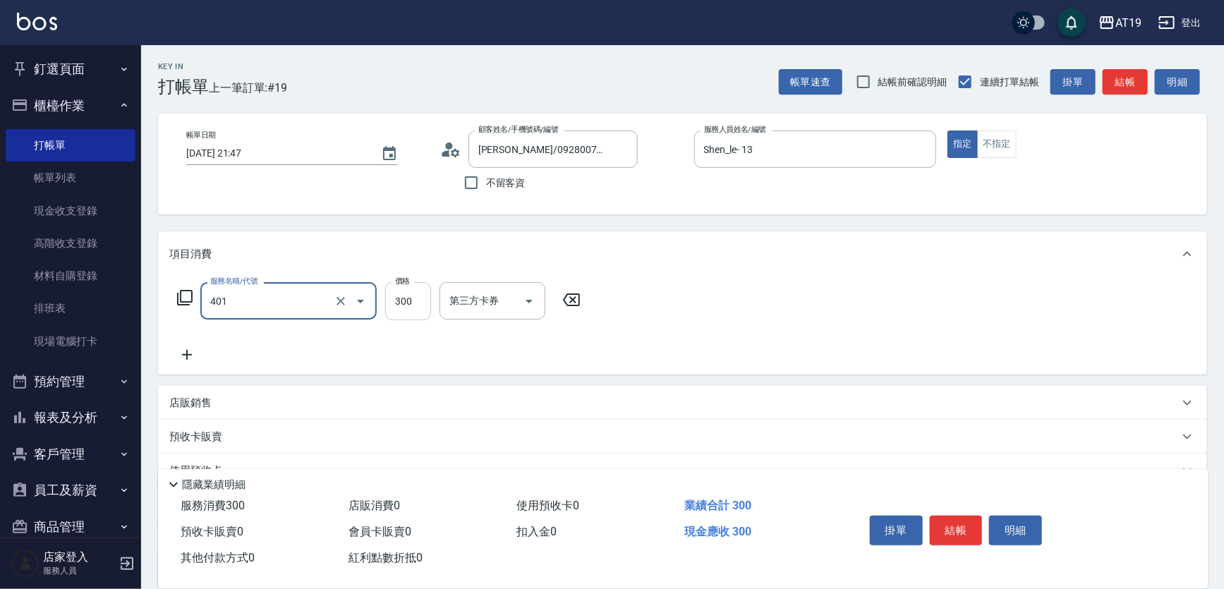
type input "剪髮(401)"
click at [389, 307] on input "300" at bounding box center [408, 301] width 46 height 38
type input "0"
type input "35"
type input "30"
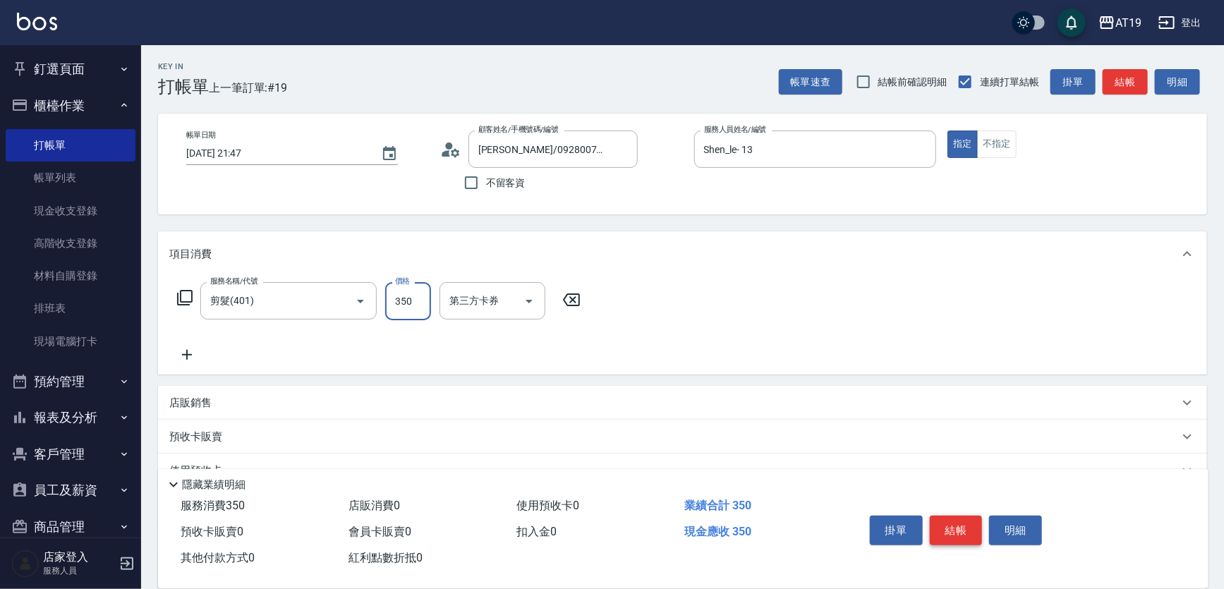
type input "350"
click at [960, 532] on button "結帳" at bounding box center [956, 531] width 53 height 30
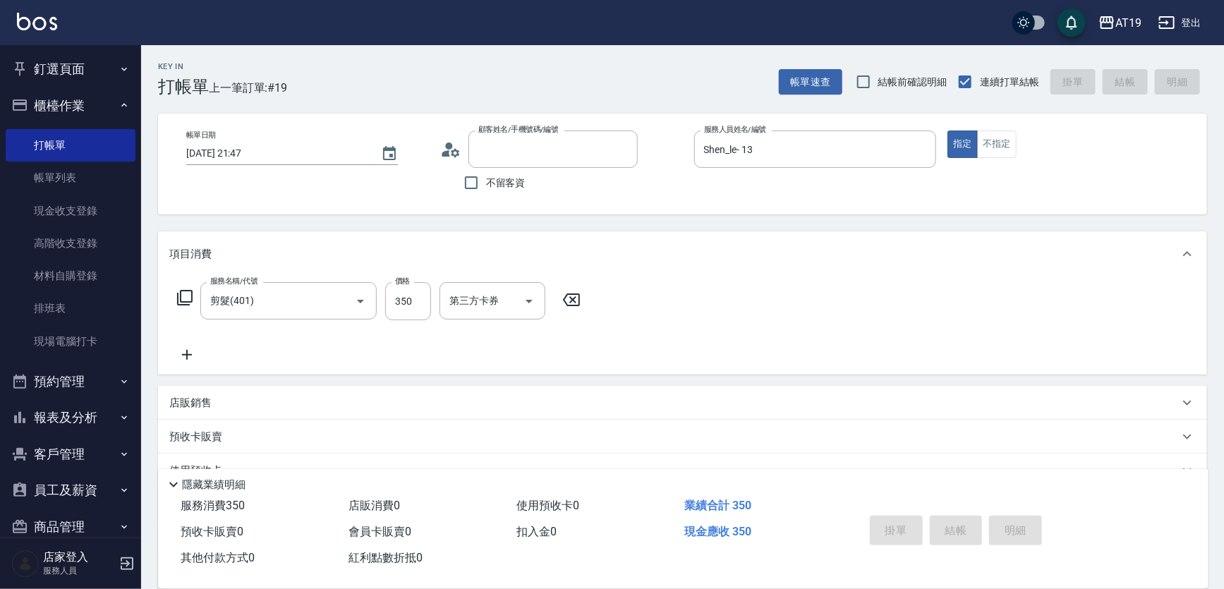
type input "0"
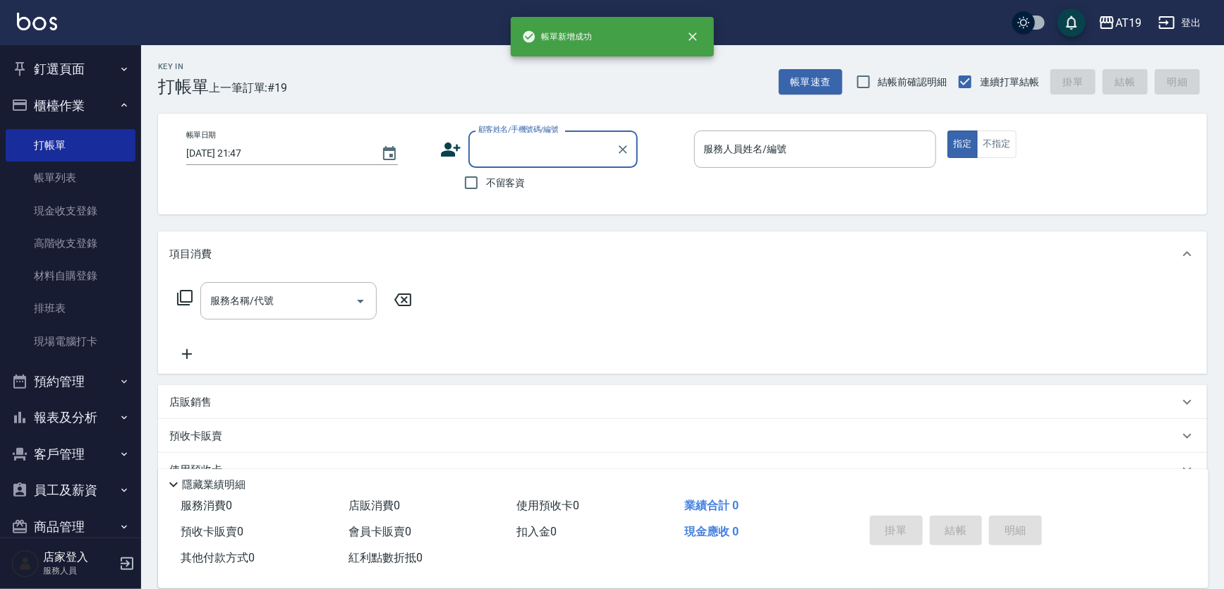
scroll to position [0, 0]
click at [993, 145] on button "不指定" at bounding box center [997, 145] width 40 height 28
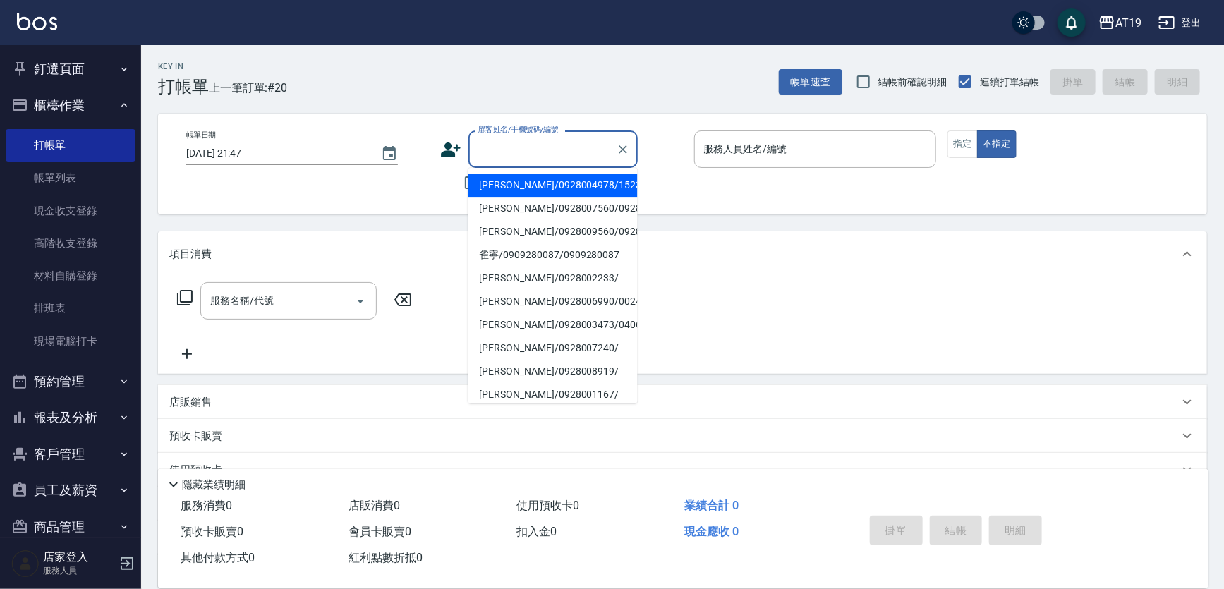
click at [547, 150] on input "顧客姓名/手機號碼/編號" at bounding box center [542, 149] width 135 height 25
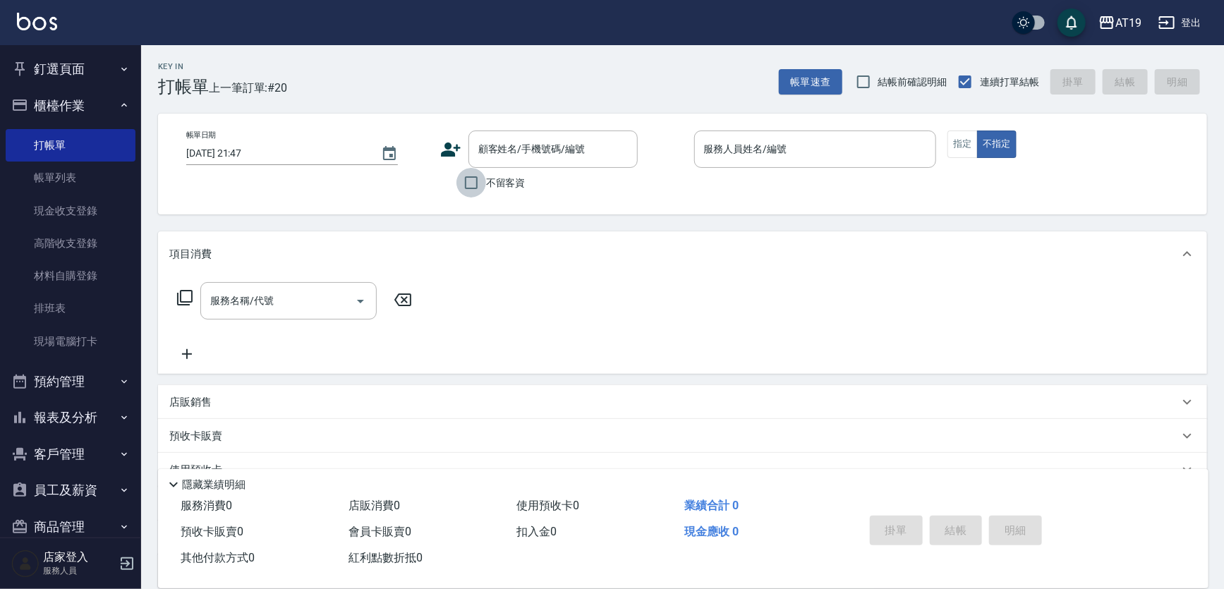
click at [465, 181] on input "不留客資" at bounding box center [471, 183] width 30 height 30
checkbox input "true"
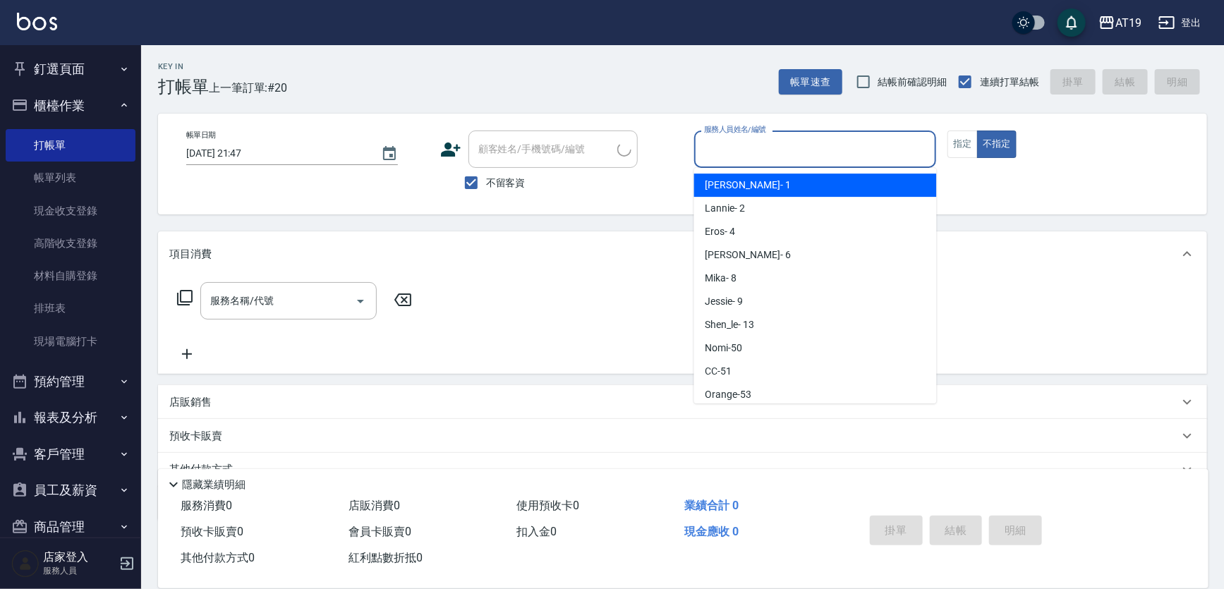
click at [723, 150] on input "服務人員姓名/編號" at bounding box center [816, 149] width 230 height 25
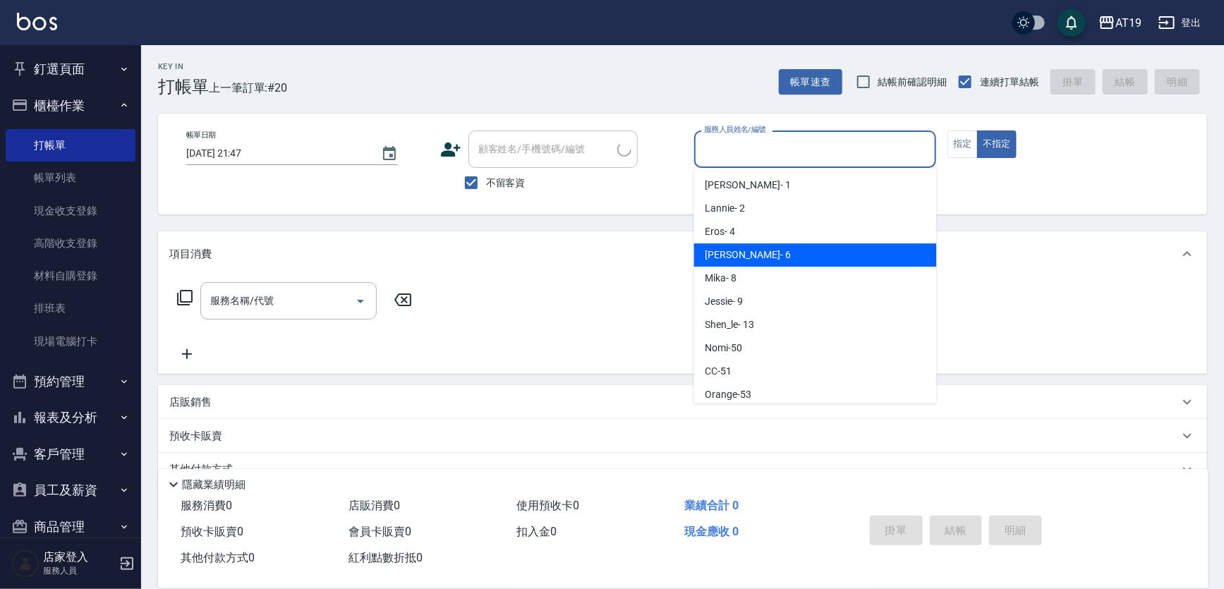
click at [734, 246] on div "[PERSON_NAME] - 6" at bounding box center [815, 254] width 243 height 23
type input "[PERSON_NAME]- 6"
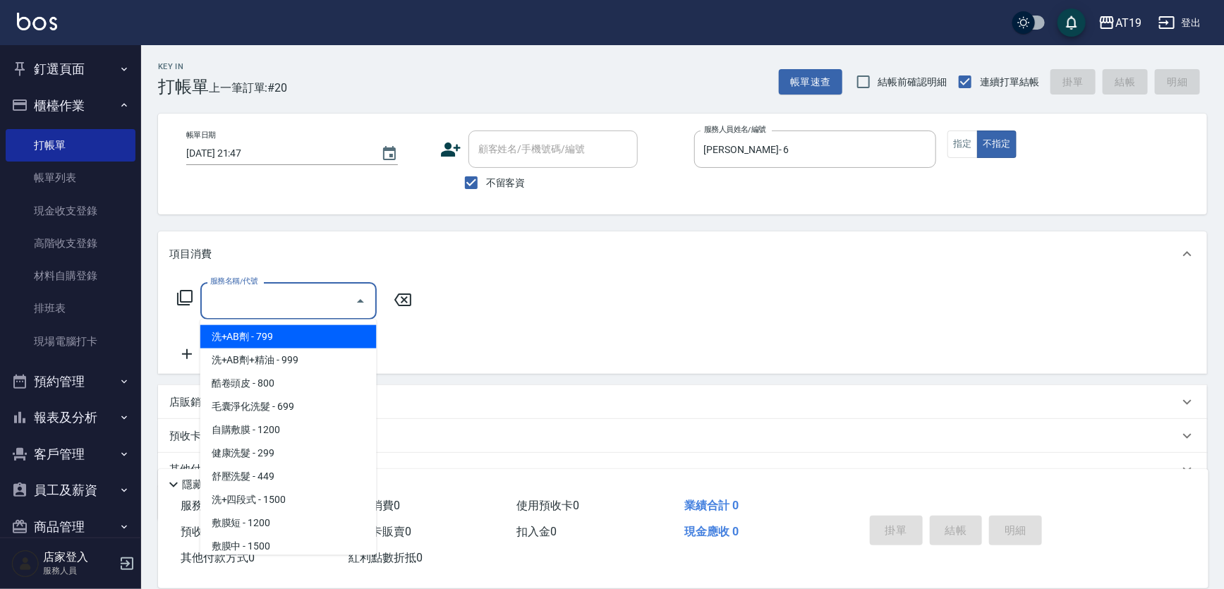
click at [313, 308] on input "服務名稱/代號" at bounding box center [278, 301] width 143 height 25
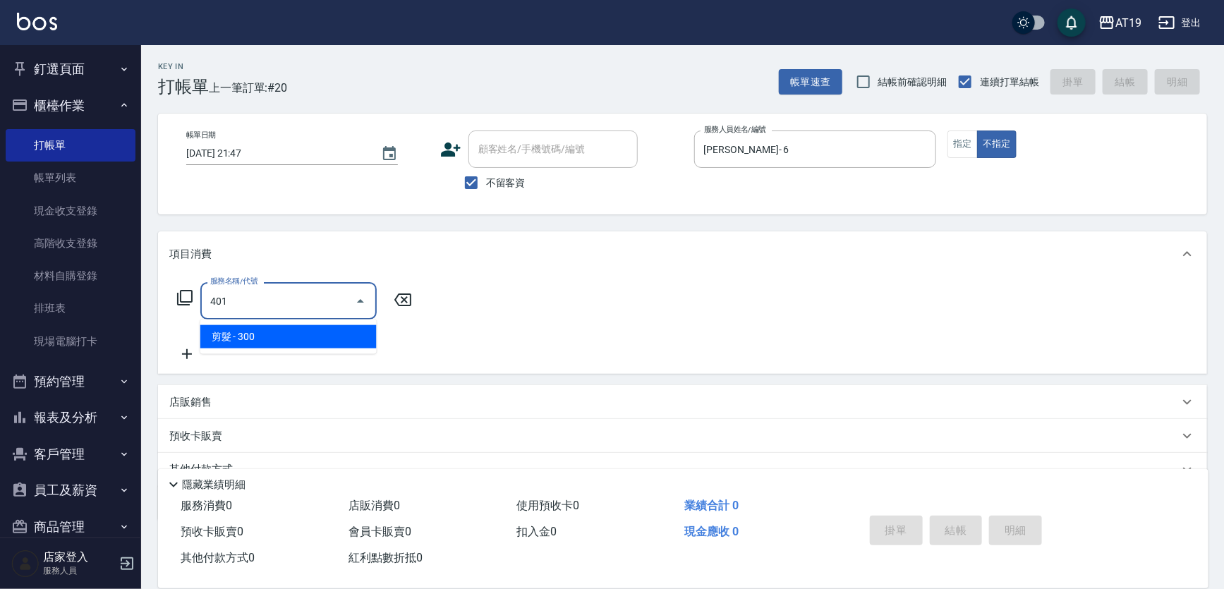
click at [315, 336] on span "剪髮 - 300" at bounding box center [288, 336] width 176 height 23
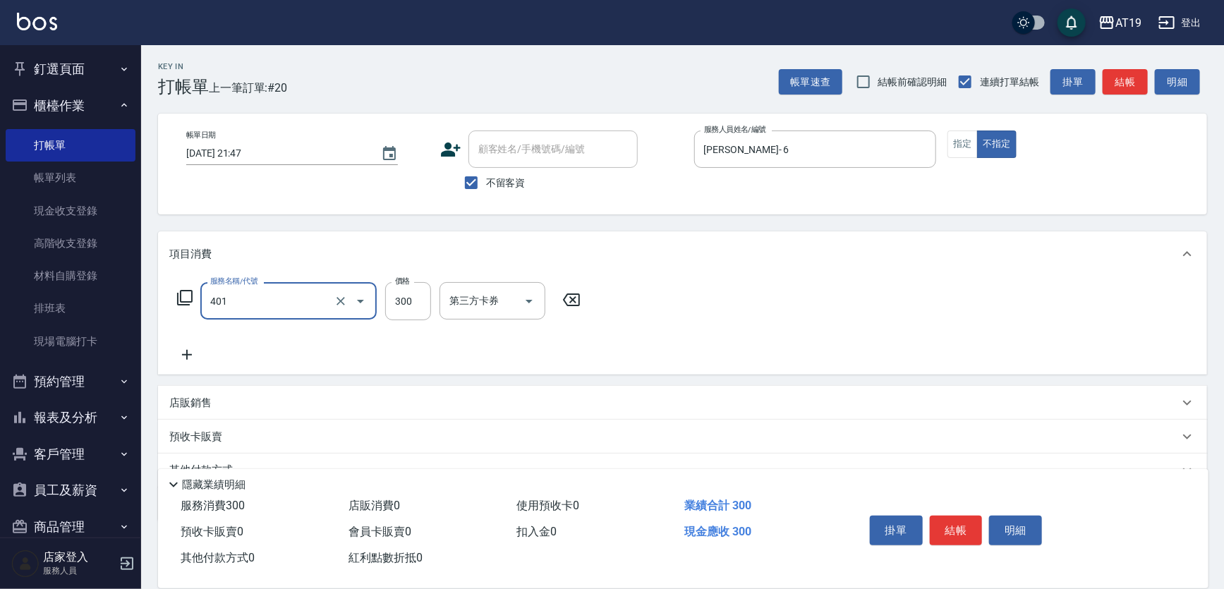
type input "剪髮(401)"
click at [198, 354] on icon at bounding box center [186, 354] width 35 height 17
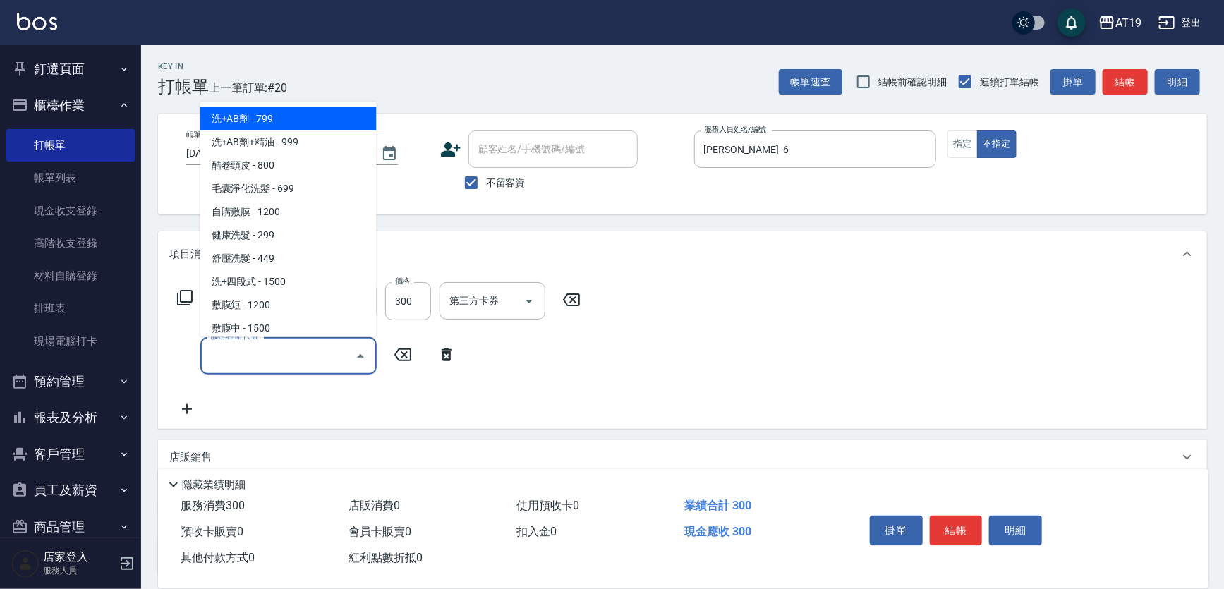
click at [210, 353] on input "服務名稱/代號" at bounding box center [278, 356] width 143 height 25
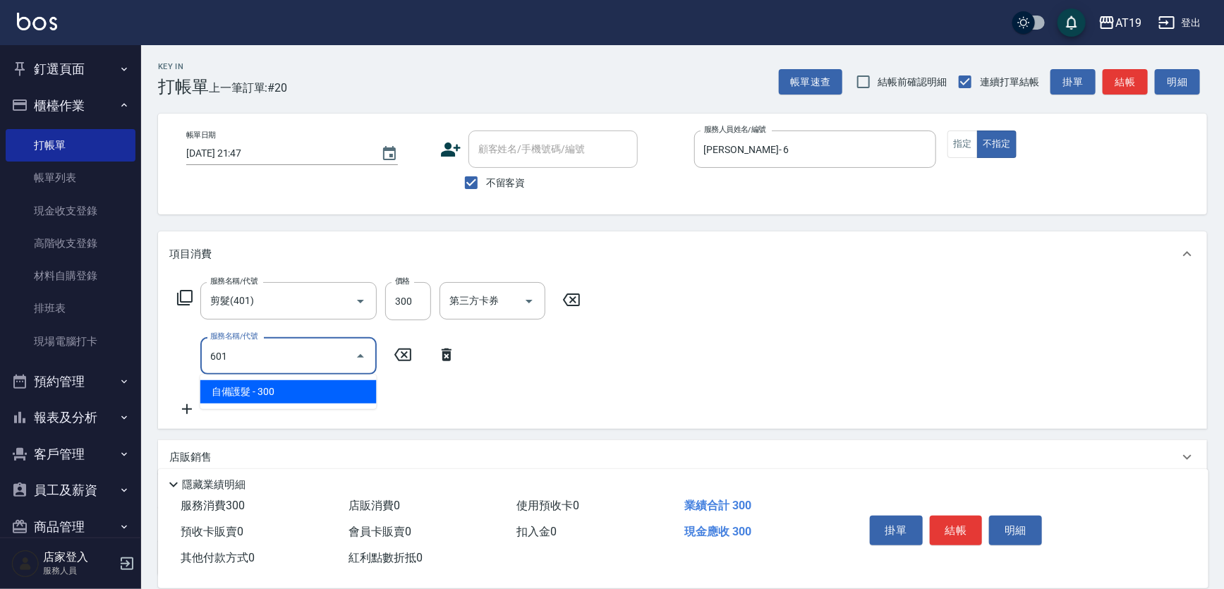
drag, startPoint x: 248, startPoint y: 390, endPoint x: 394, endPoint y: 382, distance: 146.2
click at [258, 386] on span "自備護髮 - 300" at bounding box center [288, 391] width 176 height 23
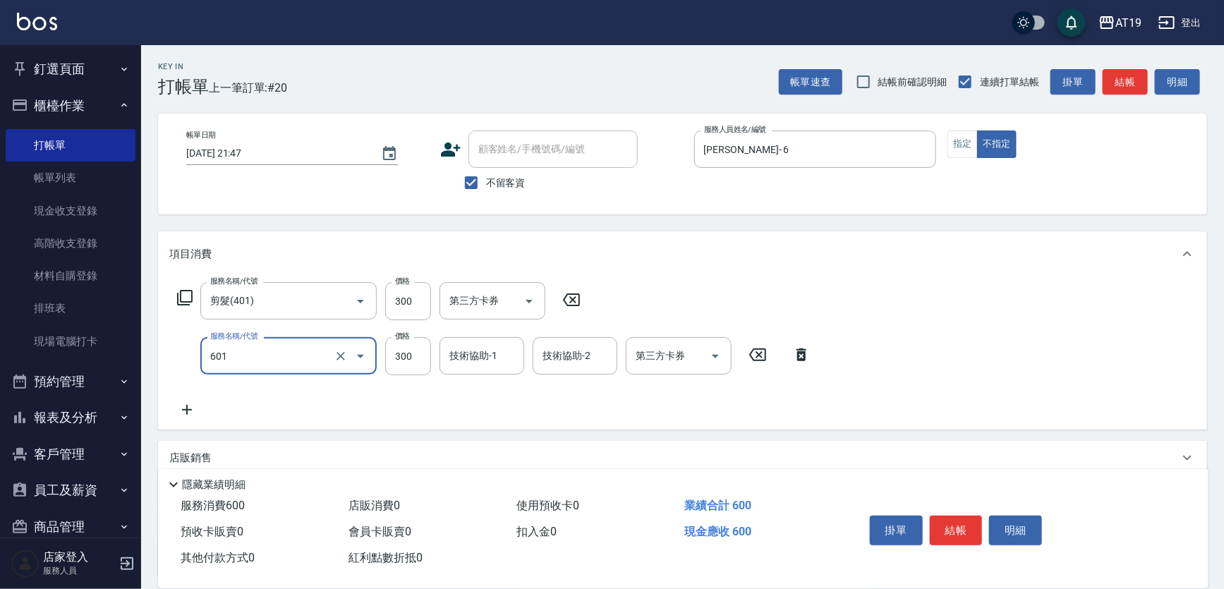
type input "自備護髮(601)"
click at [435, 361] on div "服務名稱/代號 自備護髮(601) 服務名稱/代號 價格 300 價格 技術協助-1 技術協助-1 技術協助-2 技術協助-2 第三方卡券 第三方卡券" at bounding box center [494, 356] width 650 height 38
click at [408, 356] on input "300" at bounding box center [408, 356] width 46 height 38
type input "600"
click at [197, 411] on icon at bounding box center [186, 409] width 35 height 17
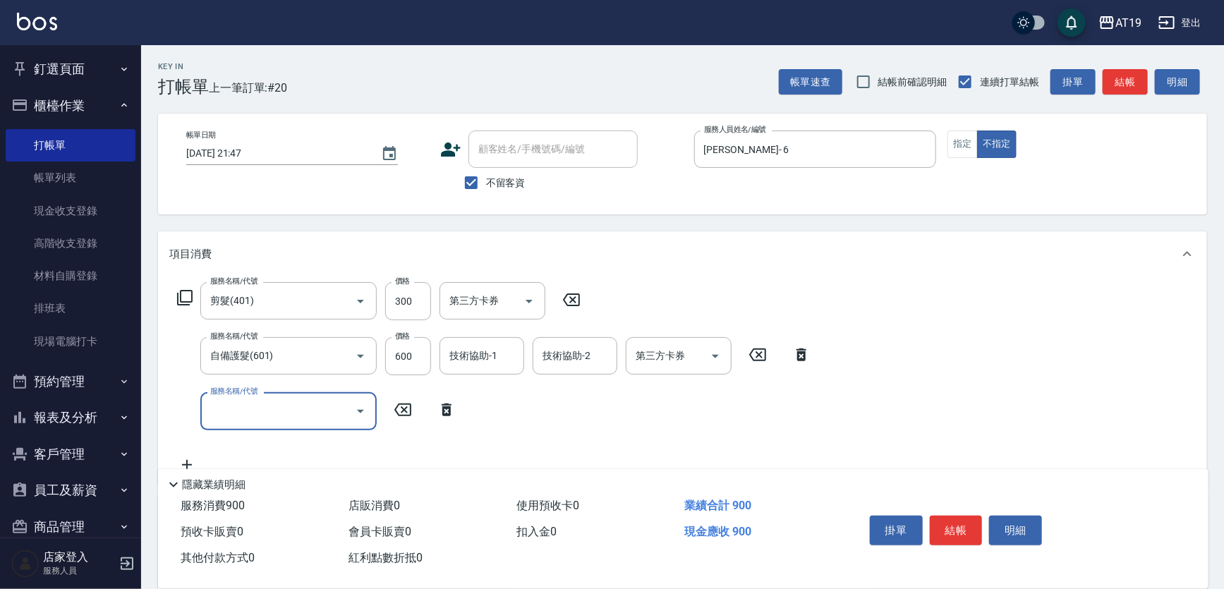
click at [229, 409] on input "服務名稱/代號" at bounding box center [278, 411] width 143 height 25
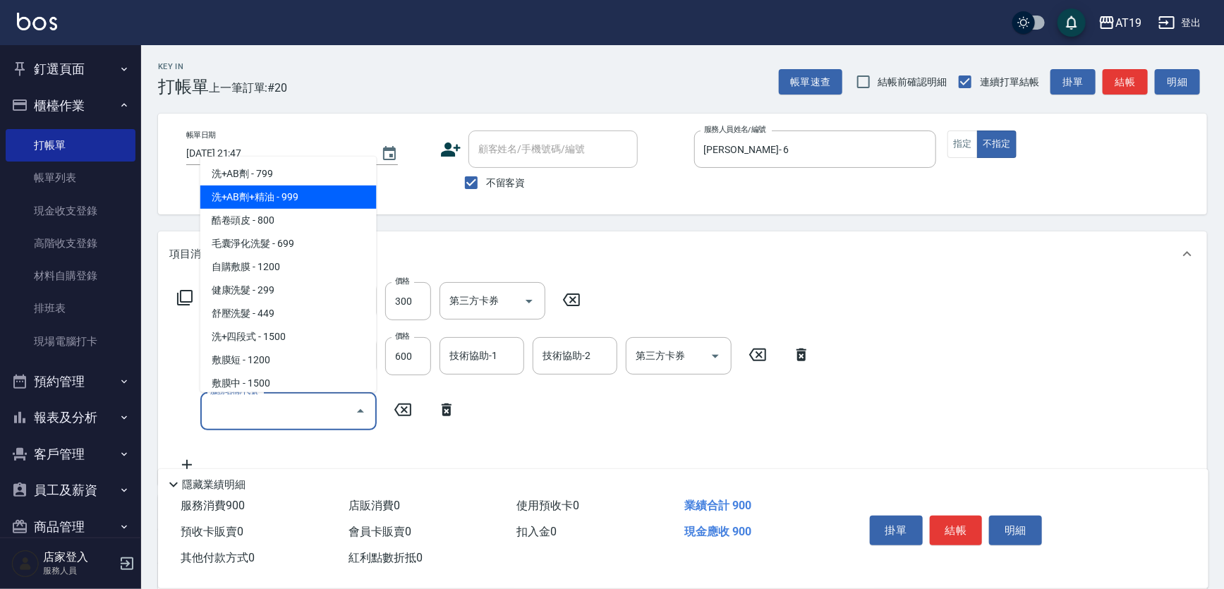
click at [303, 201] on span "洗+AB劑+精油 - 999" at bounding box center [288, 197] width 176 height 23
type input "洗+AB劑+精油(102)"
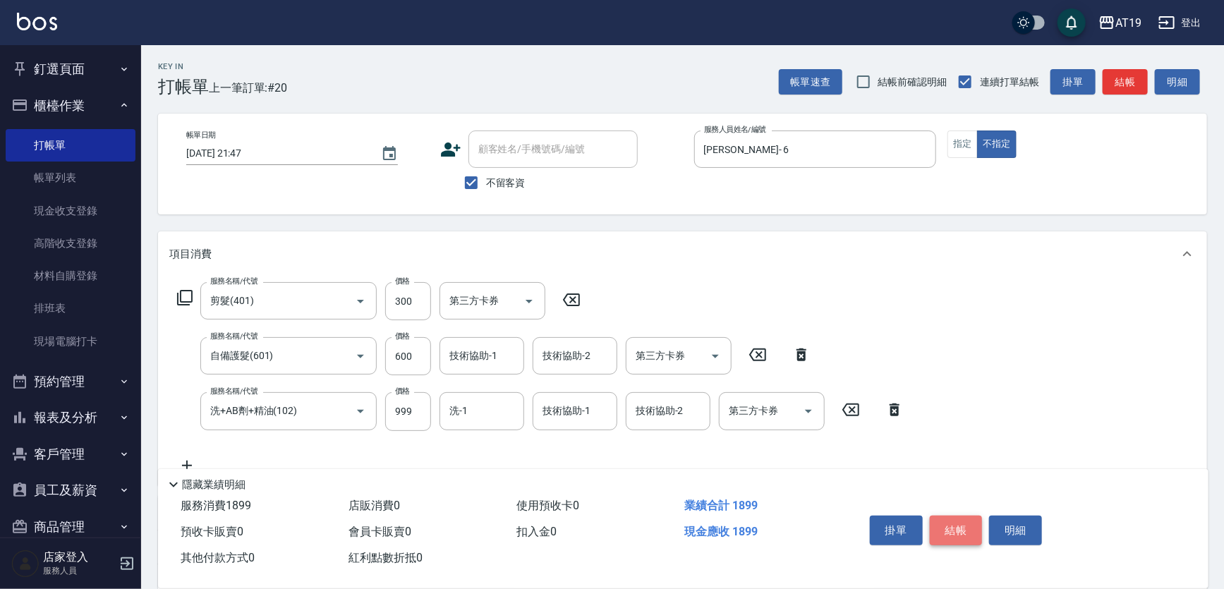
click at [974, 517] on button "結帳" at bounding box center [956, 531] width 53 height 30
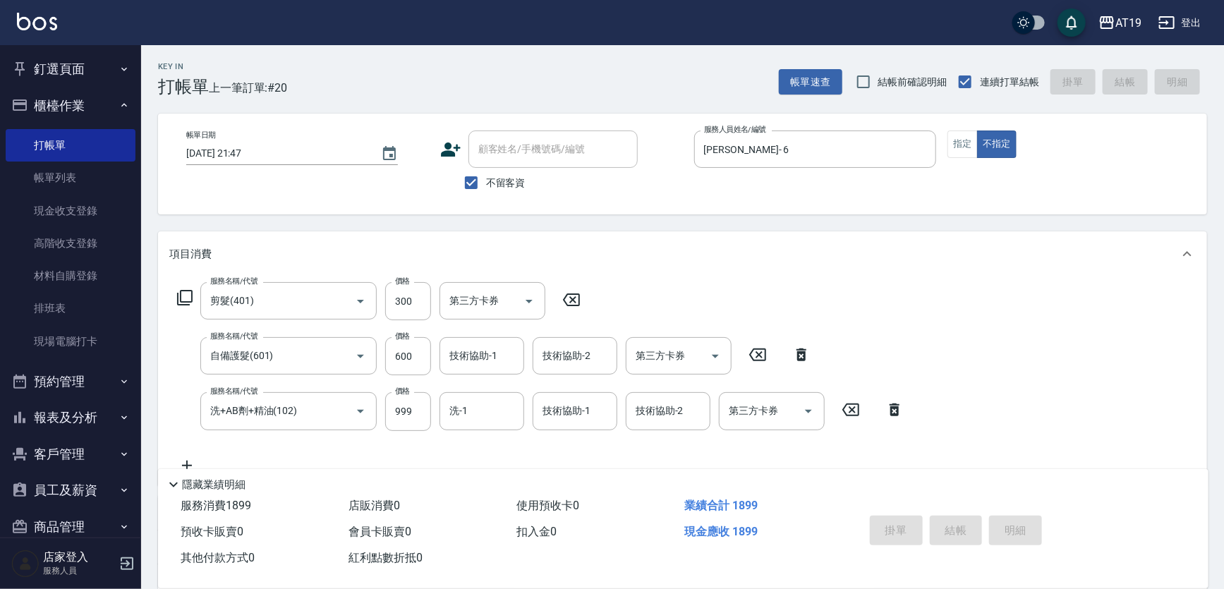
type input "[DATE] 21:48"
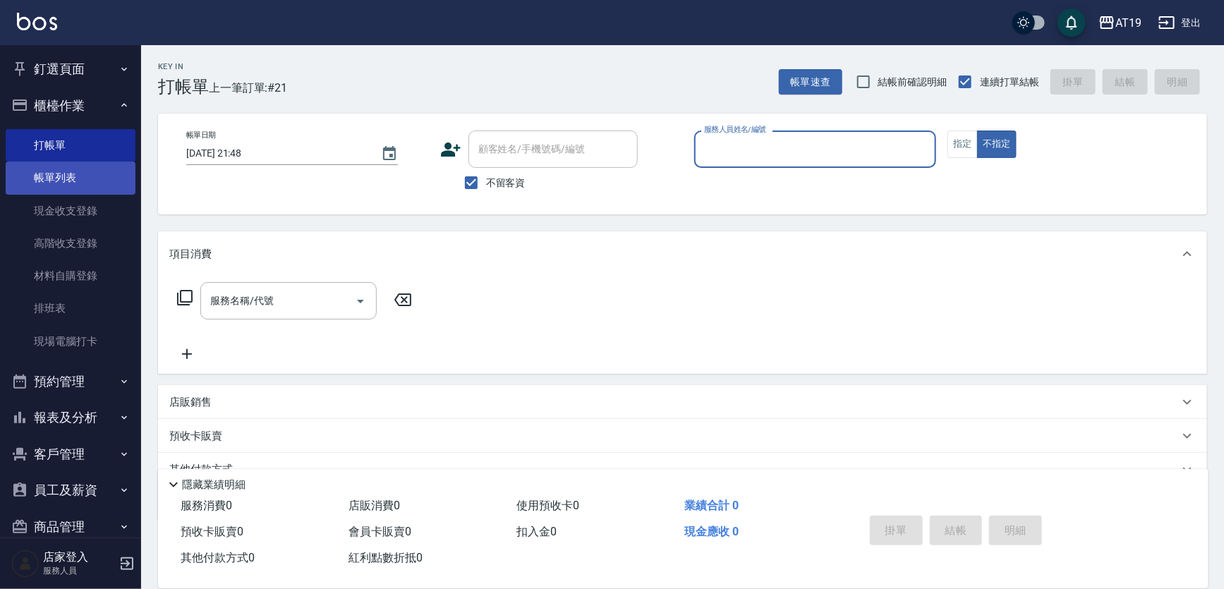
click at [107, 178] on link "帳單列表" at bounding box center [71, 178] width 130 height 32
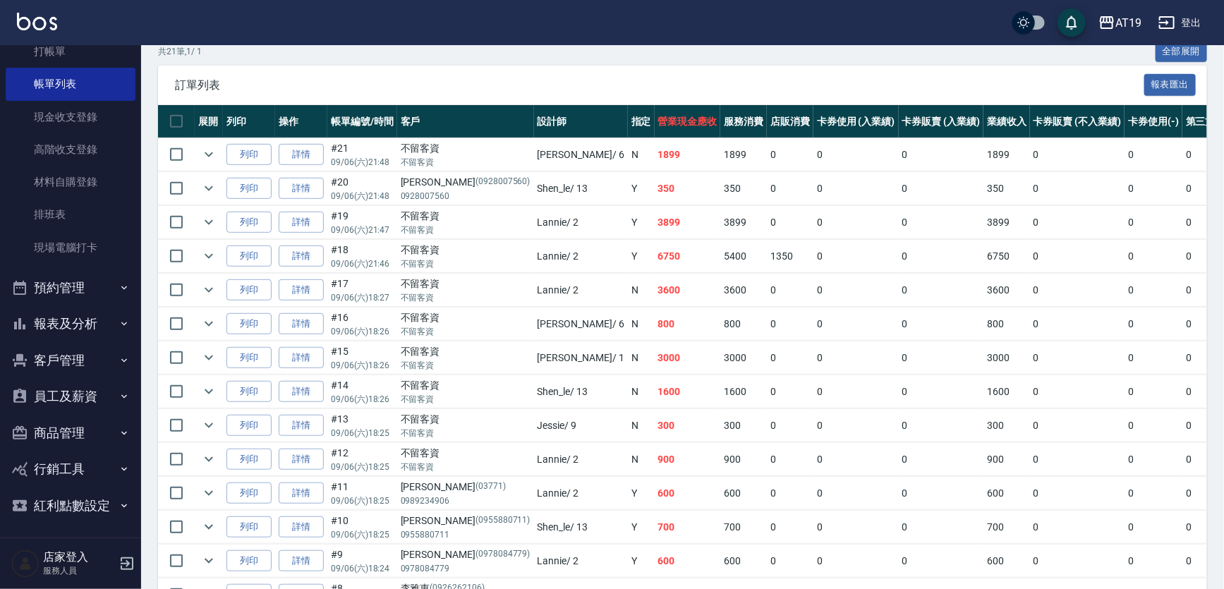
scroll to position [96, 0]
click at [103, 321] on button "報表及分析" at bounding box center [71, 321] width 130 height 37
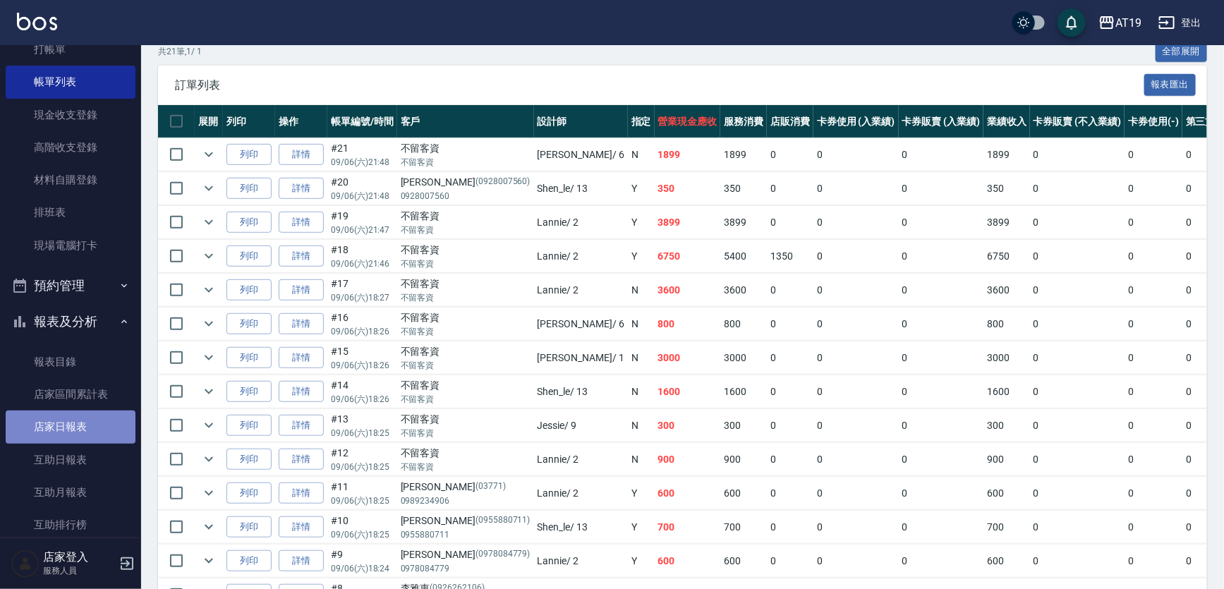
click at [94, 436] on link "店家日報表" at bounding box center [71, 427] width 130 height 32
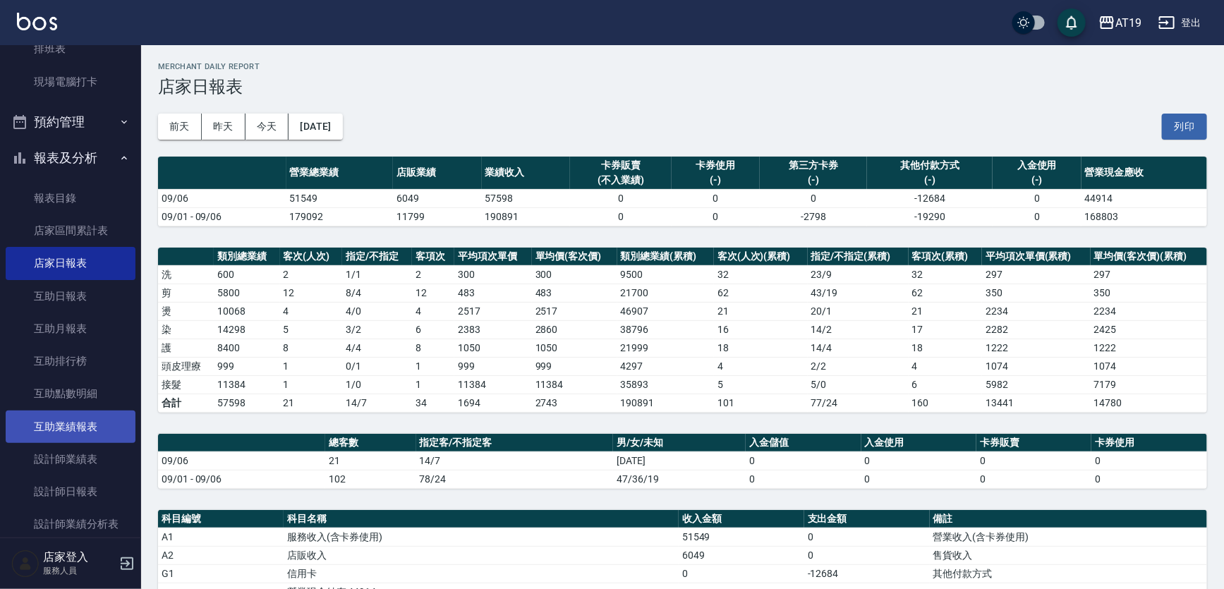
scroll to position [289, 0]
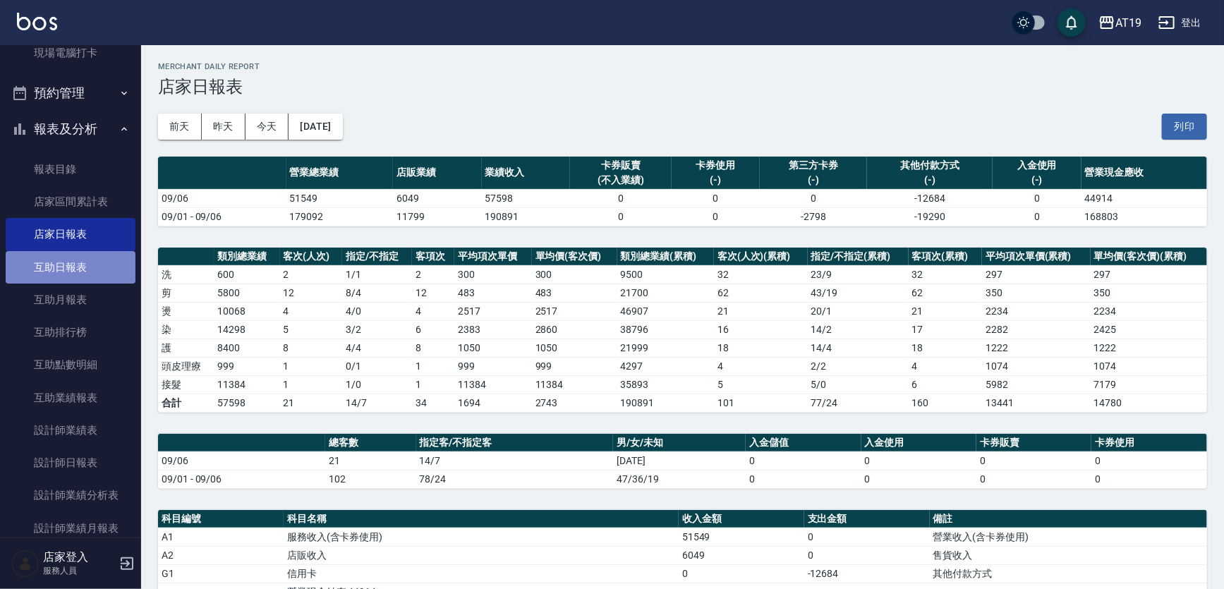
click at [92, 268] on link "互助日報表" at bounding box center [71, 267] width 130 height 32
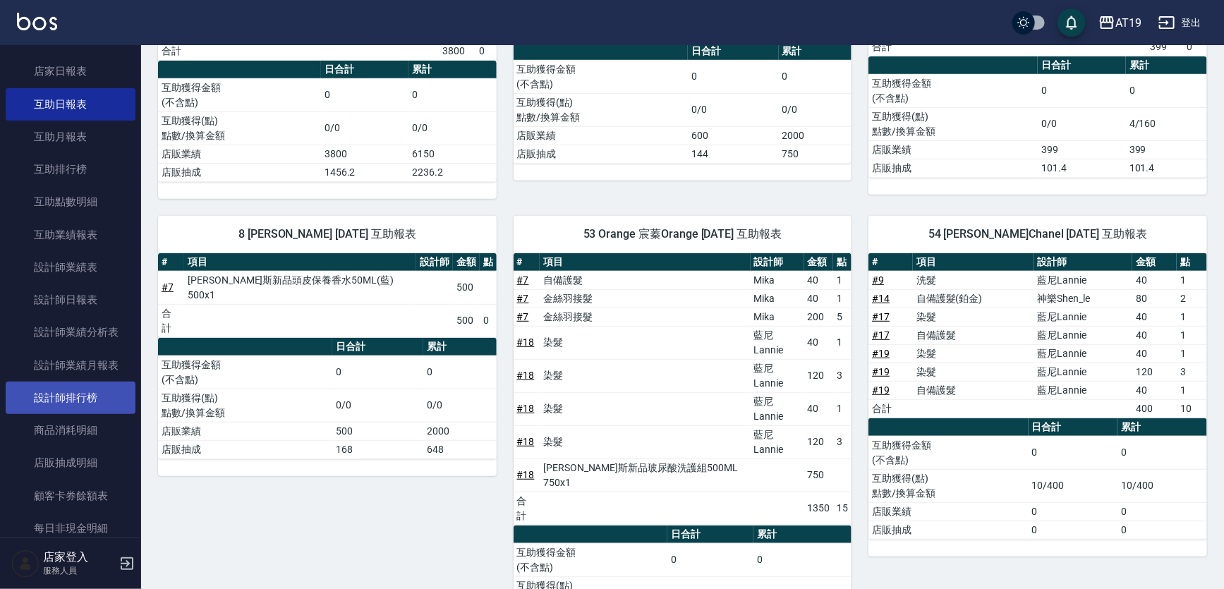
scroll to position [480, 0]
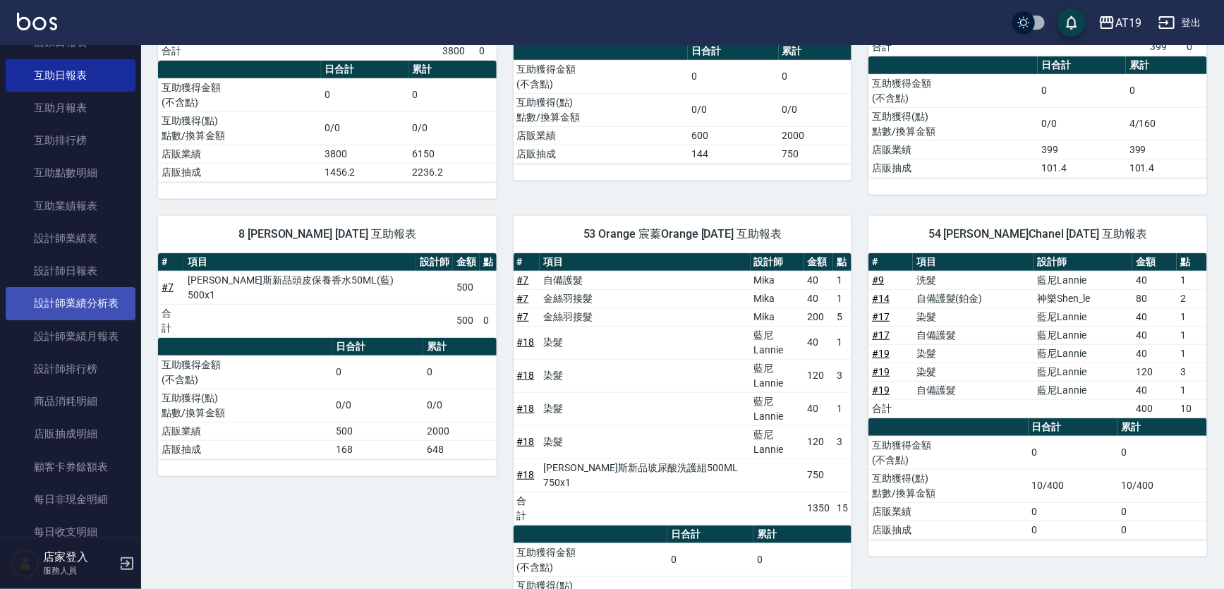
drag, startPoint x: 87, startPoint y: 263, endPoint x: 101, endPoint y: 286, distance: 27.2
click at [87, 263] on link "設計師日報表" at bounding box center [71, 271] width 130 height 32
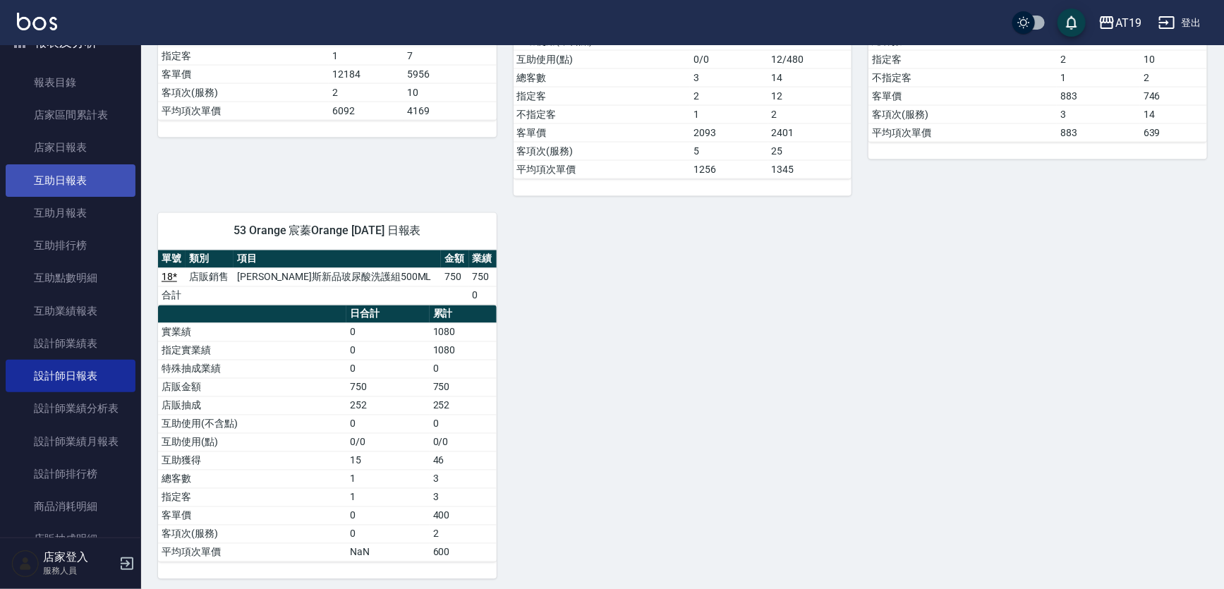
scroll to position [353, 0]
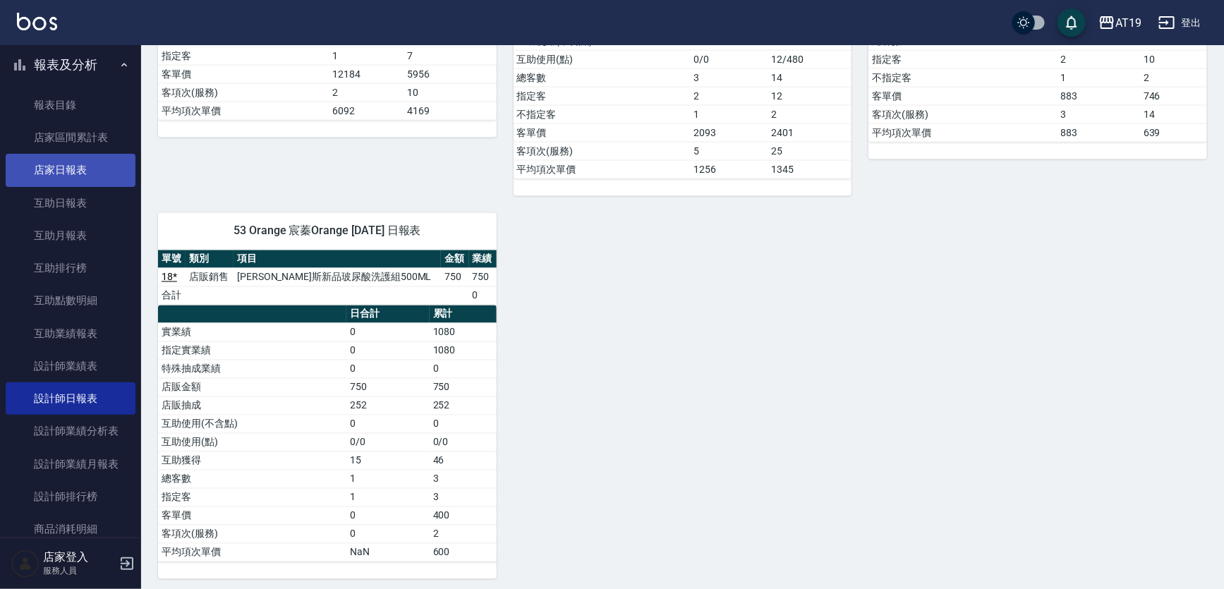
click at [90, 168] on link "店家日報表" at bounding box center [71, 170] width 130 height 32
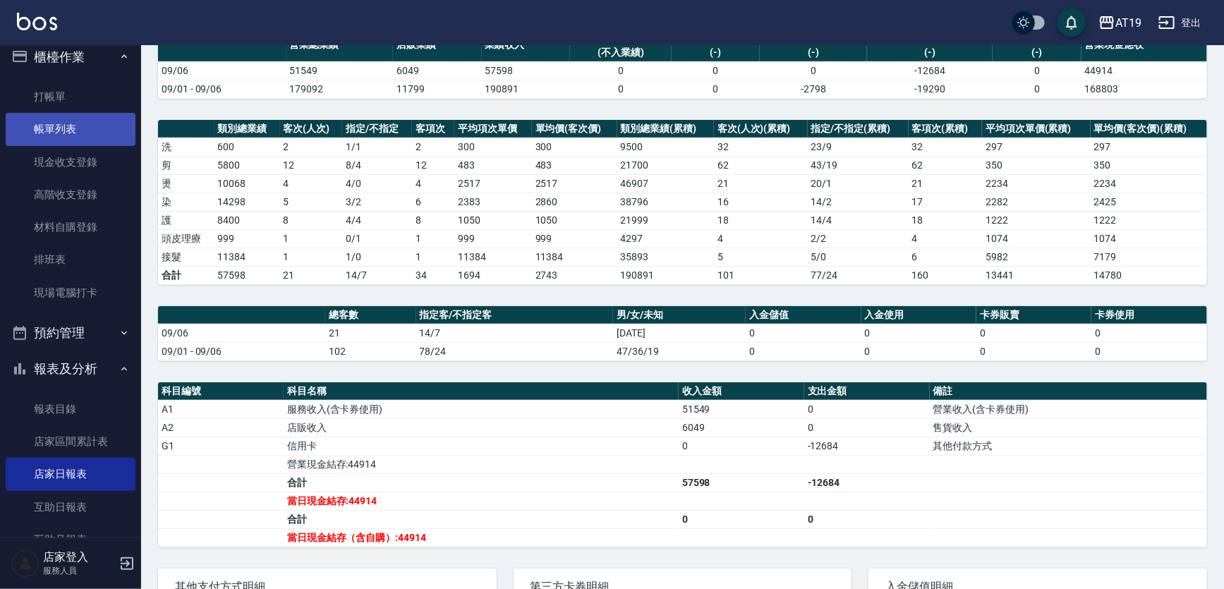
scroll to position [32, 0]
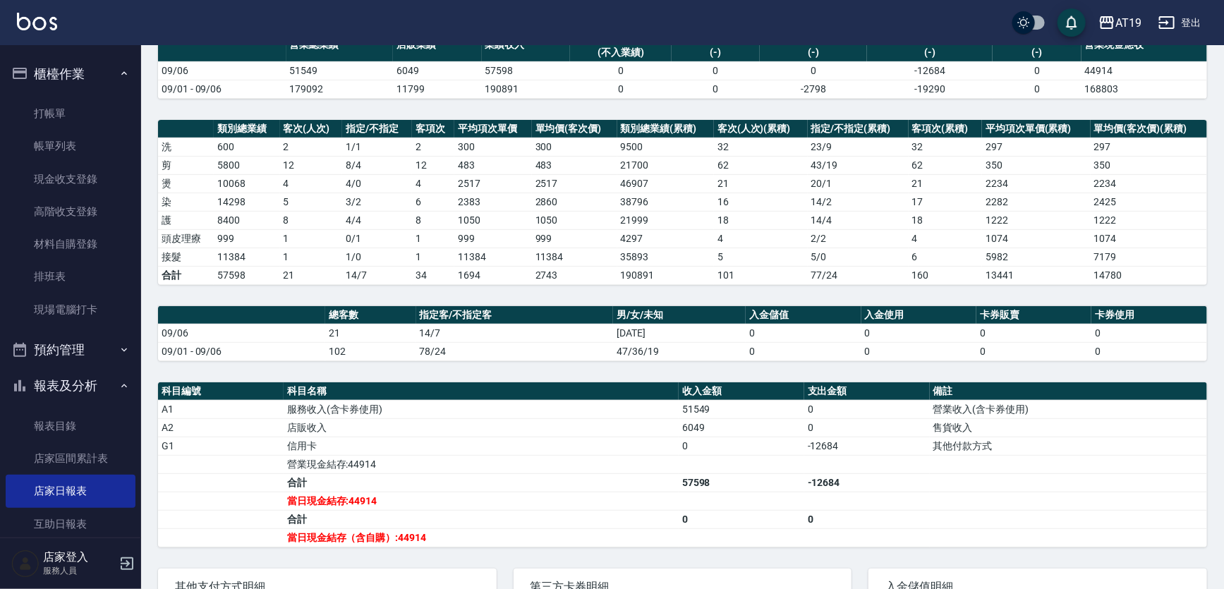
drag, startPoint x: 75, startPoint y: 140, endPoint x: 367, endPoint y: 248, distance: 310.5
click at [75, 140] on link "帳單列表" at bounding box center [71, 146] width 130 height 32
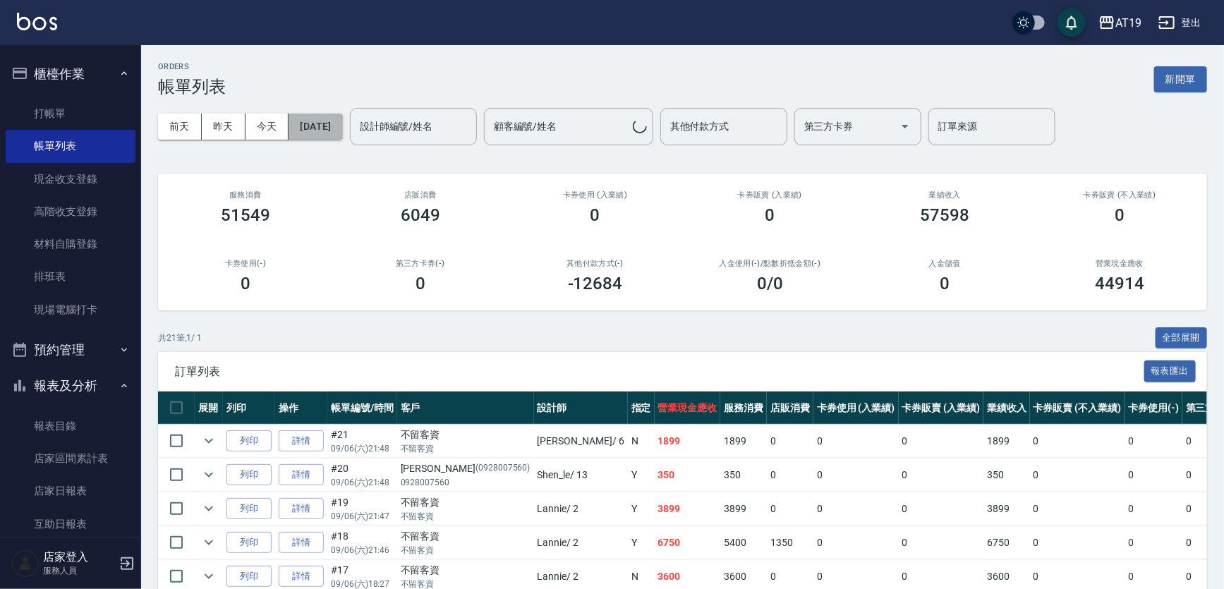
click at [342, 137] on button "[DATE]" at bounding box center [316, 127] width 54 height 26
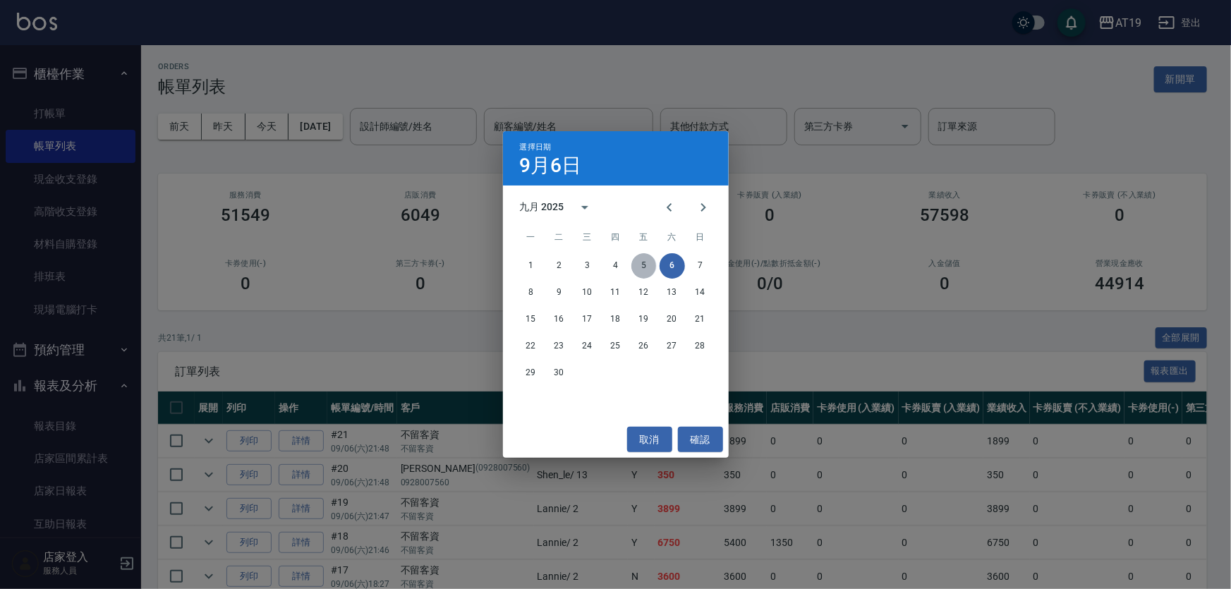
click at [641, 265] on button "5" at bounding box center [643, 265] width 25 height 25
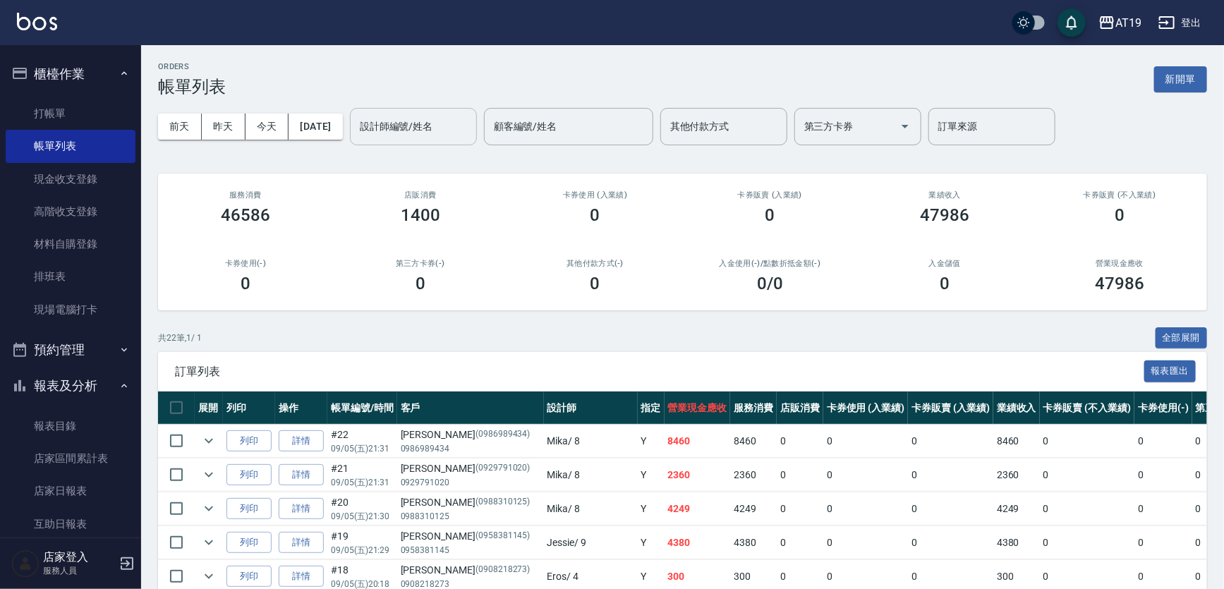
click at [437, 127] on input "設計師編號/姓名" at bounding box center [413, 126] width 114 height 25
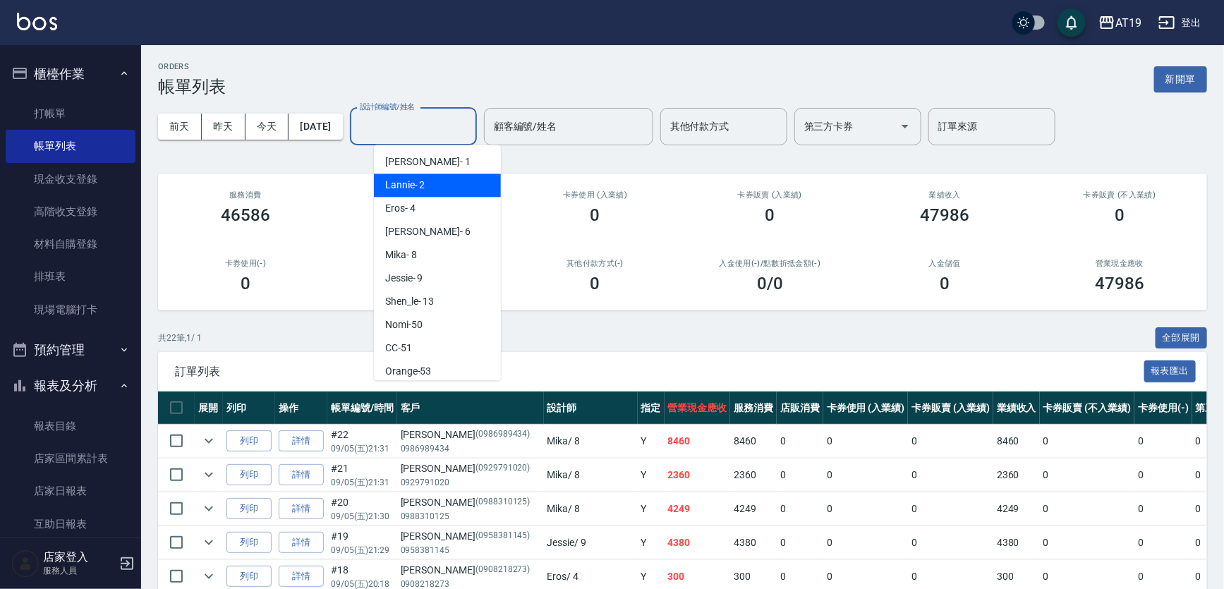
click at [446, 192] on div "Lannie - 2" at bounding box center [437, 185] width 127 height 23
type input "Lannie- 2"
